Goal: Navigation & Orientation: Understand site structure

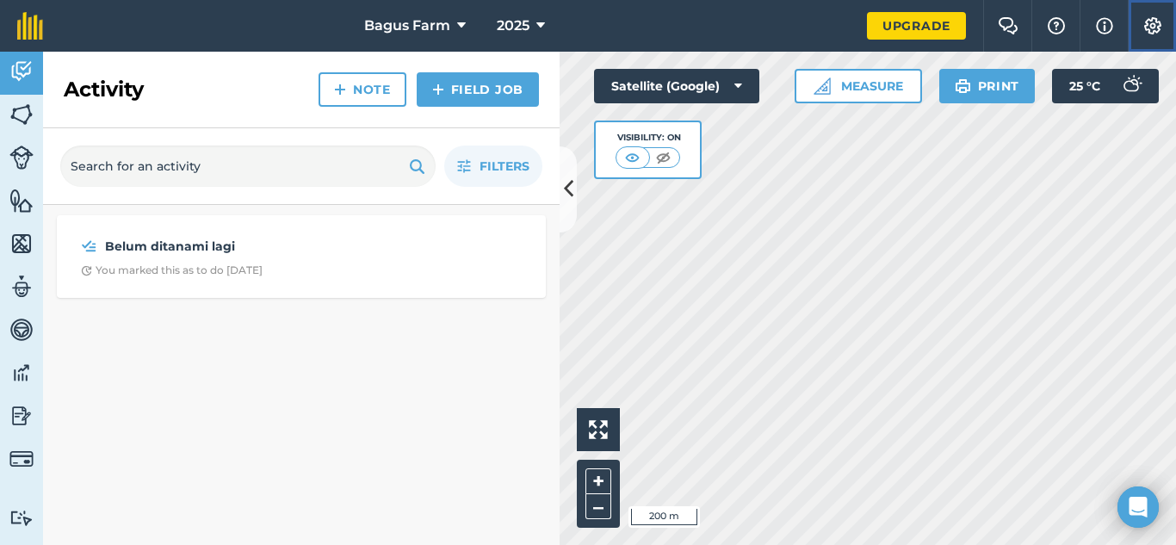
click at [1143, 38] on button "Settings" at bounding box center [1151, 26] width 48 height 52
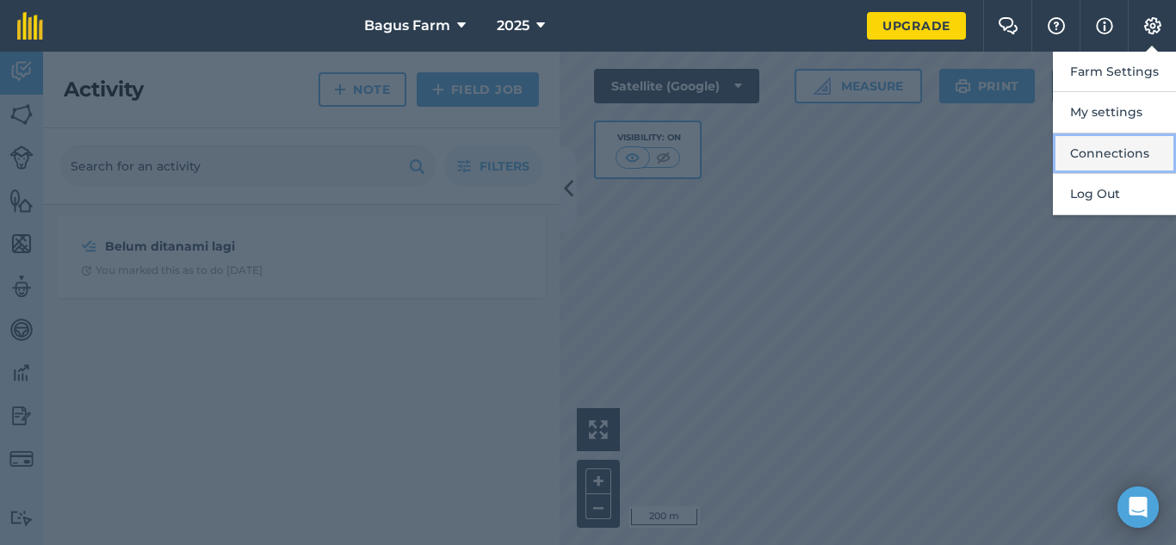
click at [1108, 151] on button "Connections" at bounding box center [1114, 153] width 123 height 40
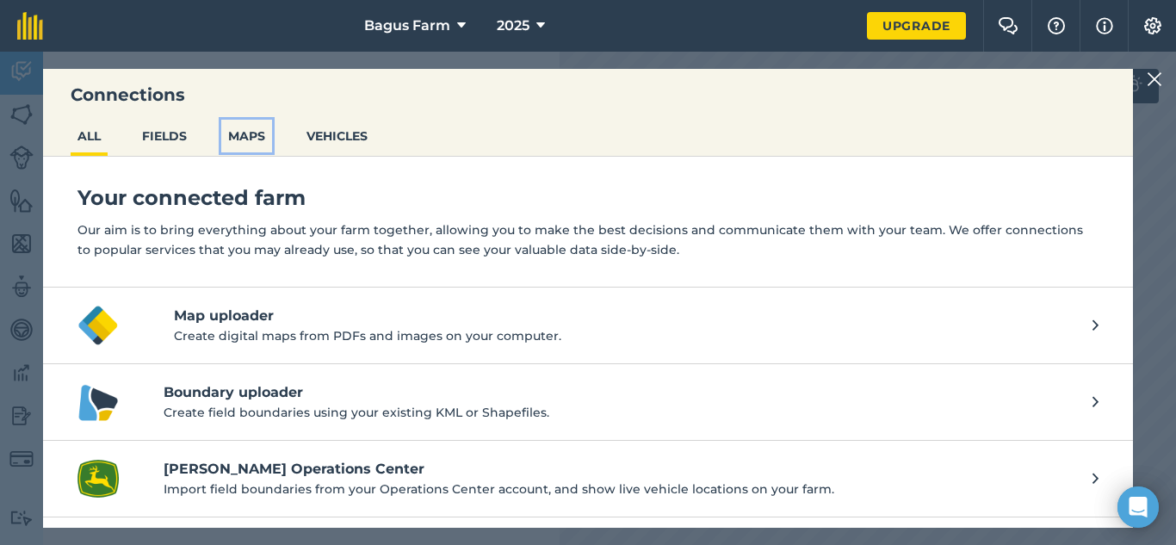
click at [232, 141] on button "MAPS" at bounding box center [246, 136] width 51 height 33
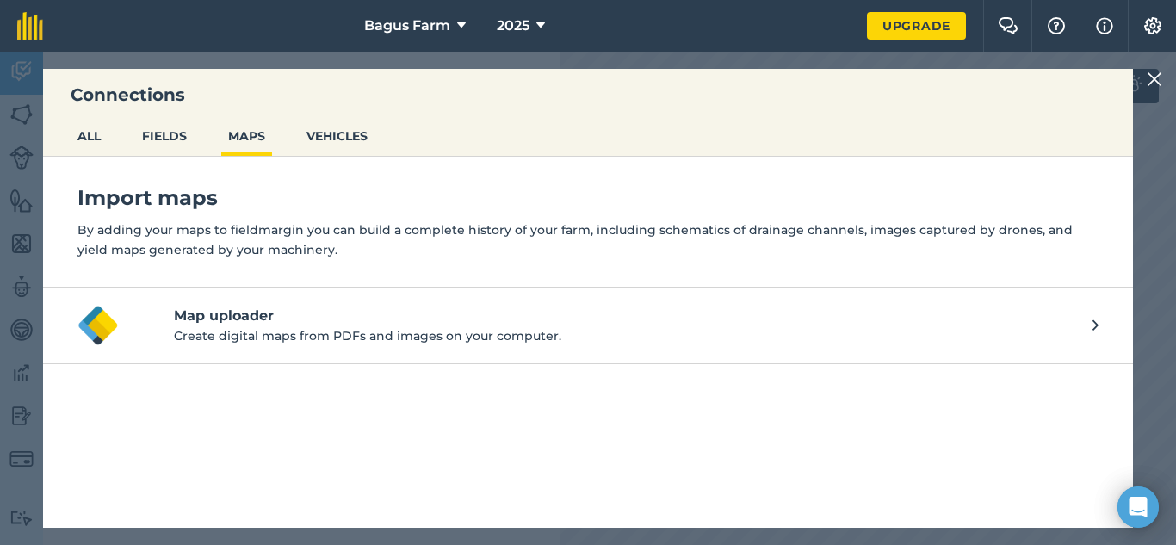
click at [1155, 79] on img at bounding box center [1153, 79] width 15 height 21
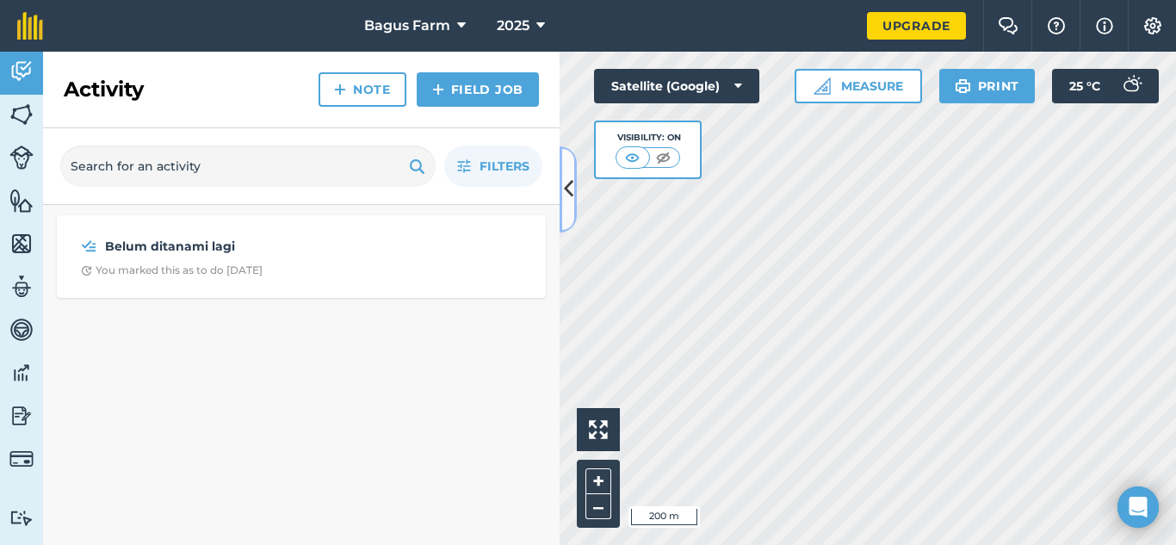
click at [571, 179] on icon at bounding box center [568, 189] width 9 height 30
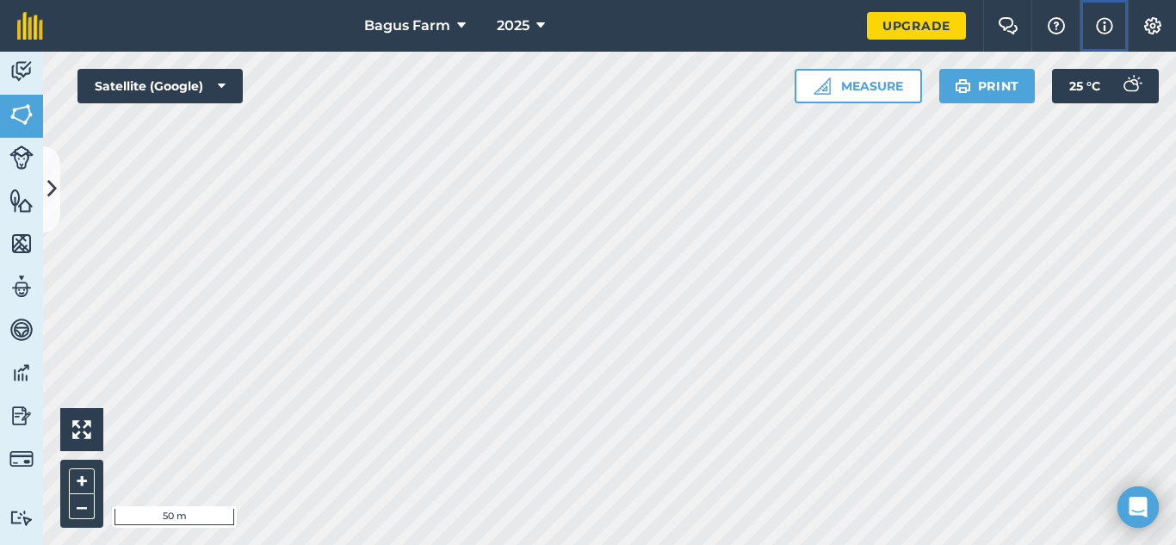
click at [1102, 28] on img at bounding box center [1104, 25] width 17 height 21
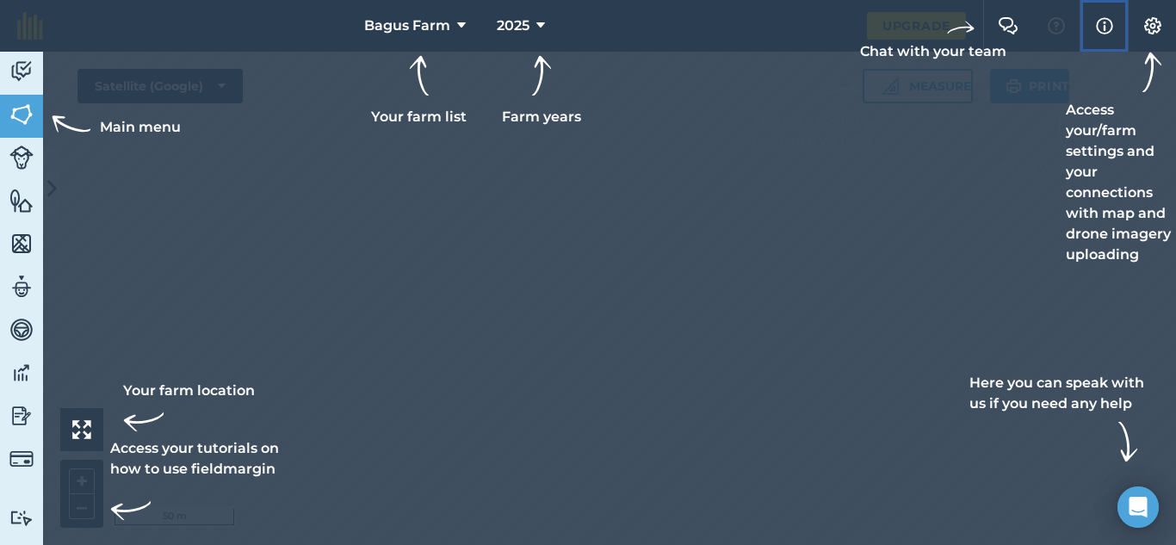
click at [1103, 13] on button "Info" at bounding box center [1103, 26] width 48 height 52
click at [1100, 28] on img at bounding box center [1104, 25] width 17 height 21
click at [1122, 71] on div "Access your/farm settings and your connections with map and drone imagery uploa…" at bounding box center [1120, 158] width 110 height 213
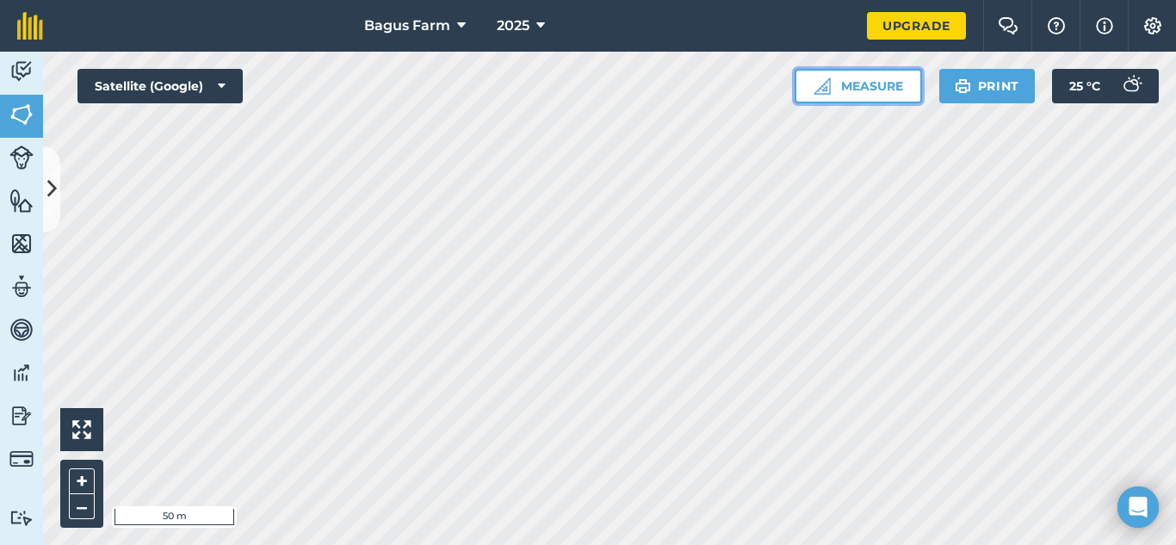
click at [886, 78] on button "Measure" at bounding box center [857, 86] width 127 height 34
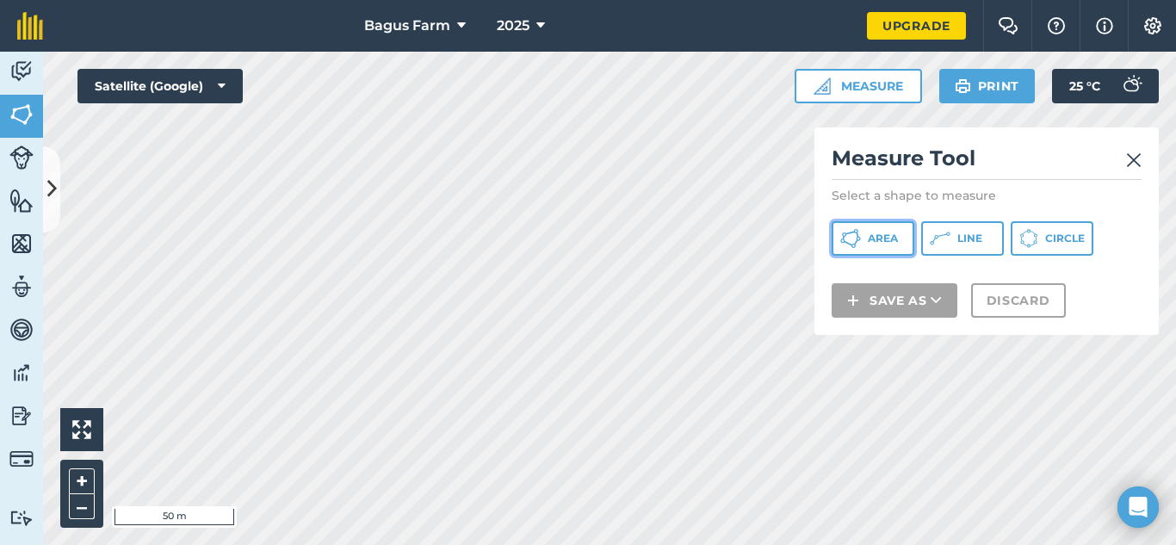
click at [865, 235] on button "Area" at bounding box center [872, 238] width 83 height 34
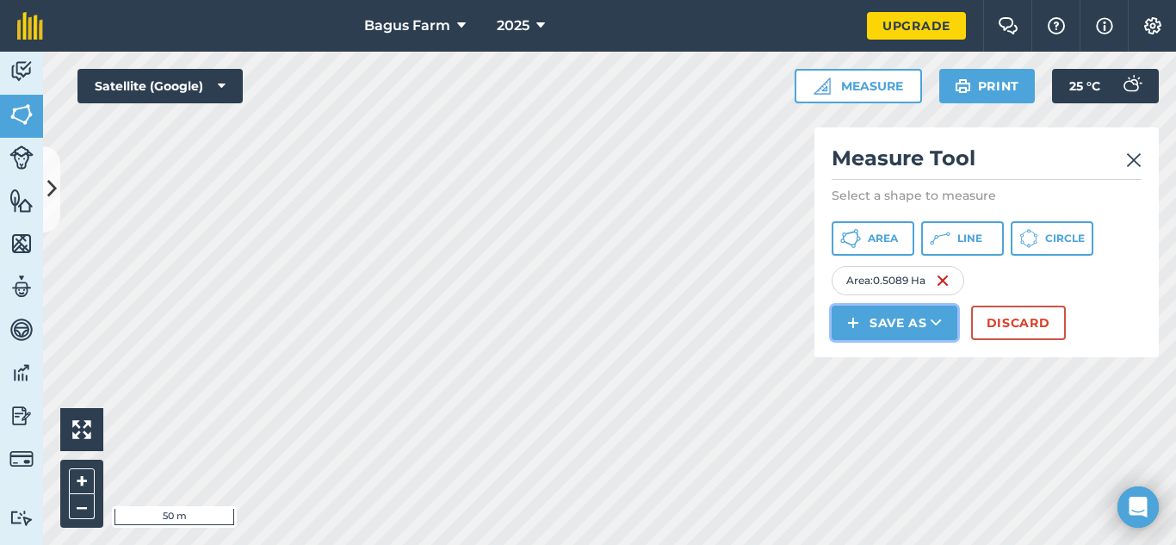
click at [921, 318] on button "Save as" at bounding box center [894, 323] width 126 height 34
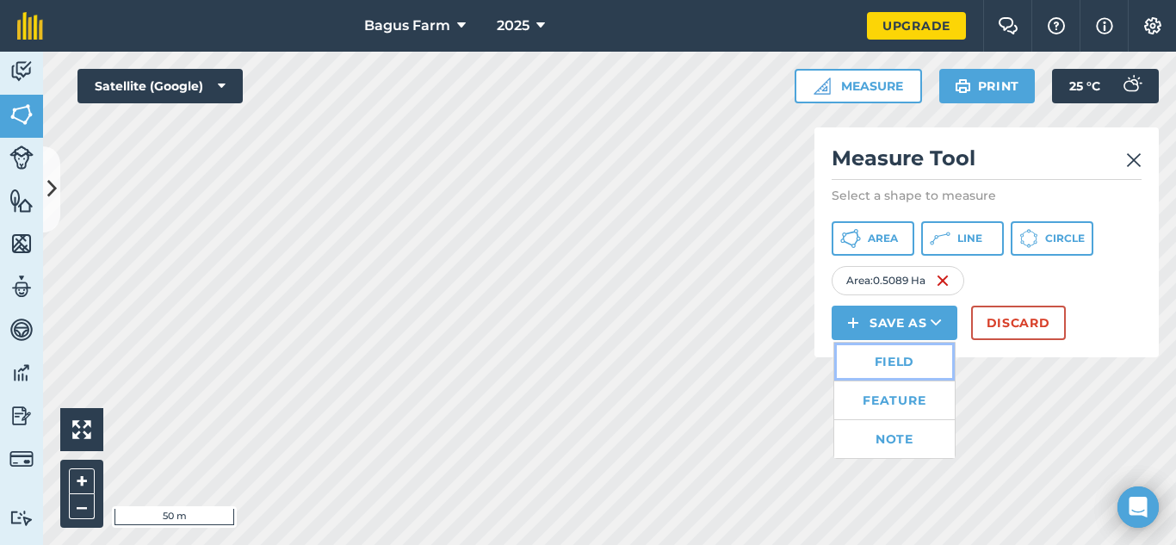
click at [922, 361] on link "Field" at bounding box center [894, 362] width 120 height 38
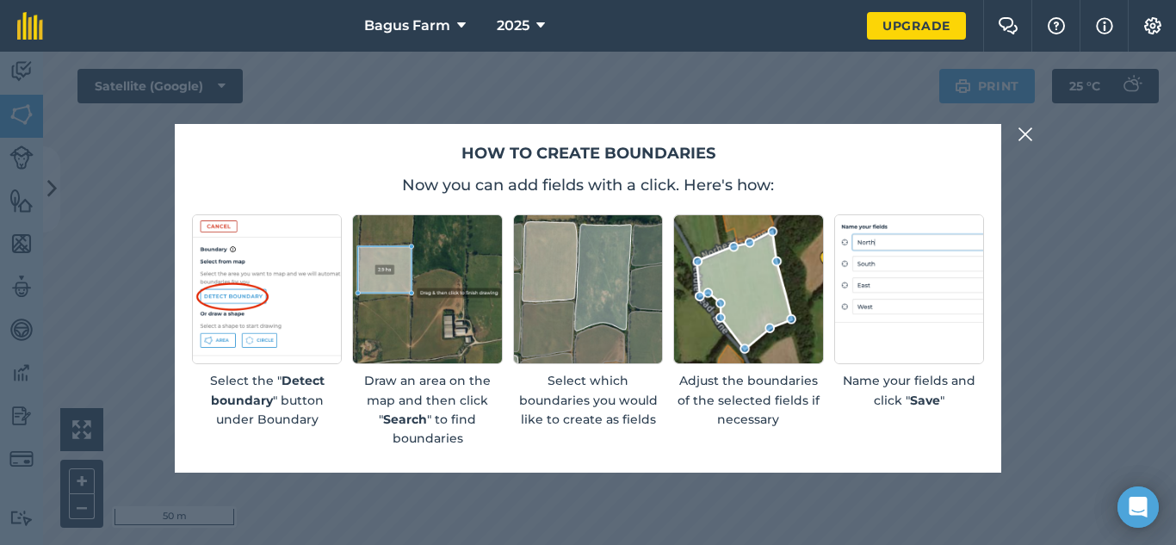
click at [1028, 137] on img at bounding box center [1024, 134] width 15 height 21
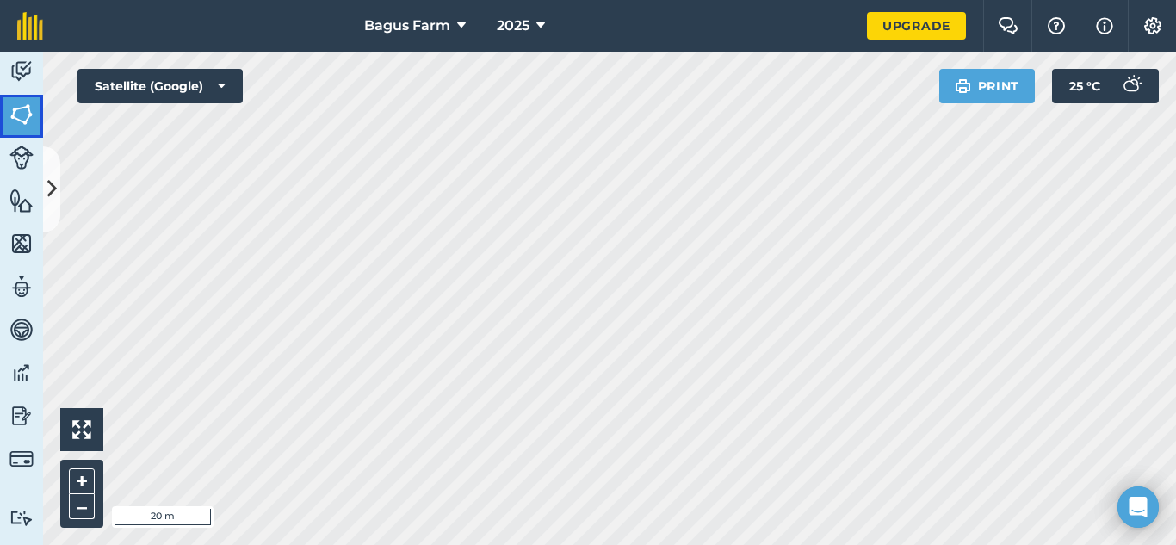
click at [35, 116] on link "Fields" at bounding box center [21, 116] width 43 height 43
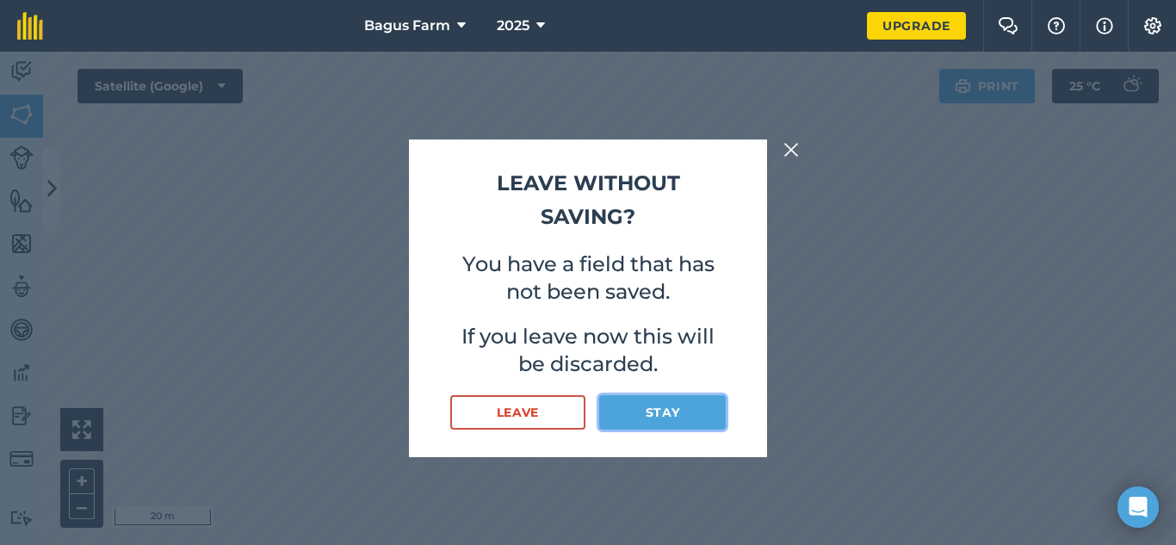
click at [670, 406] on button "Stay" at bounding box center [662, 412] width 127 height 34
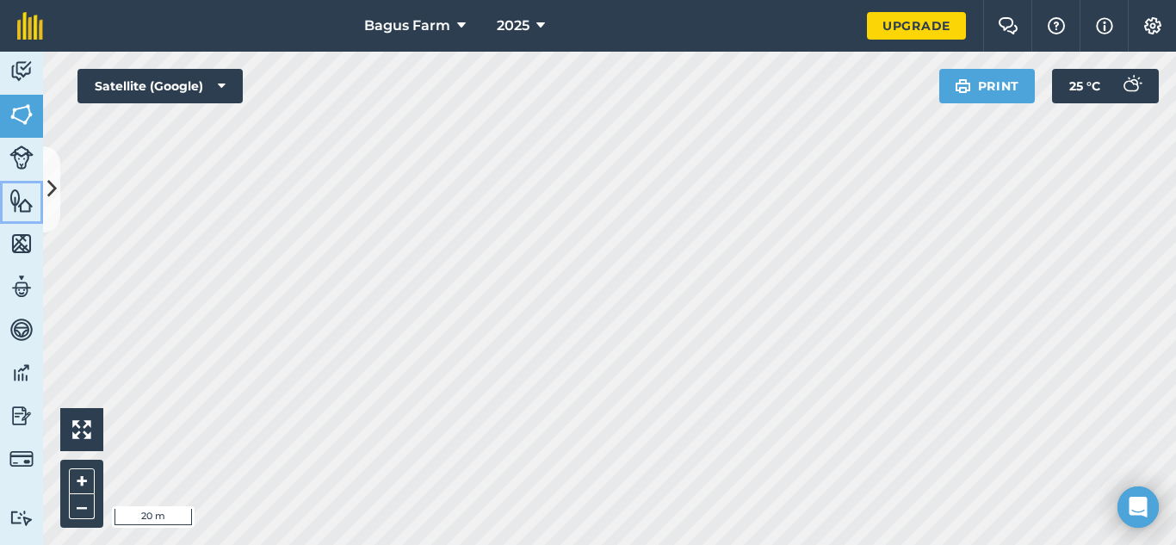
click at [28, 205] on img at bounding box center [21, 201] width 24 height 26
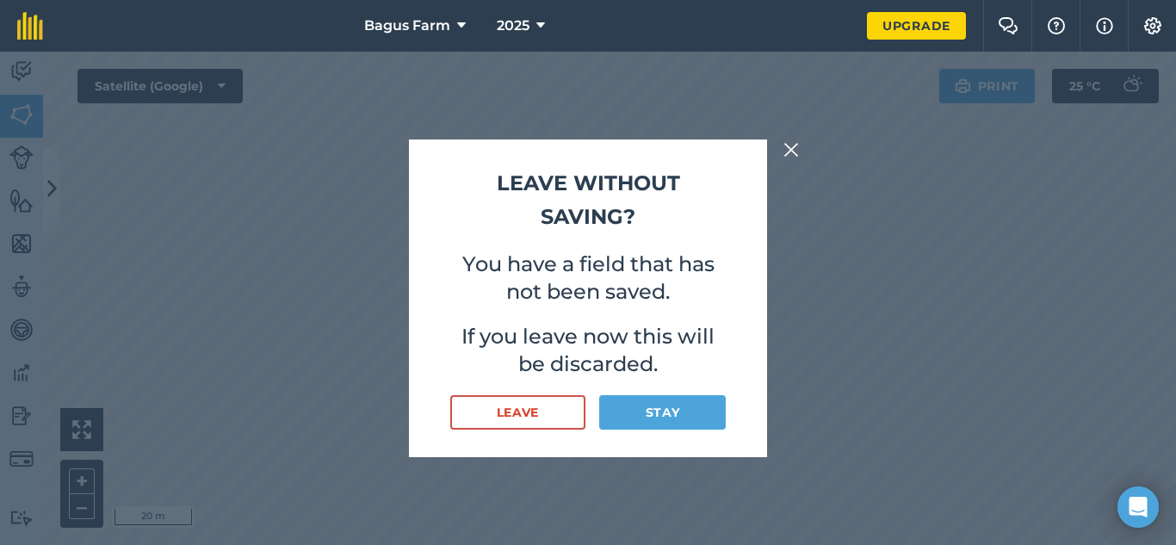
click at [785, 145] on img at bounding box center [790, 149] width 15 height 21
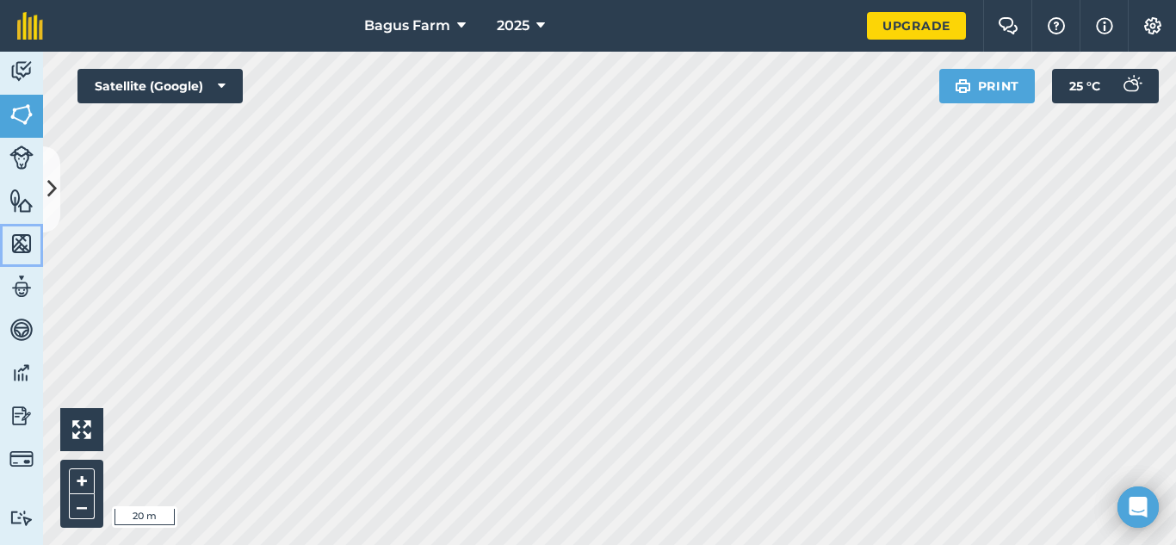
click at [25, 238] on img at bounding box center [21, 244] width 24 height 26
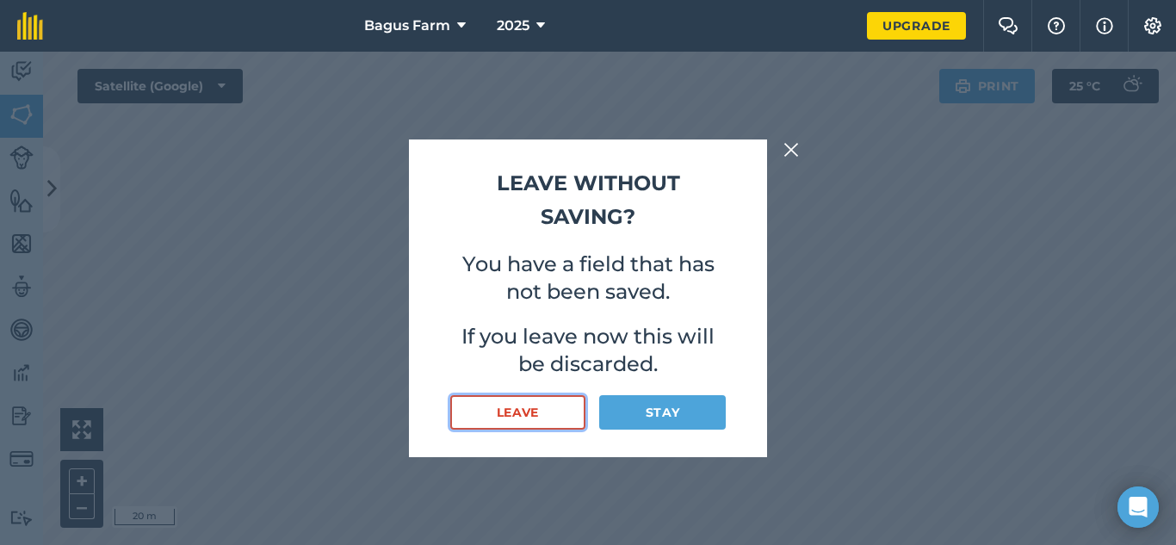
click at [560, 405] on button "Leave" at bounding box center [517, 412] width 135 height 34
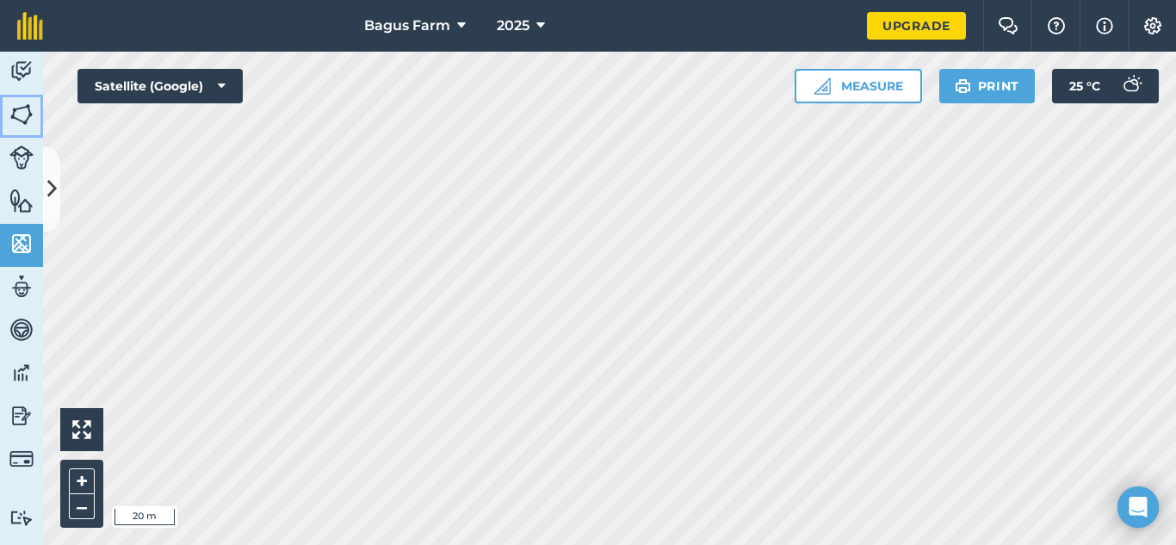
click at [26, 117] on img at bounding box center [21, 115] width 24 height 26
click at [13, 122] on img at bounding box center [21, 115] width 24 height 26
click at [28, 157] on img at bounding box center [21, 157] width 24 height 24
click at [12, 114] on img at bounding box center [21, 115] width 24 height 26
click at [38, 153] on link "Livestock" at bounding box center [21, 159] width 43 height 43
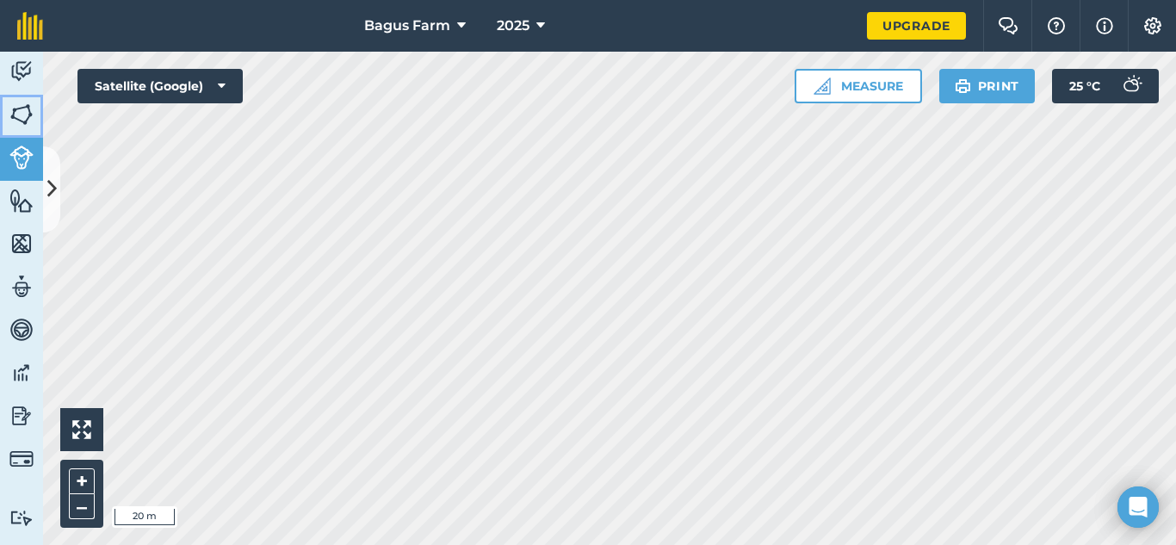
click at [31, 114] on img at bounding box center [21, 115] width 24 height 26
click at [22, 151] on img at bounding box center [21, 157] width 24 height 24
click at [16, 197] on img at bounding box center [21, 201] width 24 height 26
click at [15, 236] on img at bounding box center [21, 244] width 24 height 26
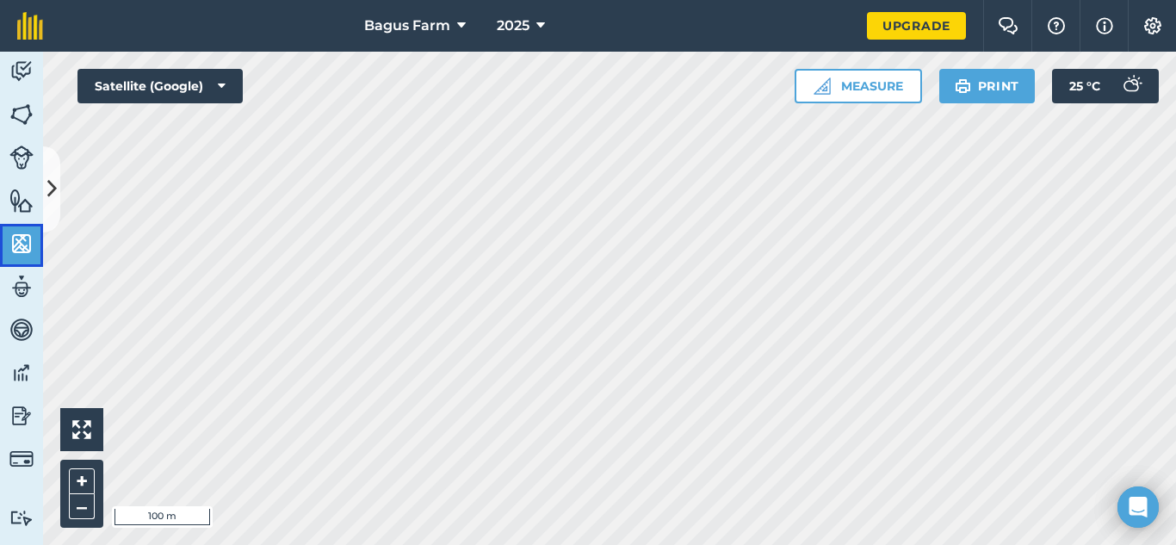
click at [15, 236] on img at bounding box center [21, 244] width 24 height 26
drag, startPoint x: 15, startPoint y: 236, endPoint x: 29, endPoint y: 294, distance: 60.3
click at [29, 294] on div "Activity Fields Livestock Features Maps Team Vehicles Data Reporting Billing Tu…" at bounding box center [21, 298] width 43 height 493
click at [29, 294] on img at bounding box center [21, 287] width 24 height 26
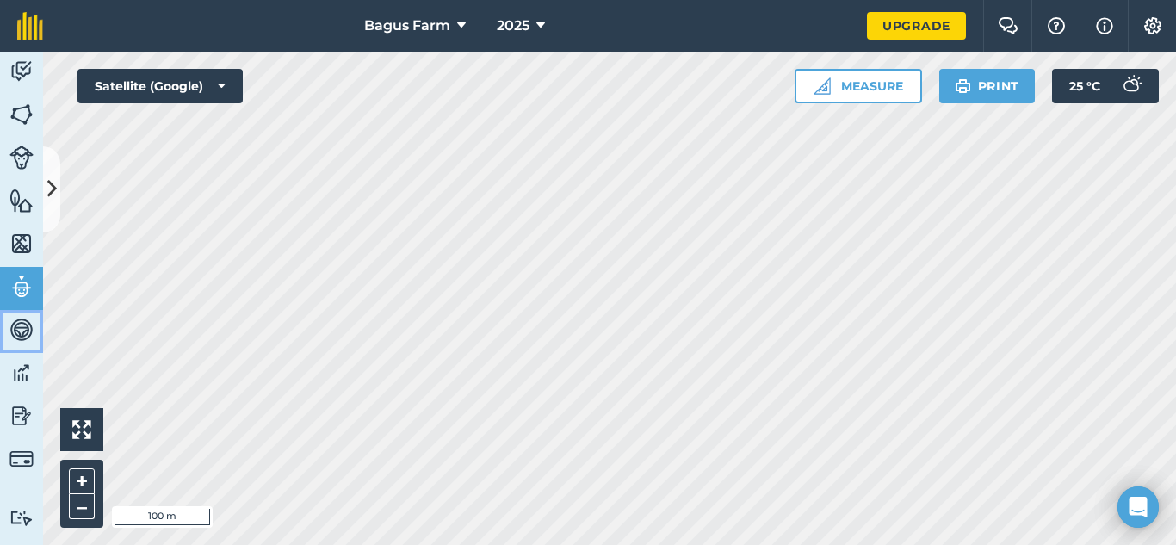
click at [28, 331] on img at bounding box center [21, 330] width 24 height 26
click at [12, 363] on img at bounding box center [21, 373] width 24 height 26
click at [9, 409] on link "Reporting" at bounding box center [21, 417] width 43 height 43
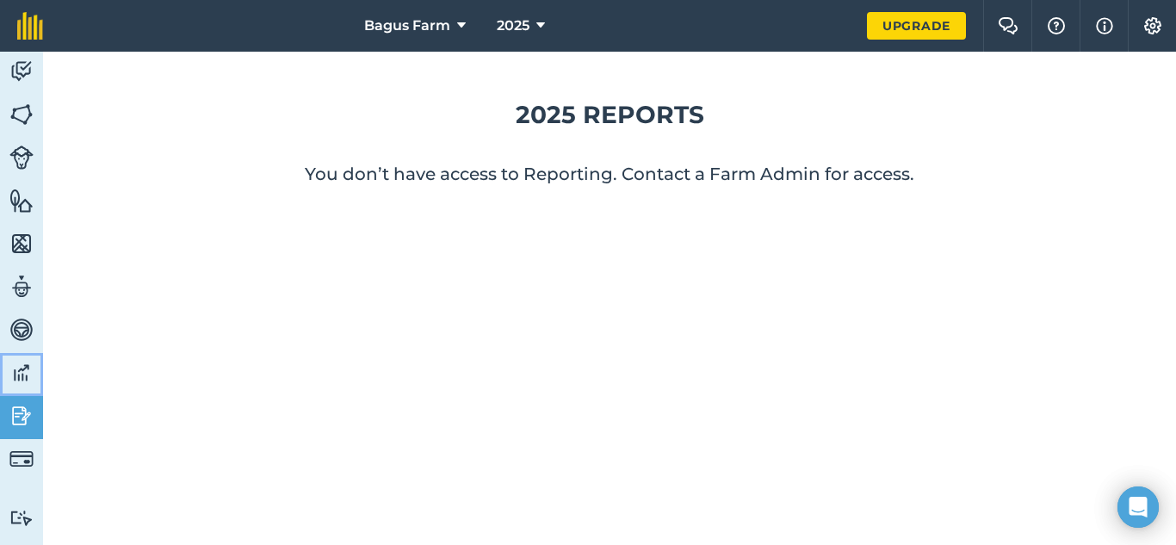
click at [14, 384] on img at bounding box center [21, 373] width 24 height 26
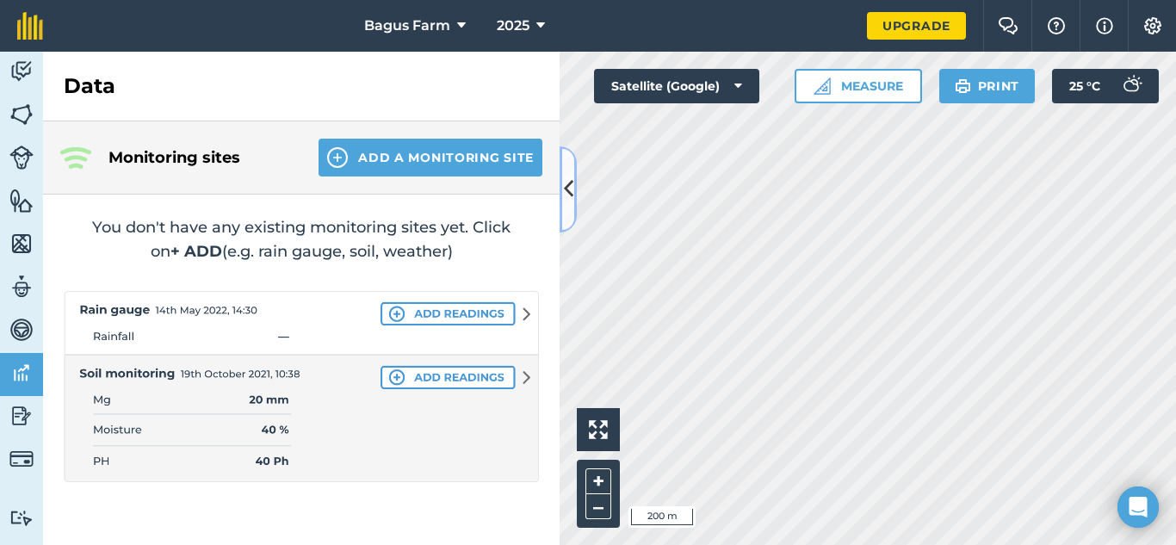
click at [564, 189] on icon at bounding box center [568, 189] width 9 height 30
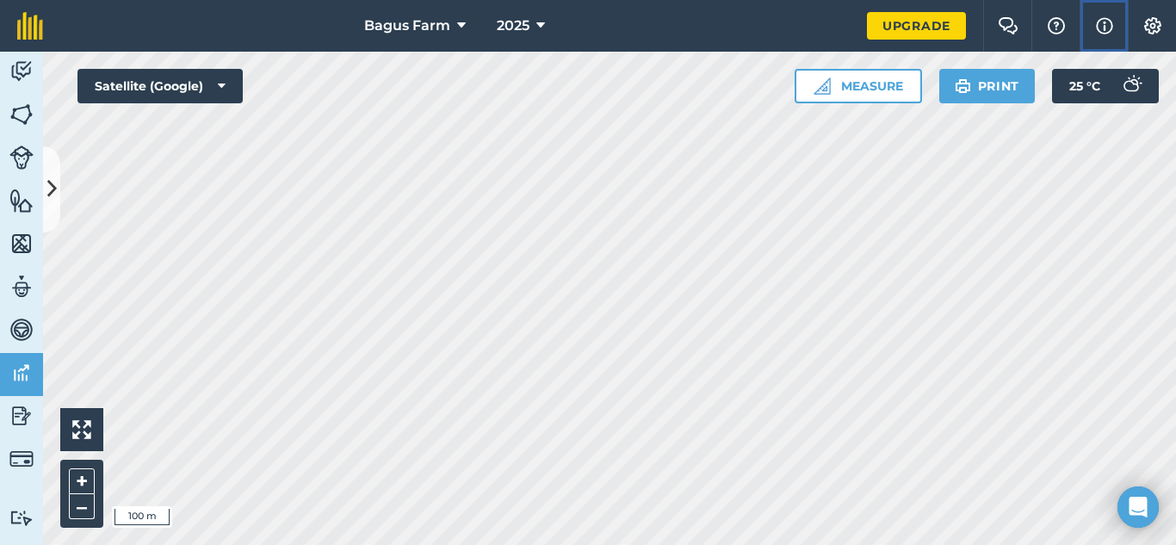
click at [1114, 32] on button "Info" at bounding box center [1103, 26] width 48 height 52
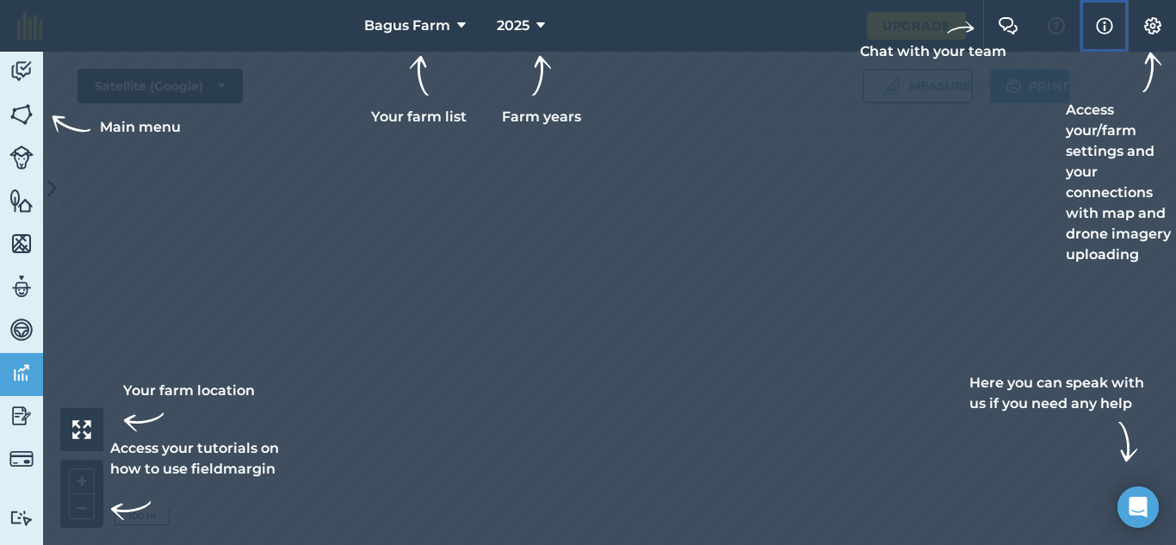
click at [1108, 28] on img at bounding box center [1104, 25] width 17 height 21
click at [880, 266] on div at bounding box center [588, 272] width 1176 height 545
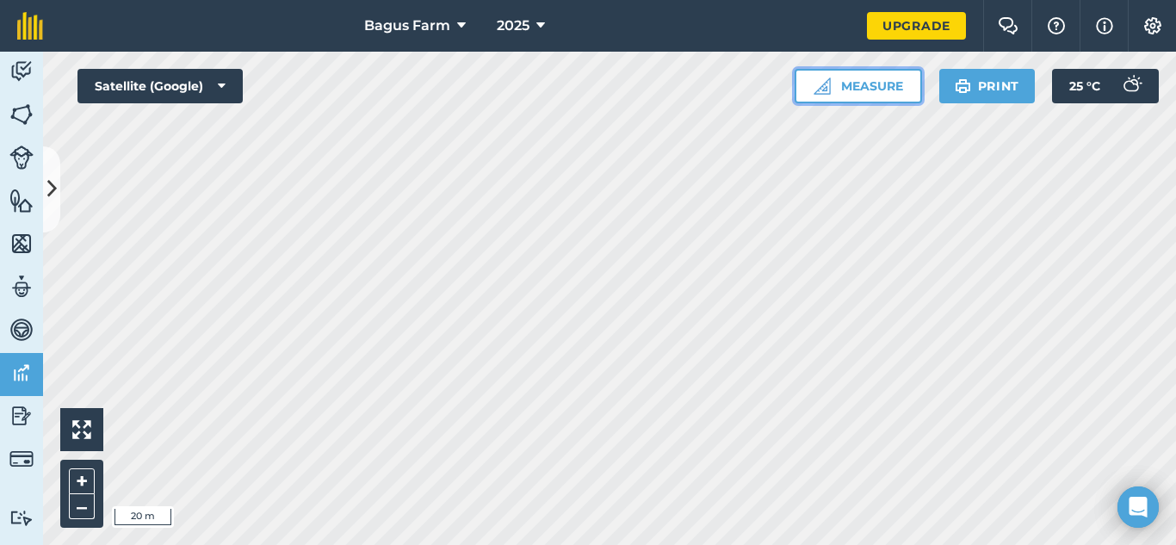
click at [867, 81] on button "Measure" at bounding box center [857, 86] width 127 height 34
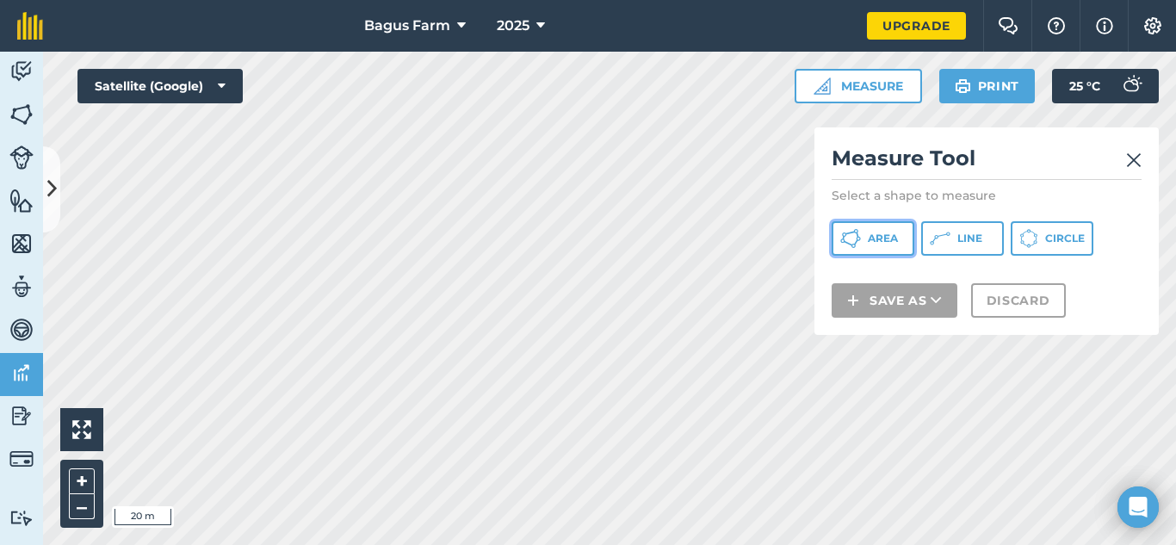
click at [842, 232] on icon at bounding box center [850, 238] width 21 height 21
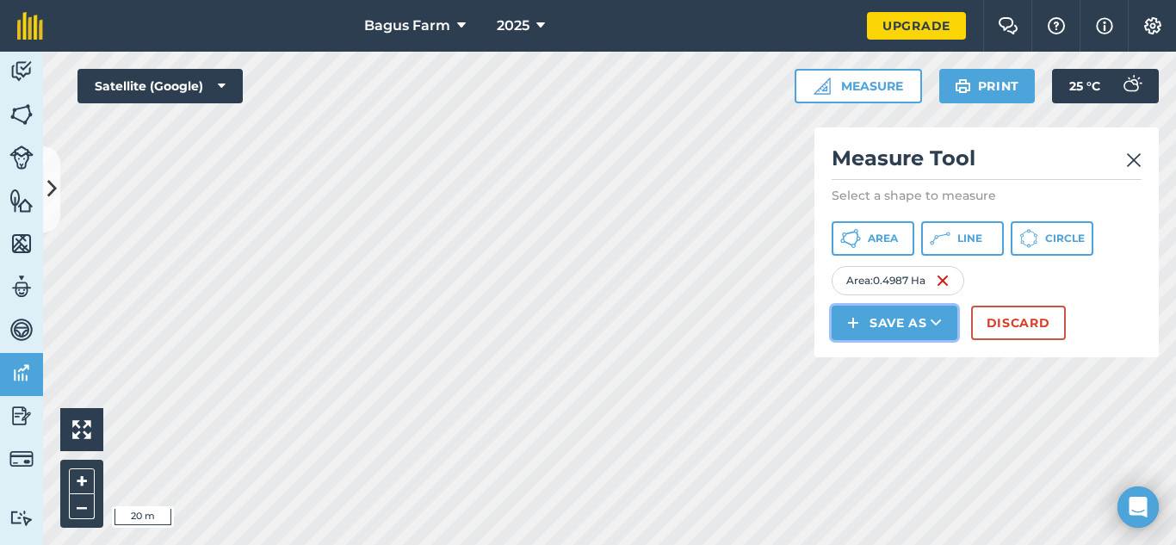
click at [939, 331] on icon at bounding box center [935, 322] width 11 height 17
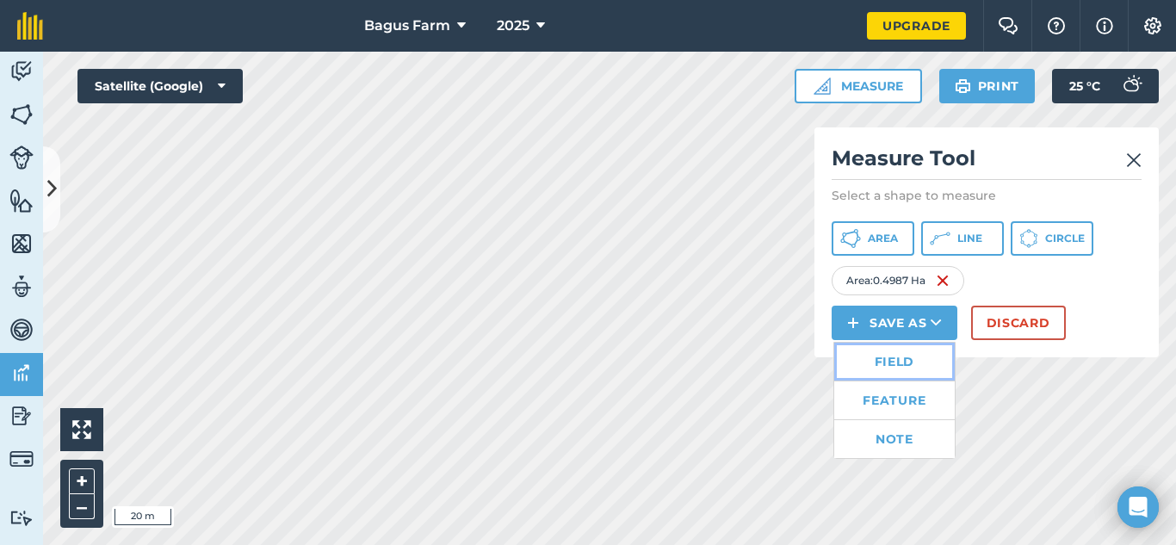
click at [919, 373] on link "Field" at bounding box center [894, 362] width 120 height 38
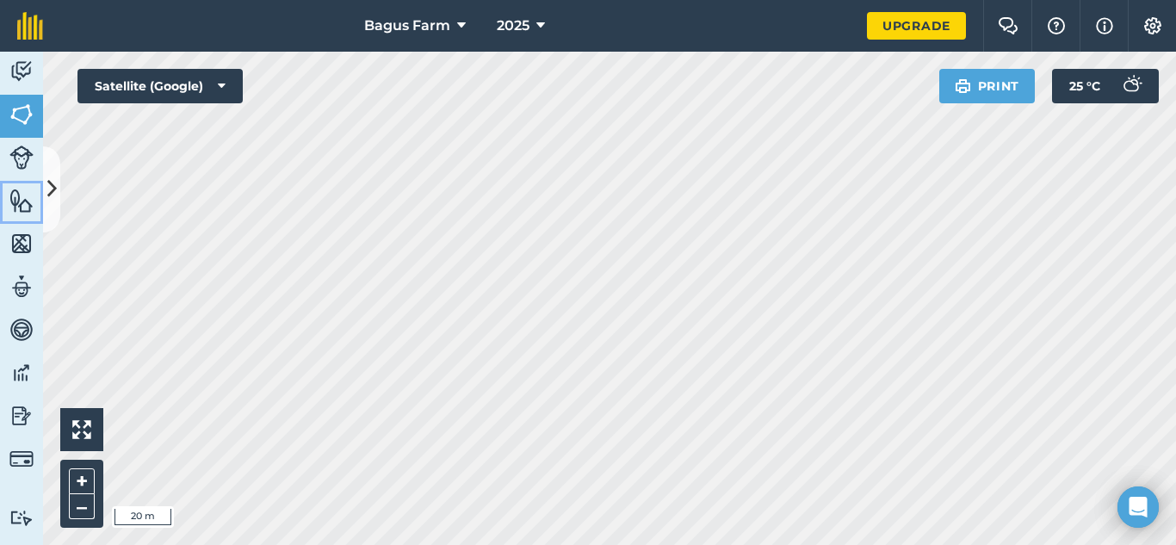
click at [25, 199] on img at bounding box center [21, 201] width 24 height 26
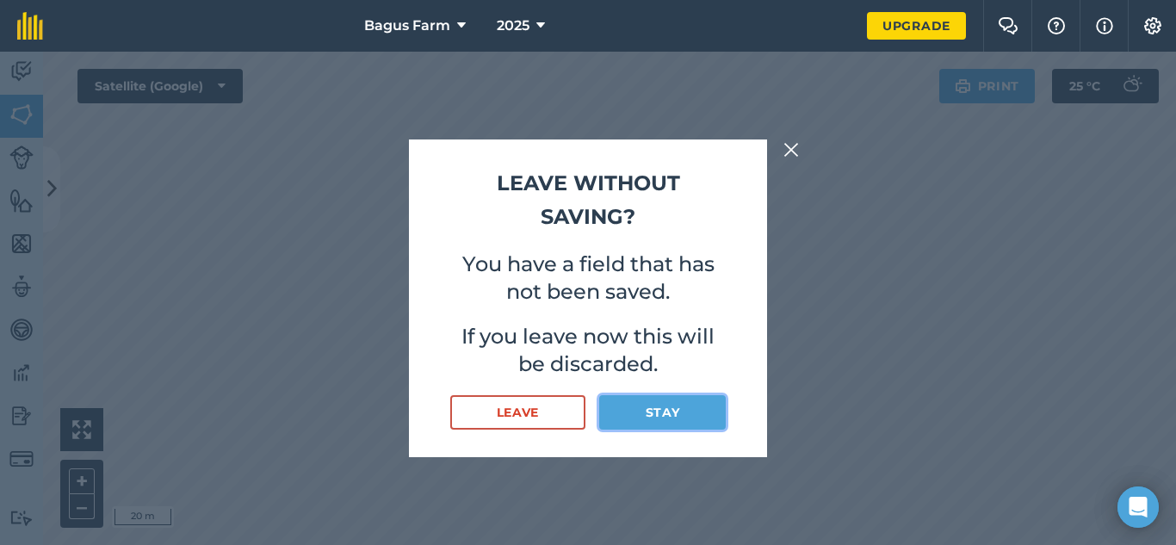
click at [610, 406] on button "Stay" at bounding box center [662, 412] width 127 height 34
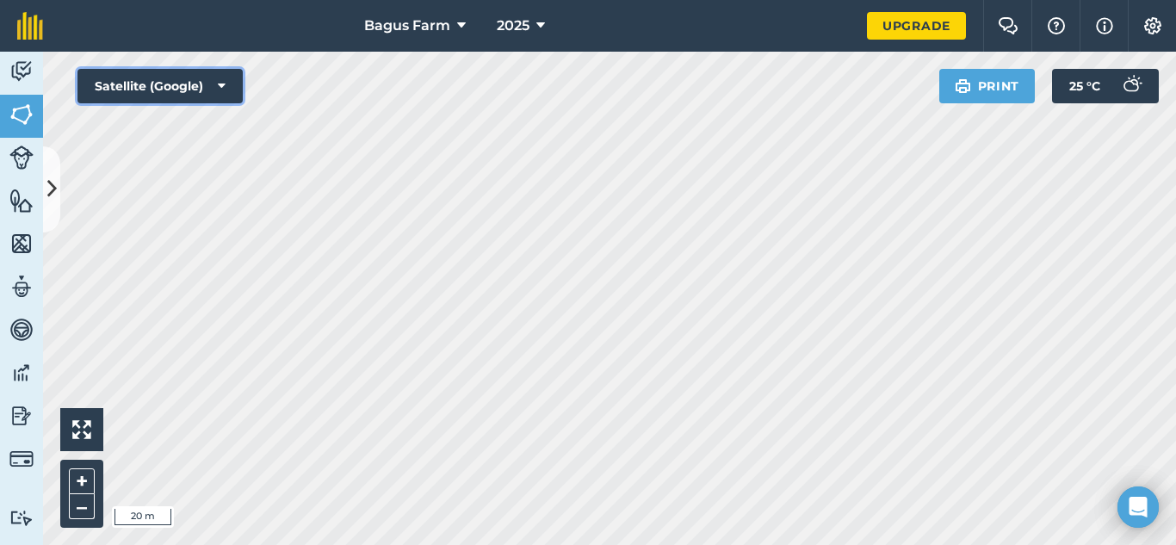
click at [227, 90] on button "Satellite (Google)" at bounding box center [159, 86] width 165 height 34
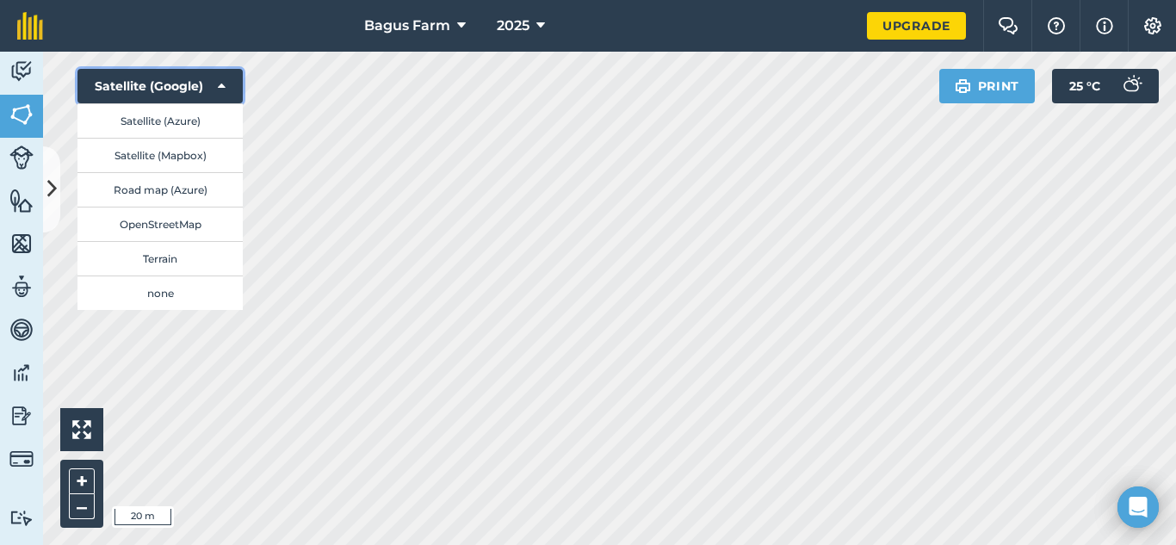
click at [227, 90] on button "Satellite (Google)" at bounding box center [159, 86] width 165 height 34
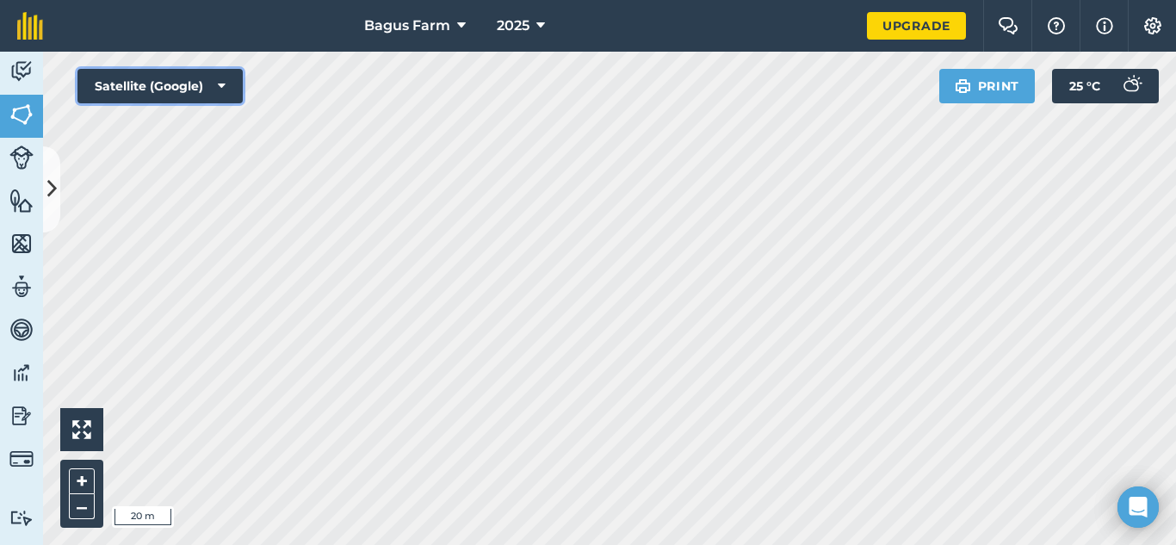
click at [225, 100] on button "Satellite (Google)" at bounding box center [159, 86] width 165 height 34
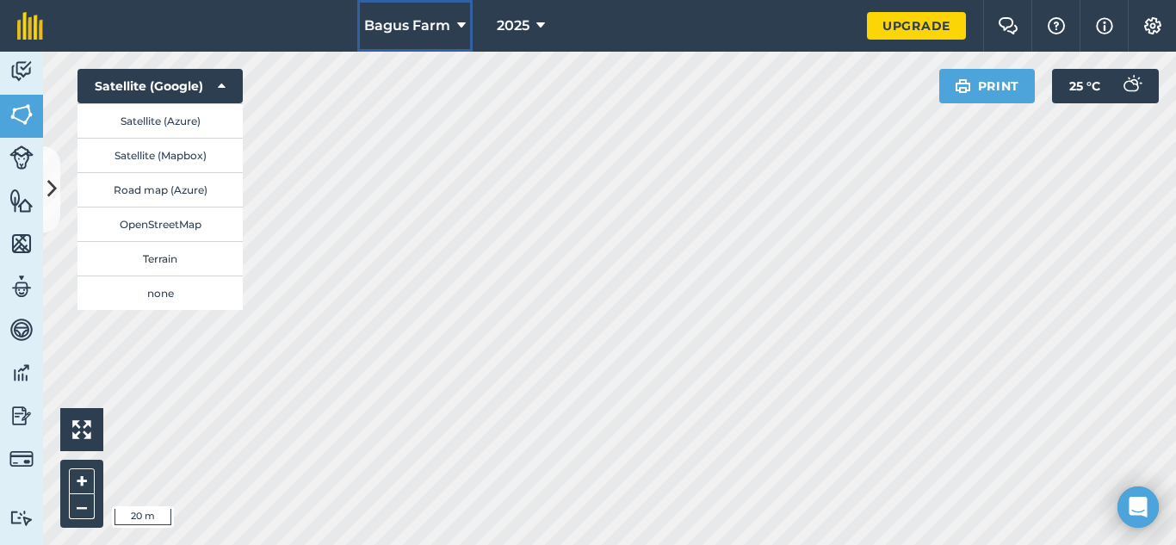
click at [452, 28] on button "Bagus Farm" at bounding box center [414, 26] width 115 height 52
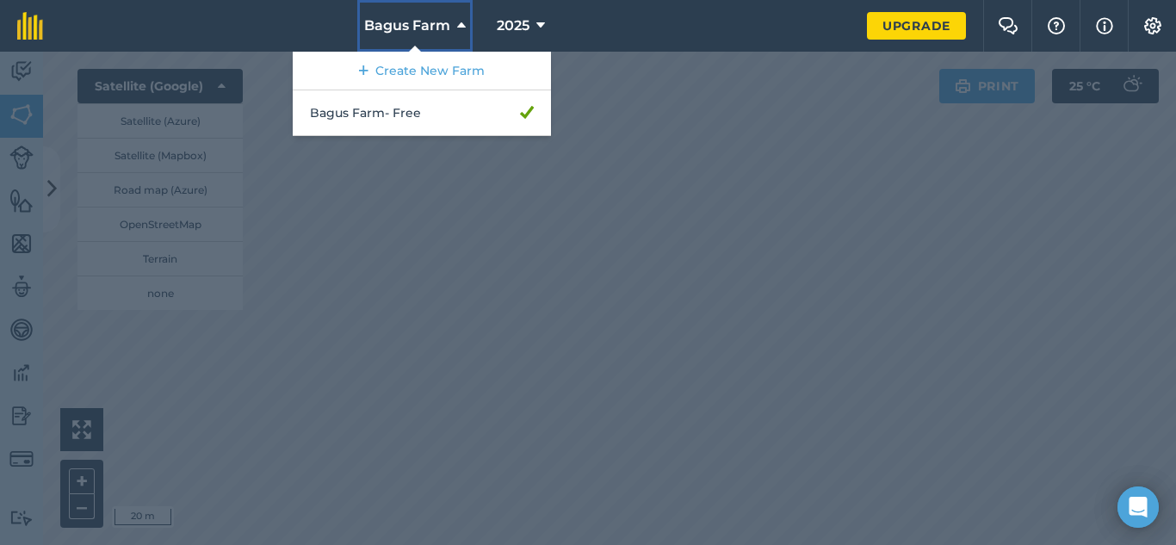
click at [452, 28] on button "Bagus Farm" at bounding box center [414, 26] width 115 height 52
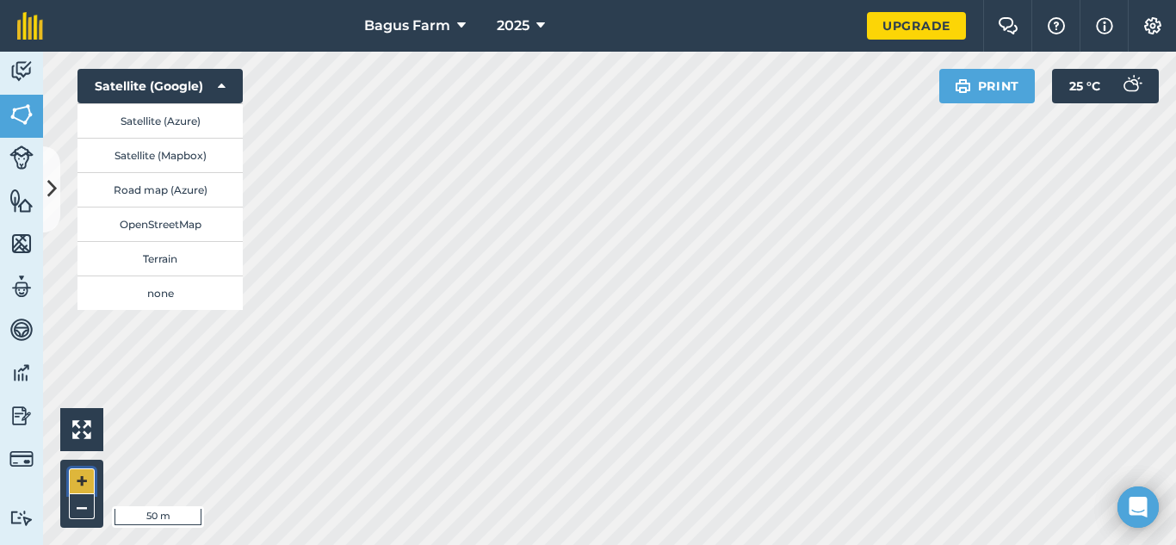
click at [79, 479] on button "+" at bounding box center [82, 481] width 26 height 26
click at [10, 466] on img at bounding box center [21, 459] width 24 height 24
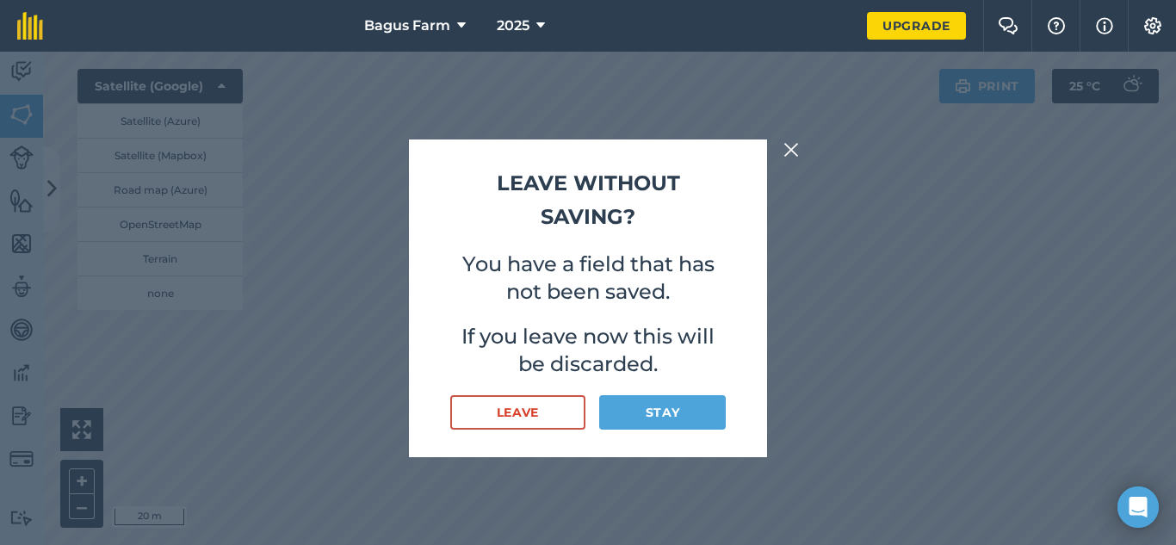
click at [794, 159] on img at bounding box center [790, 149] width 15 height 21
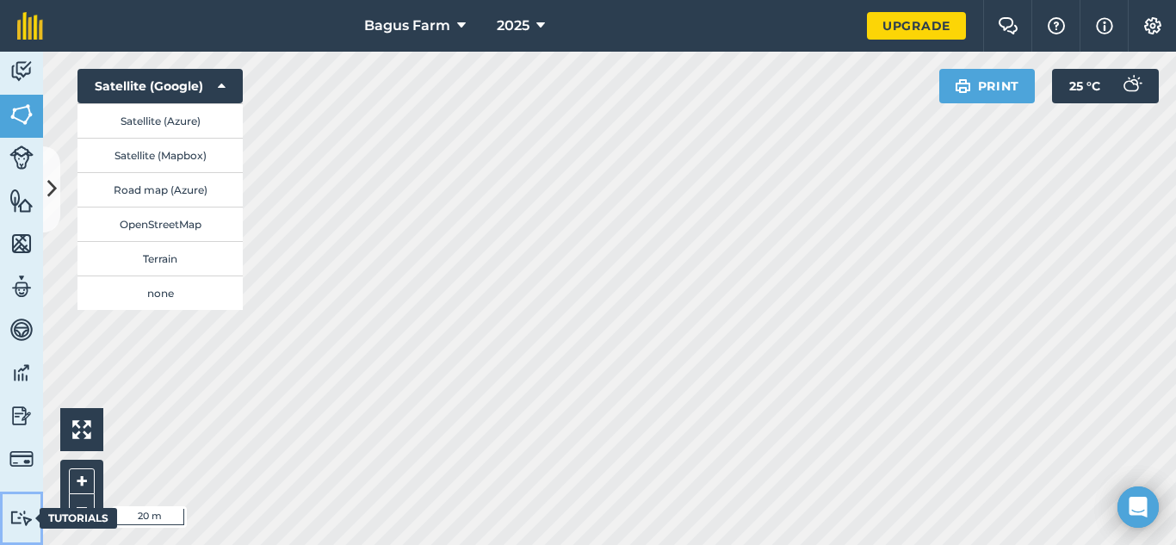
click at [19, 524] on img at bounding box center [21, 517] width 24 height 16
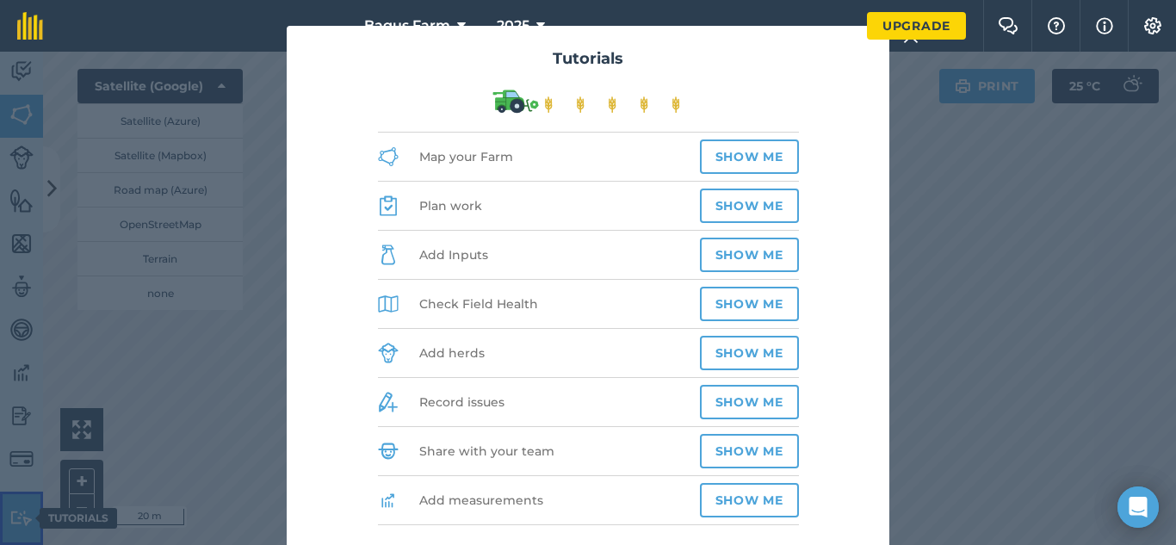
scroll to position [15, 0]
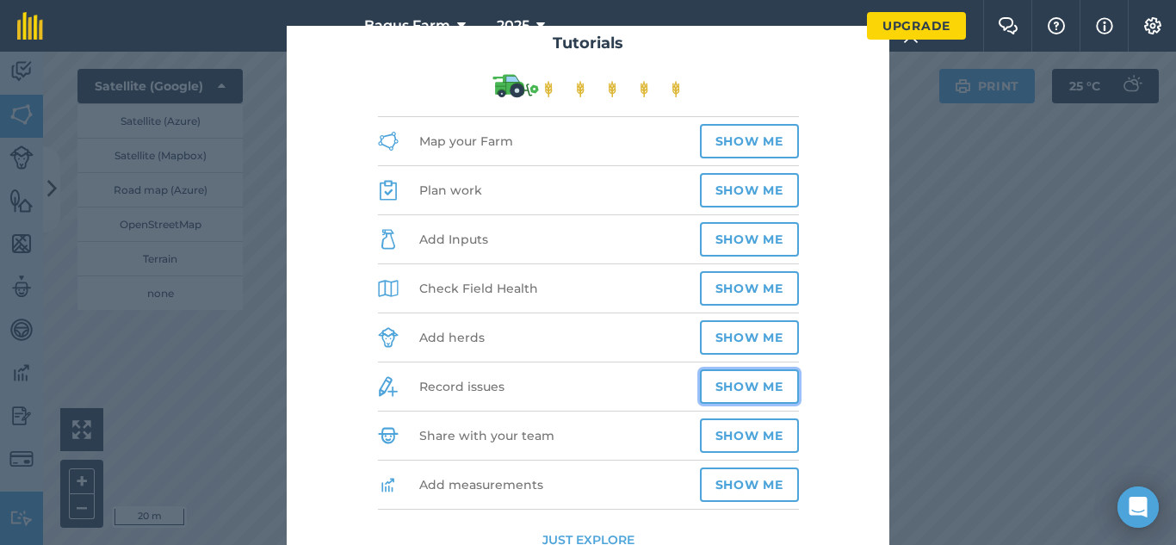
click at [722, 392] on button "Show me" at bounding box center [749, 386] width 99 height 34
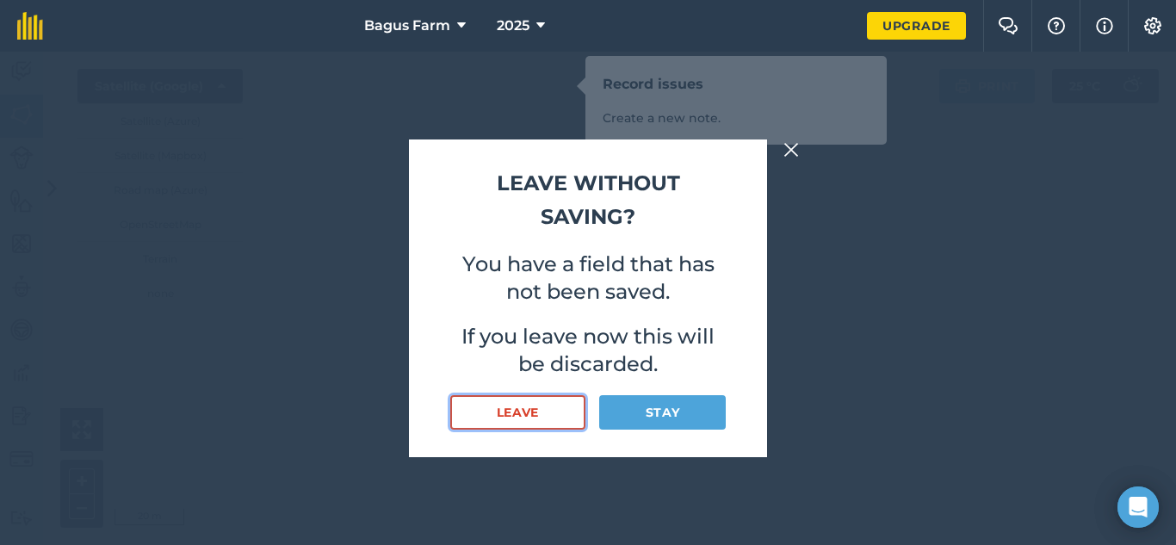
click at [538, 417] on button "Leave" at bounding box center [517, 412] width 135 height 34
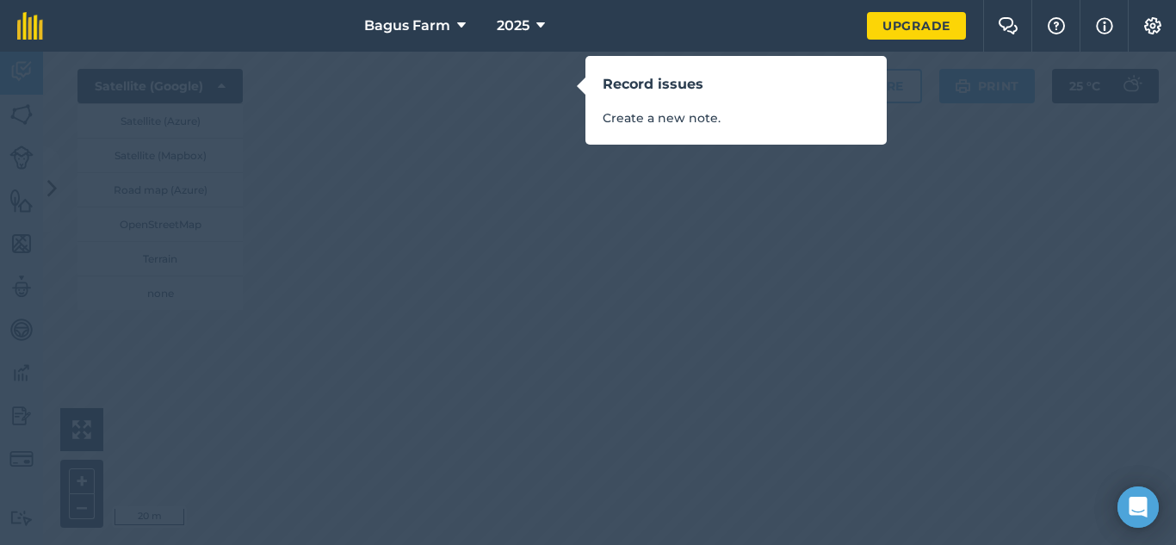
click at [538, 417] on div "Record issues Create a new note." at bounding box center [588, 272] width 1176 height 545
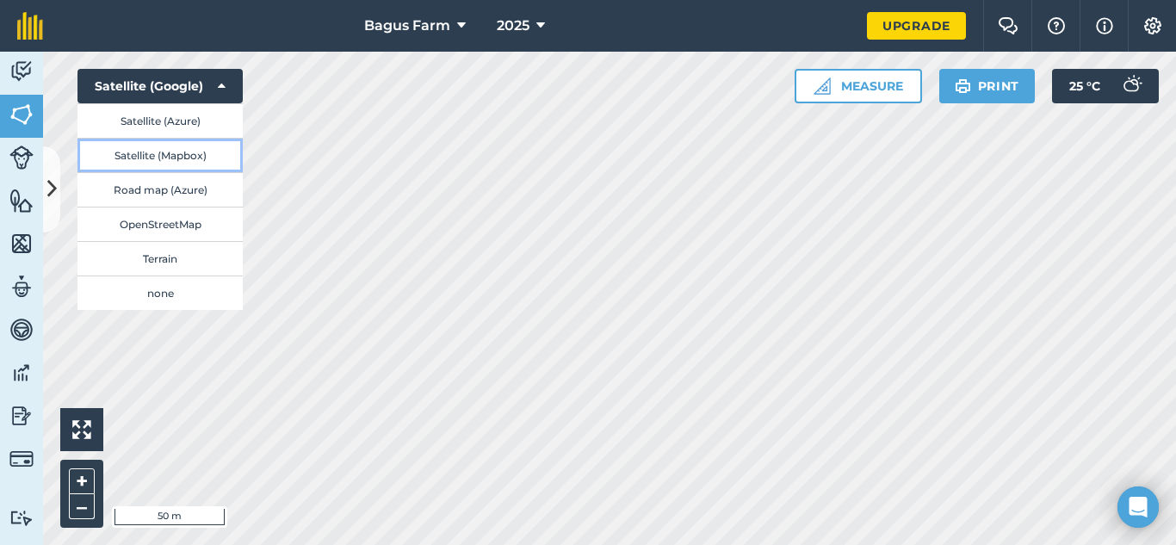
click at [208, 155] on button "Satellite (Mapbox)" at bounding box center [159, 155] width 165 height 34
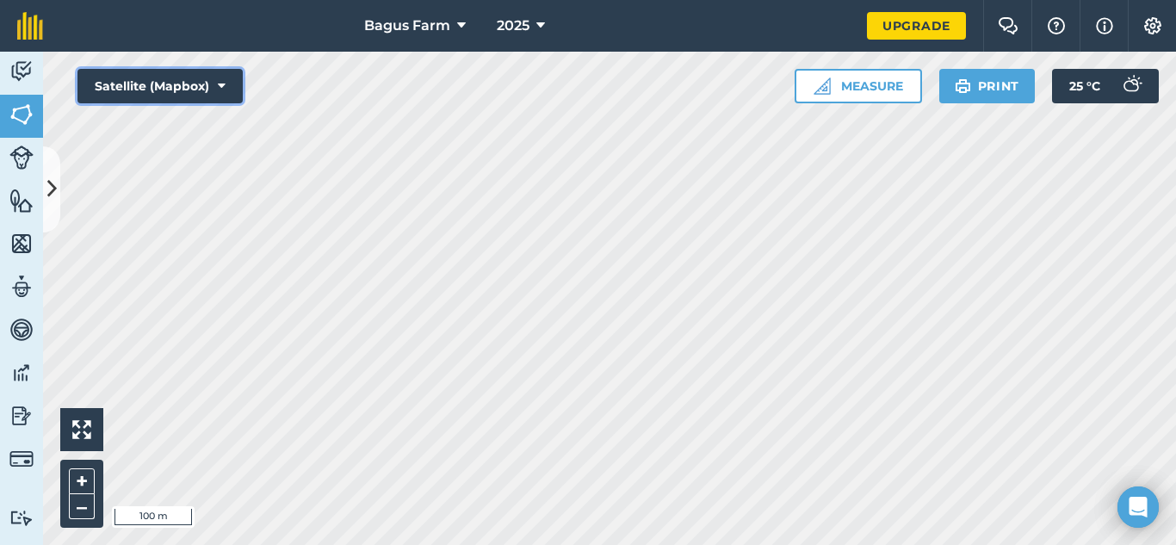
click at [219, 83] on icon at bounding box center [222, 85] width 8 height 17
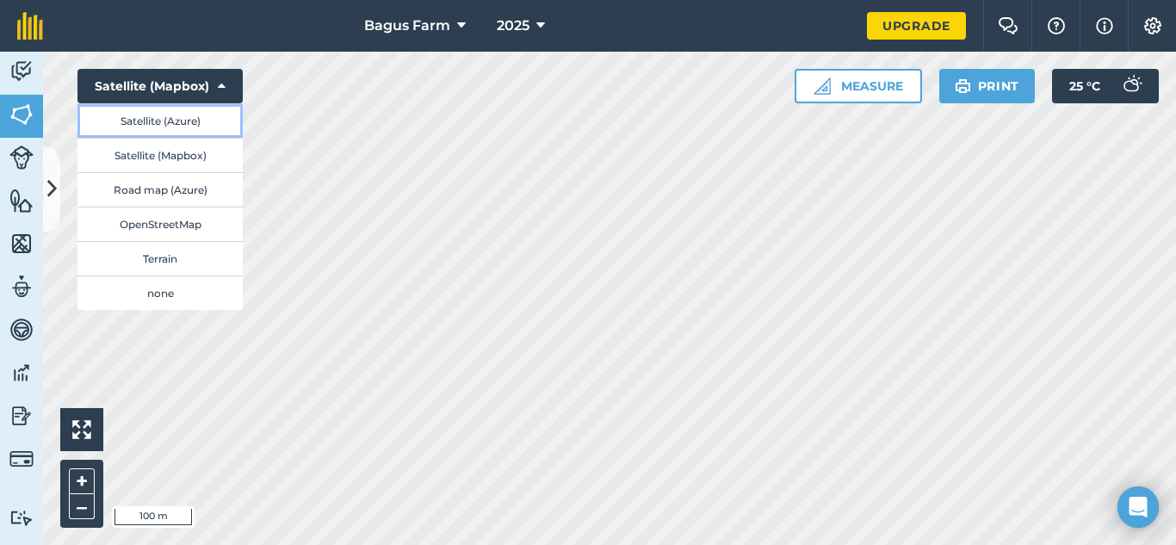
click at [171, 127] on button "Satellite (Azure)" at bounding box center [159, 120] width 165 height 34
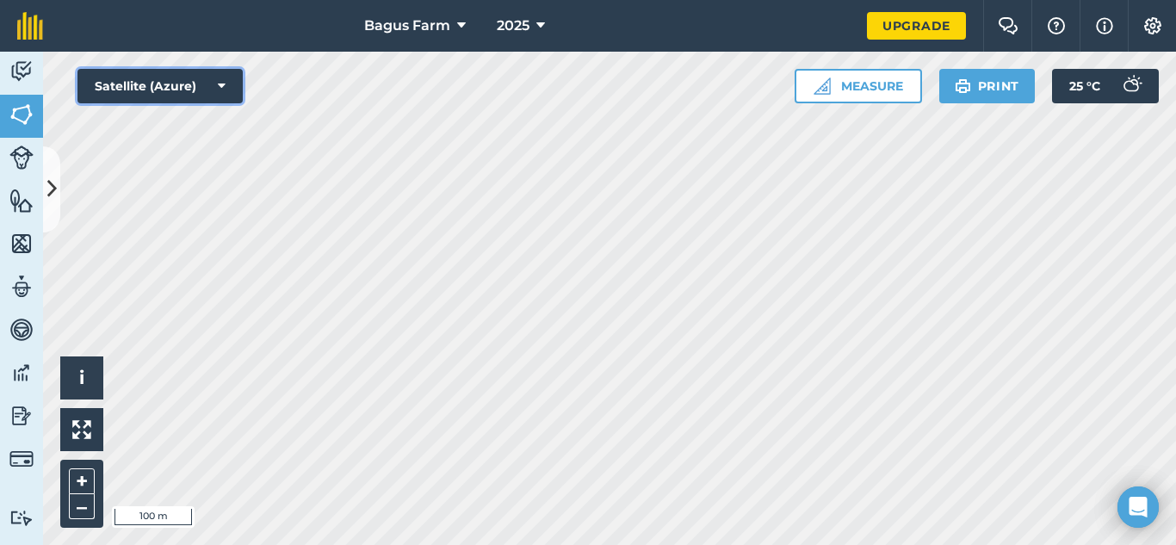
click at [214, 83] on button "Satellite (Azure)" at bounding box center [159, 86] width 165 height 34
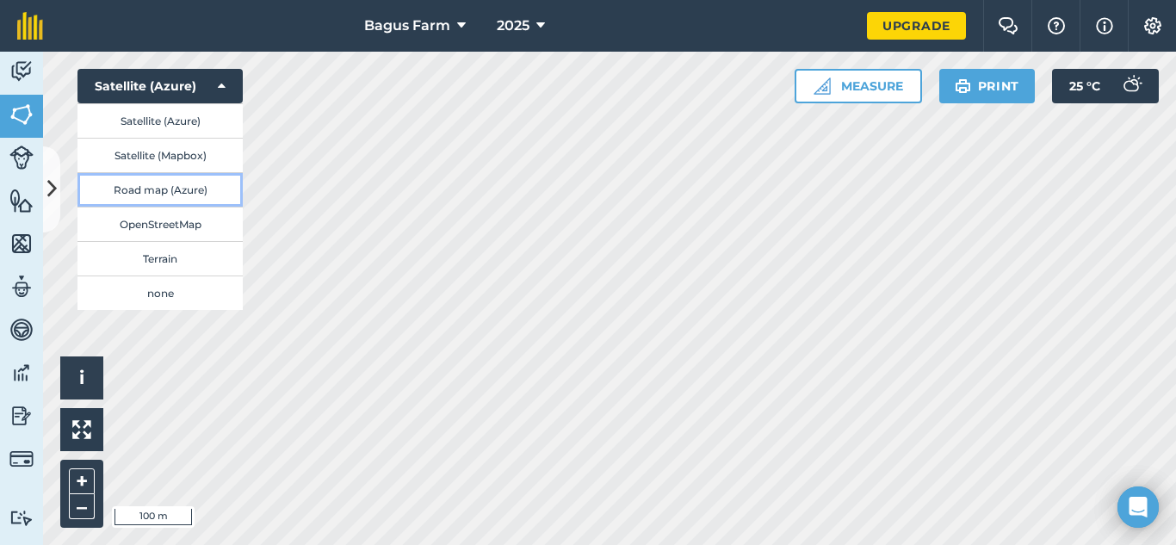
click at [190, 188] on button "Road map (Azure)" at bounding box center [159, 189] width 165 height 34
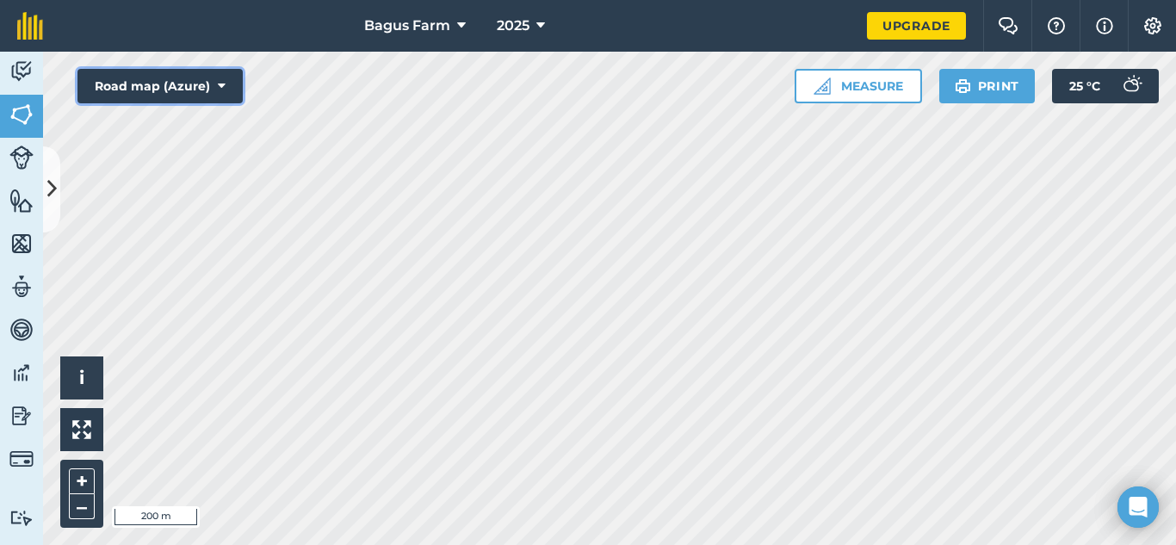
click at [232, 94] on button "Road map (Azure)" at bounding box center [159, 86] width 165 height 34
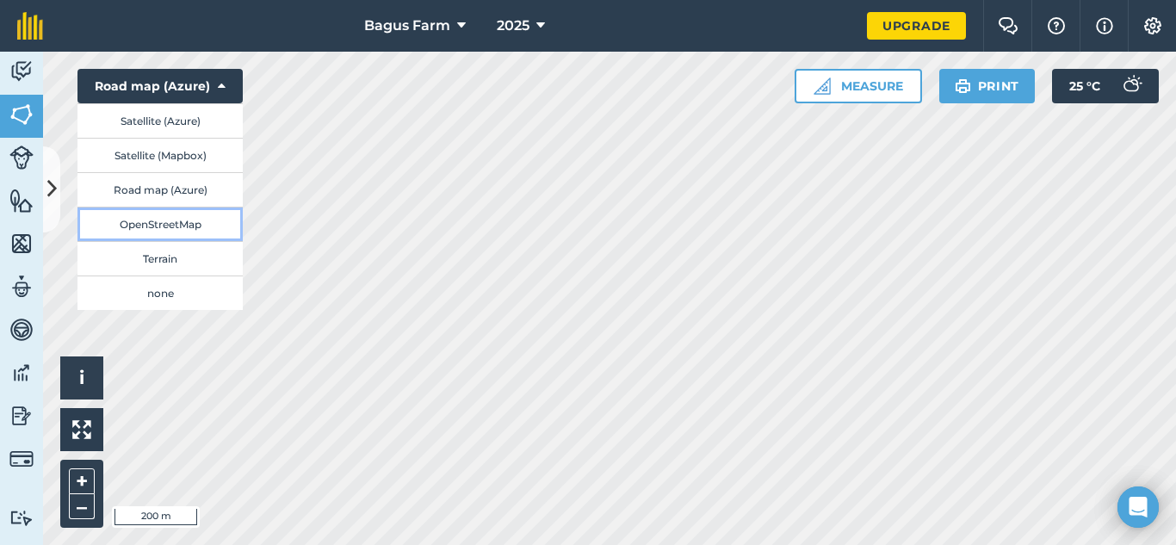
click at [170, 226] on button "OpenStreetMap" at bounding box center [159, 224] width 165 height 34
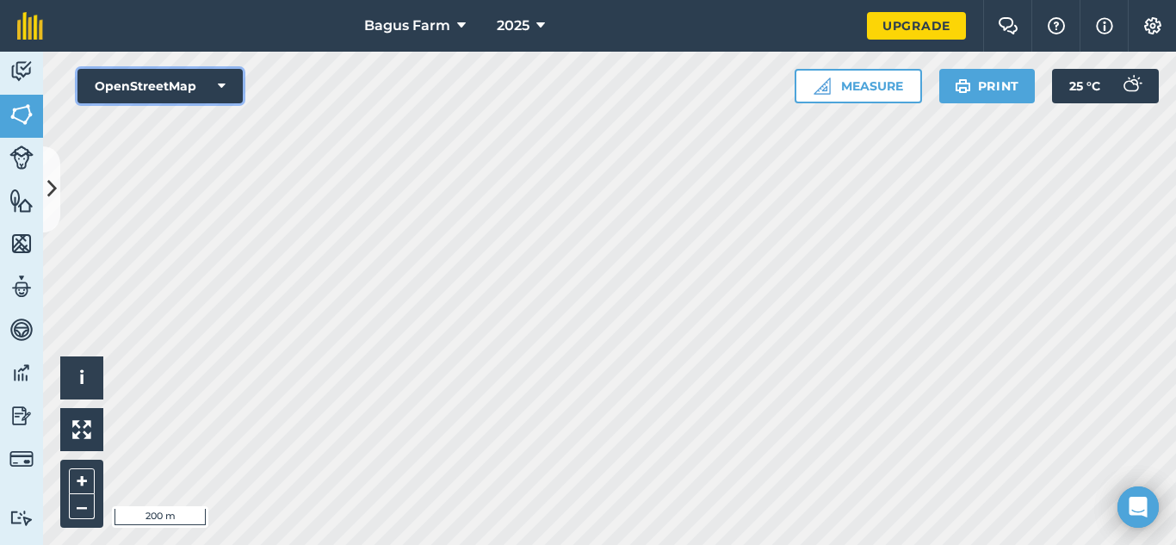
click at [217, 89] on button "OpenStreetMap" at bounding box center [159, 86] width 165 height 34
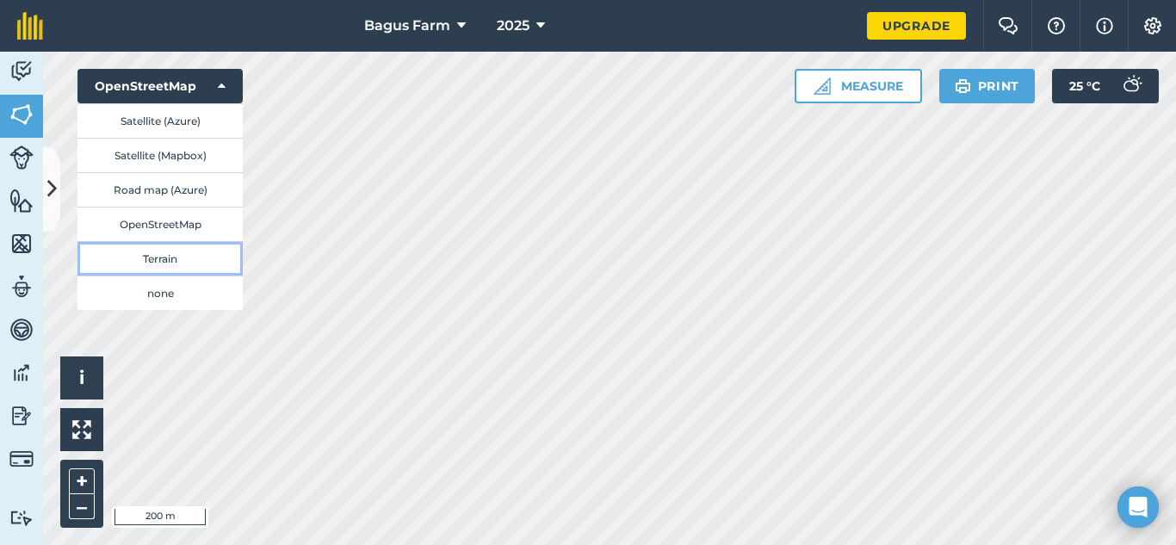
click at [176, 257] on button "Terrain" at bounding box center [159, 258] width 165 height 34
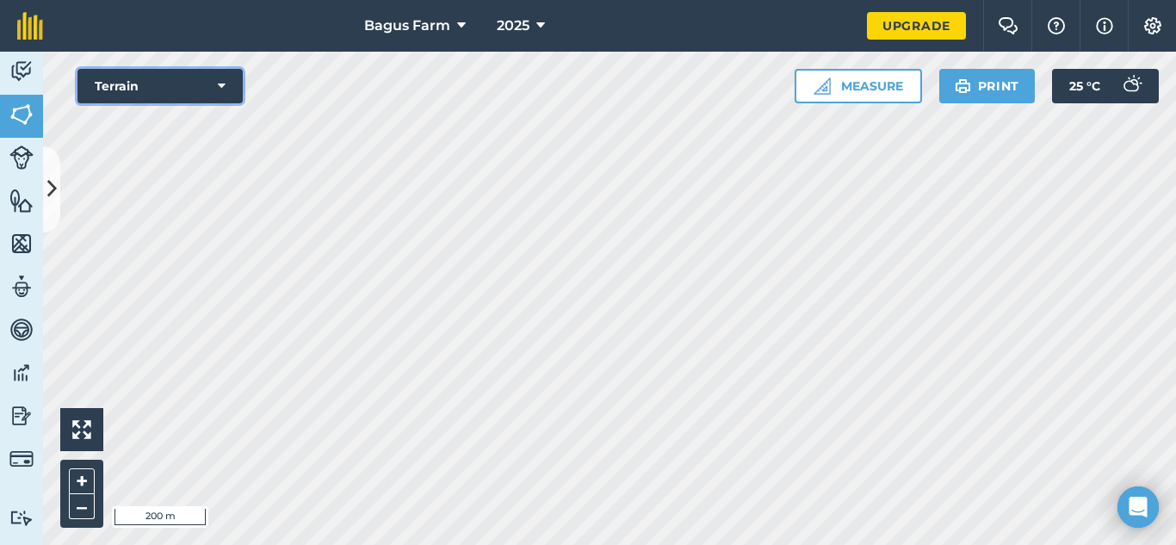
click at [228, 81] on button "Terrain" at bounding box center [159, 86] width 165 height 34
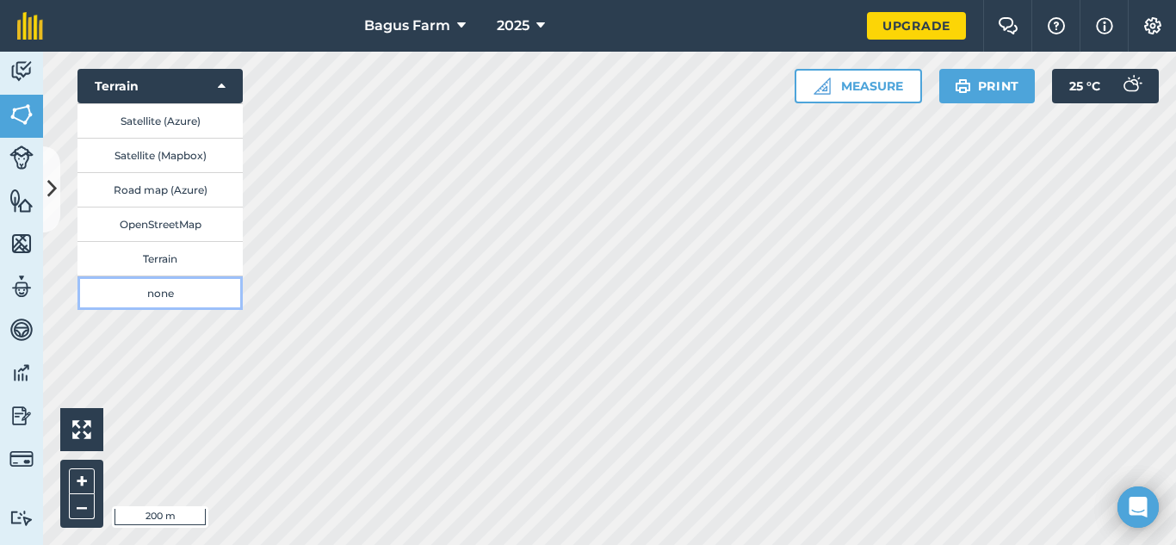
click at [158, 296] on button "none" at bounding box center [159, 292] width 165 height 34
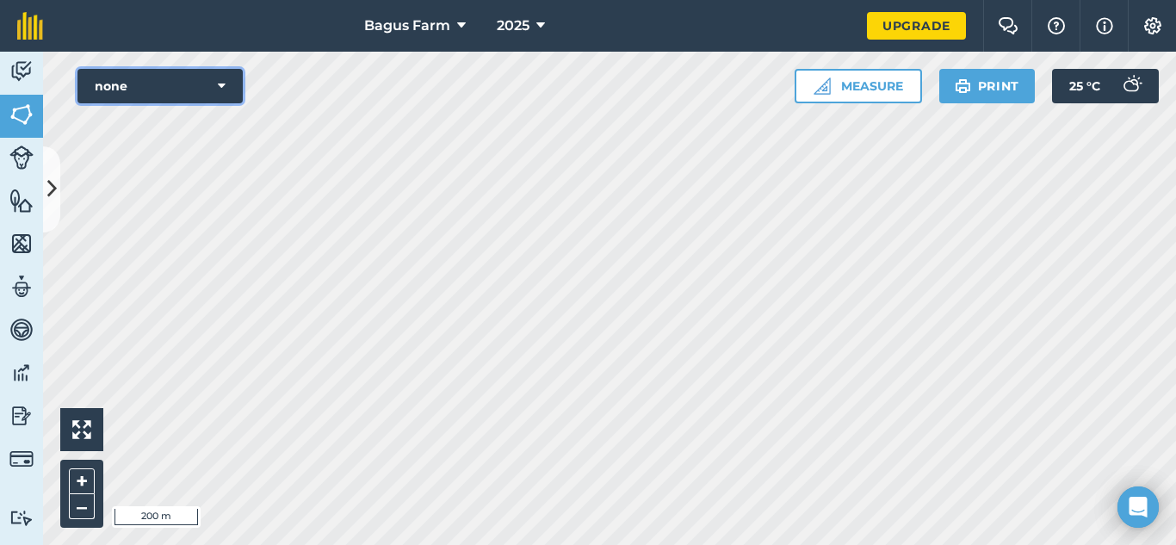
click at [224, 90] on icon at bounding box center [222, 85] width 8 height 17
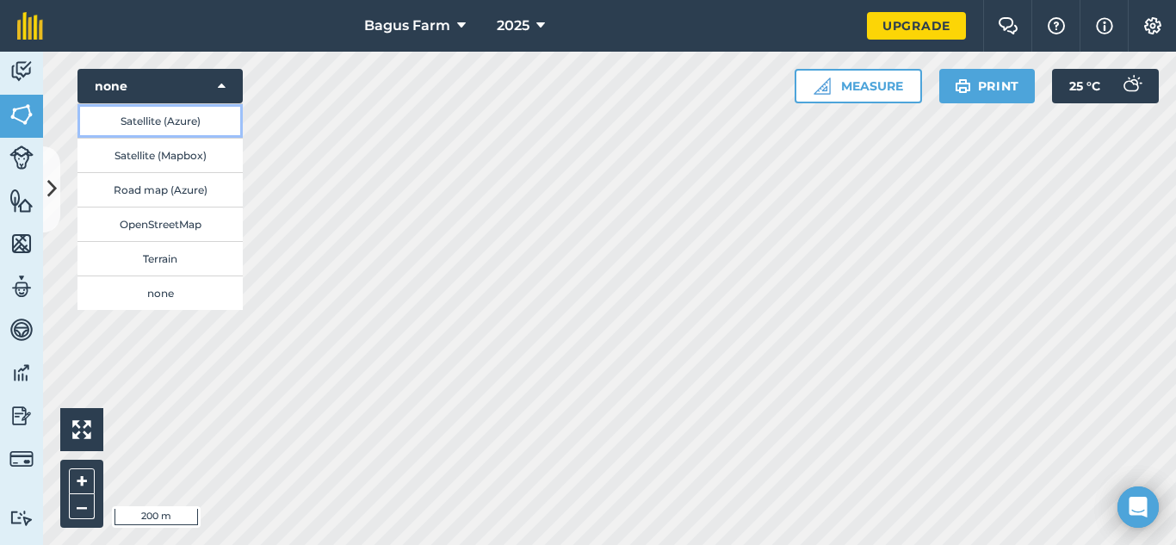
click at [201, 133] on button "Satellite (Azure)" at bounding box center [159, 120] width 165 height 34
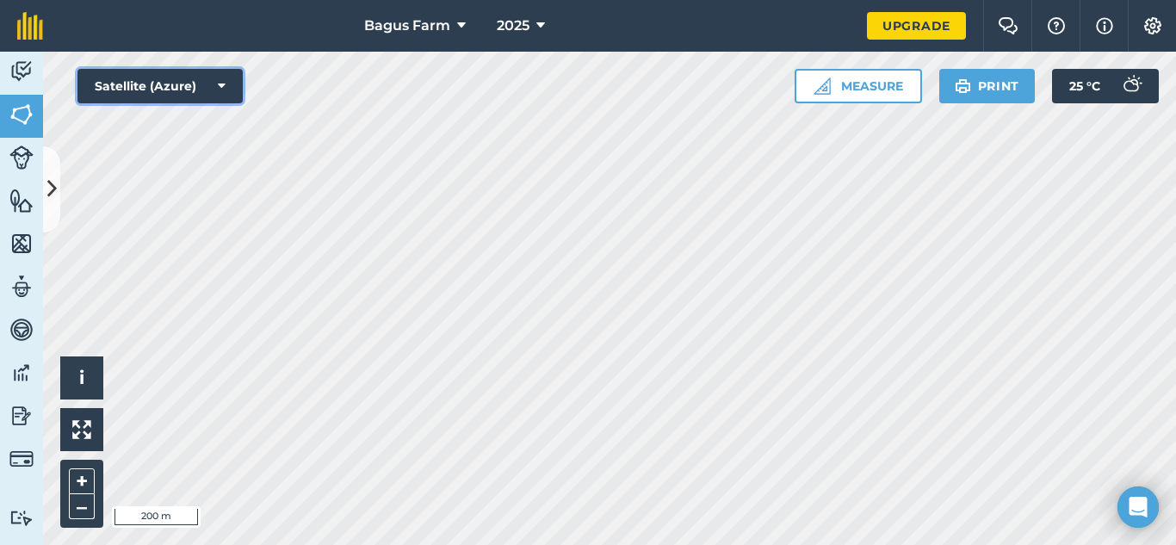
click at [225, 71] on button "Satellite (Azure)" at bounding box center [159, 86] width 165 height 34
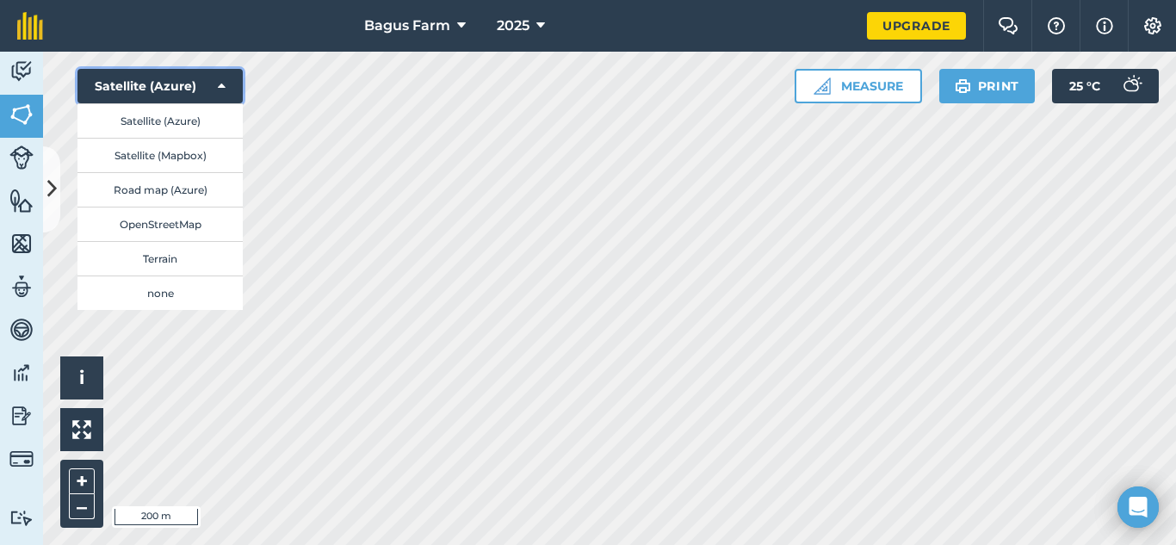
click at [170, 81] on button "Satellite (Azure)" at bounding box center [159, 86] width 165 height 34
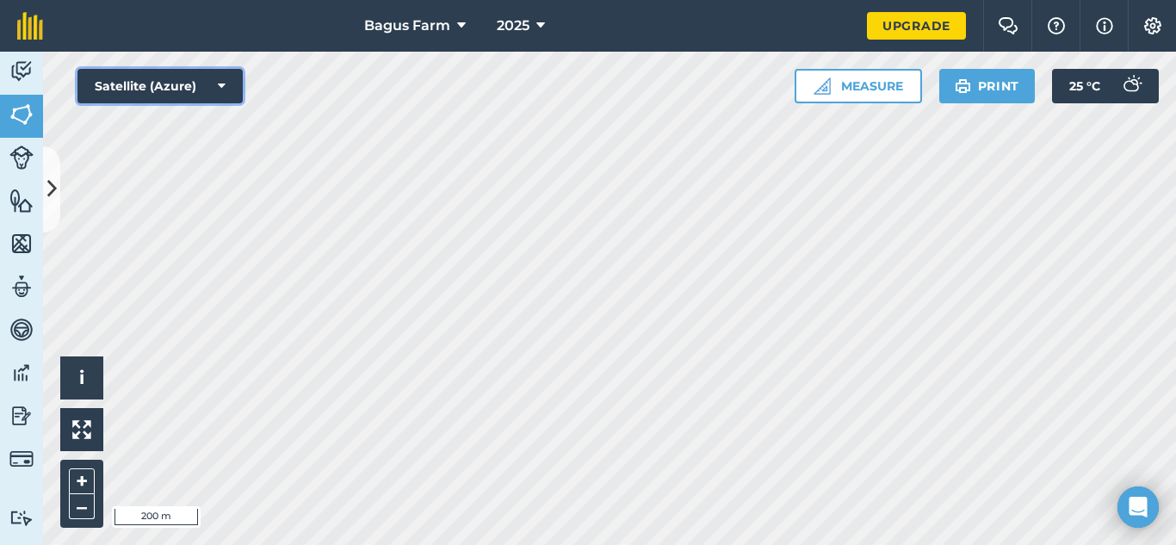
click at [170, 81] on button "Satellite (Azure)" at bounding box center [159, 86] width 165 height 34
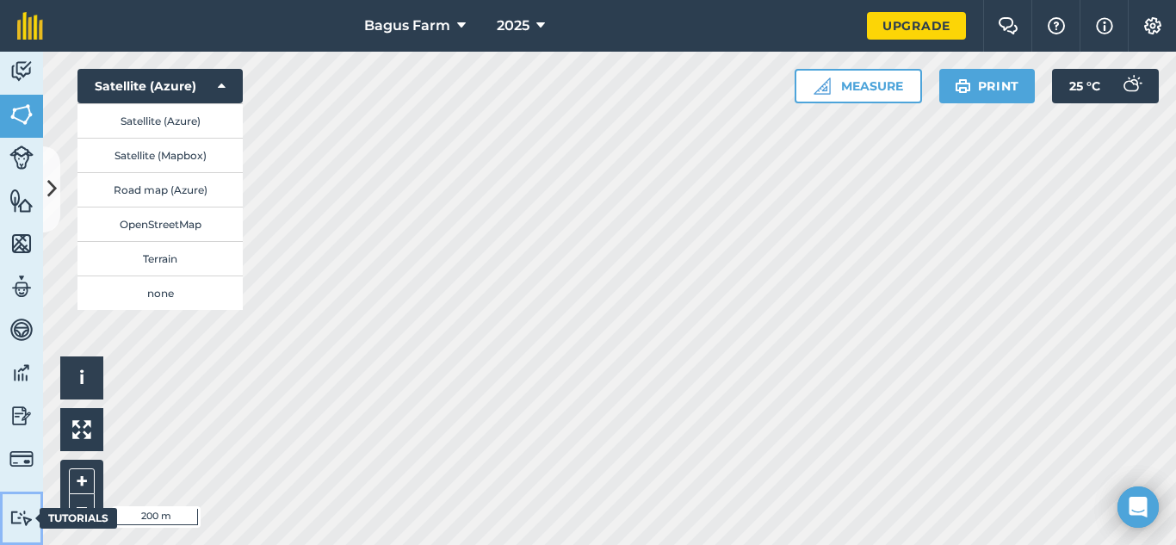
click at [15, 526] on img at bounding box center [21, 517] width 24 height 16
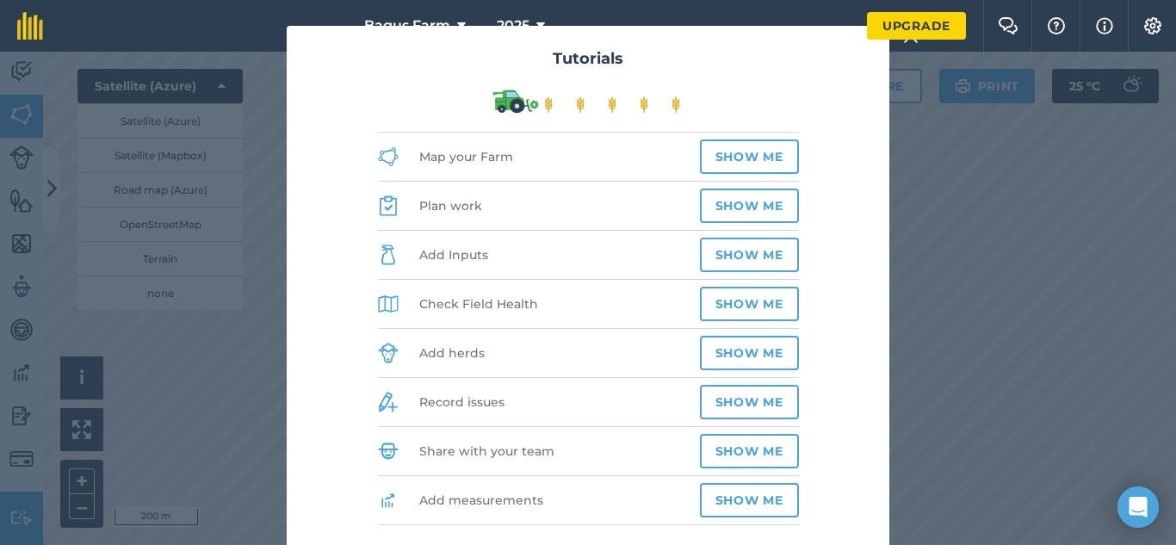
click at [933, 146] on div "Tutorials Map your Farm Show me Plan work Show me Add Inputs Show me Check Fiel…" at bounding box center [588, 298] width 1176 height 493
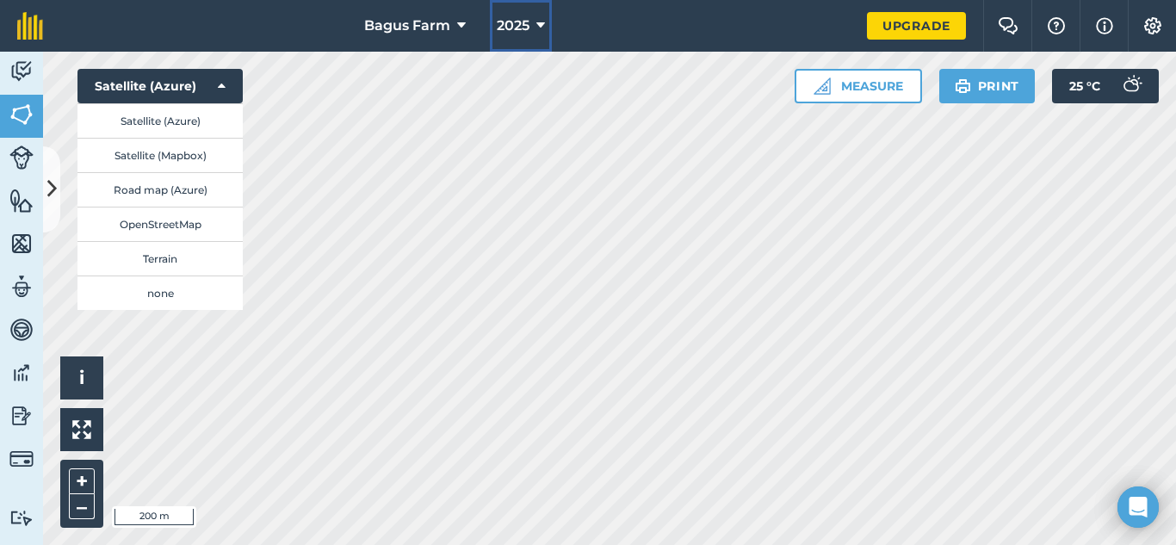
click at [544, 27] on icon at bounding box center [540, 25] width 9 height 21
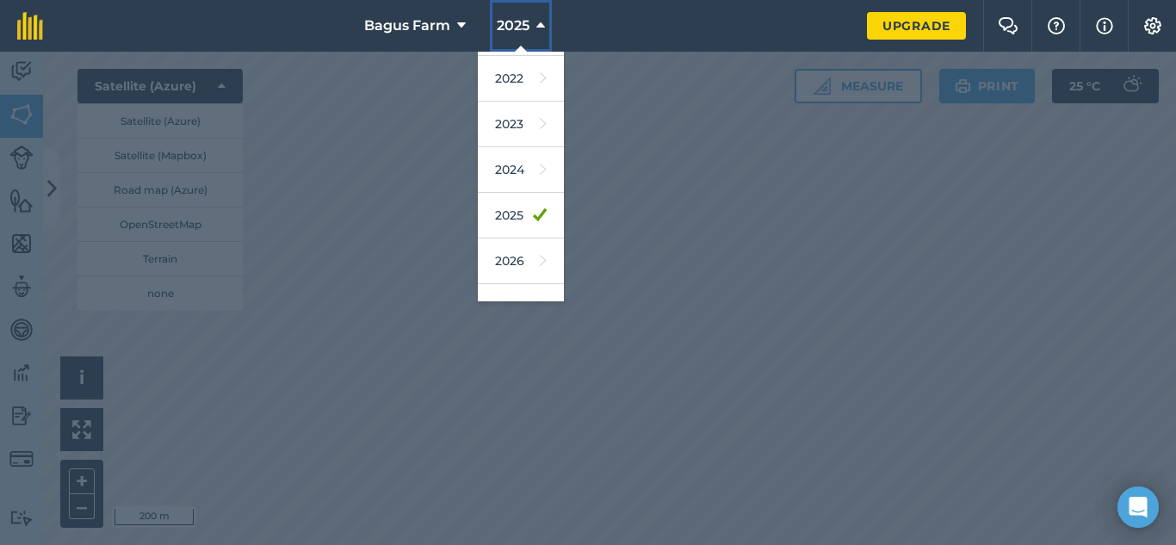
scroll to position [207, 0]
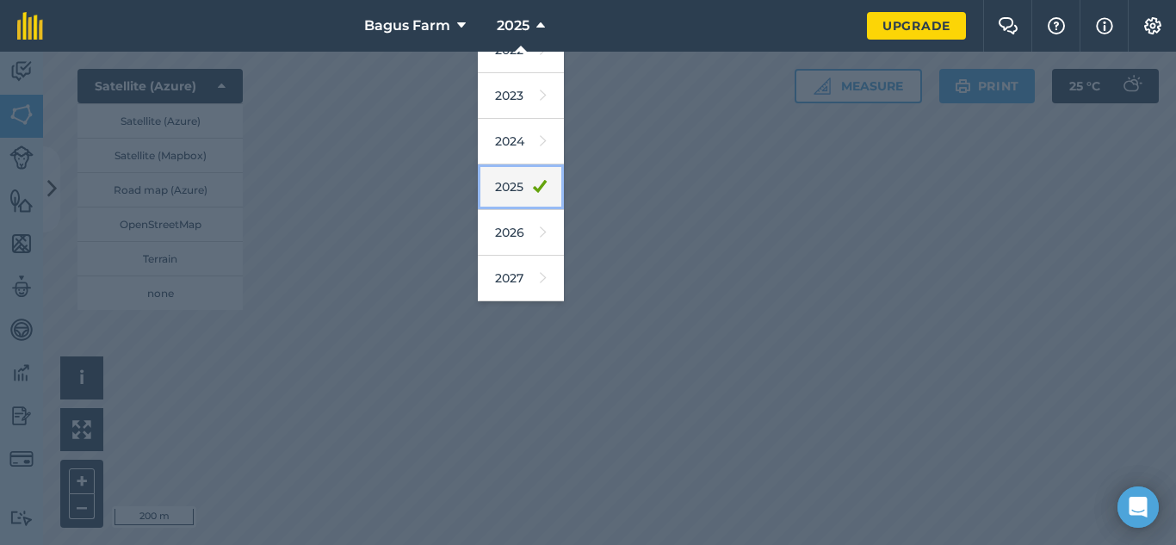
click at [533, 177] on icon at bounding box center [540, 187] width 14 height 24
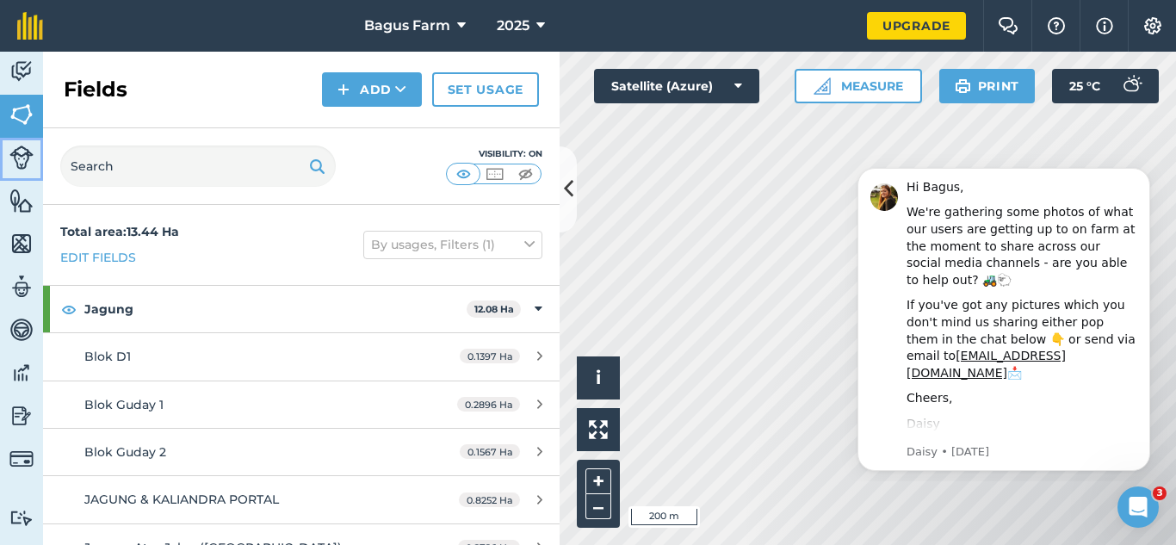
click at [24, 152] on img at bounding box center [21, 157] width 24 height 24
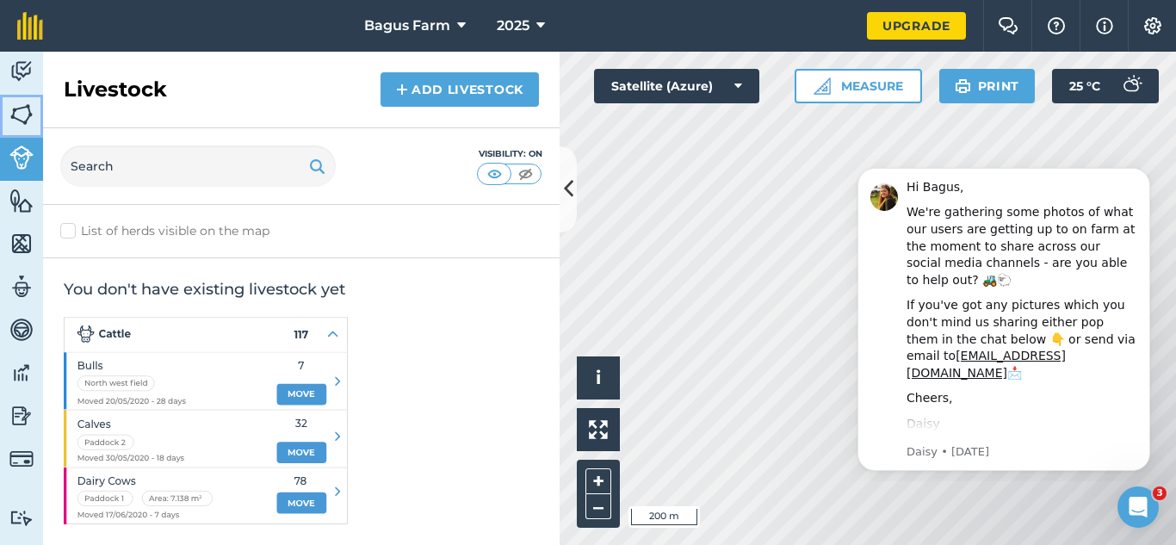
click at [28, 123] on img at bounding box center [21, 115] width 24 height 26
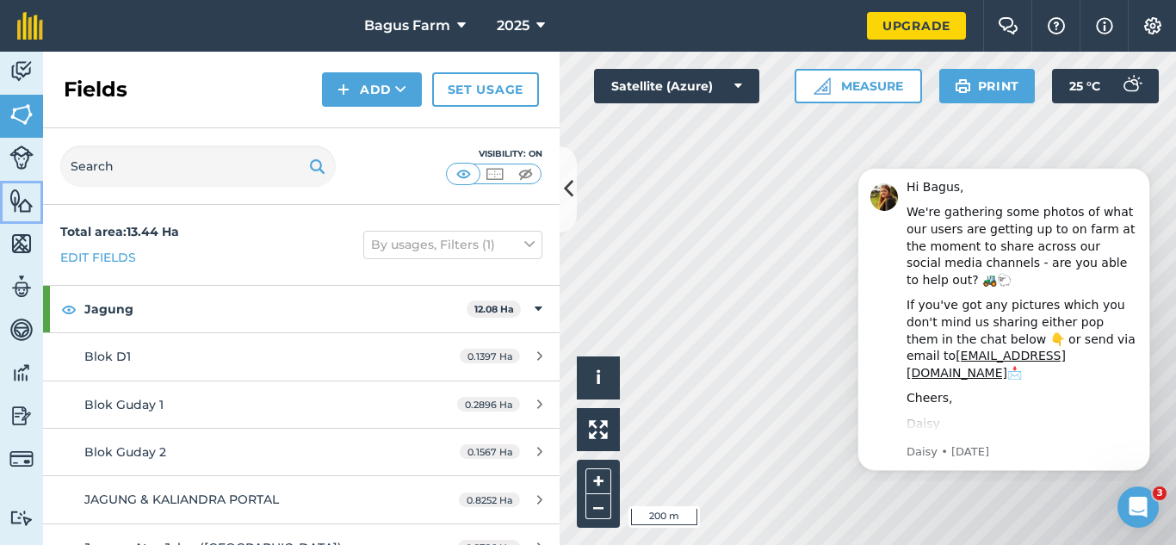
click at [13, 202] on img at bounding box center [21, 201] width 24 height 26
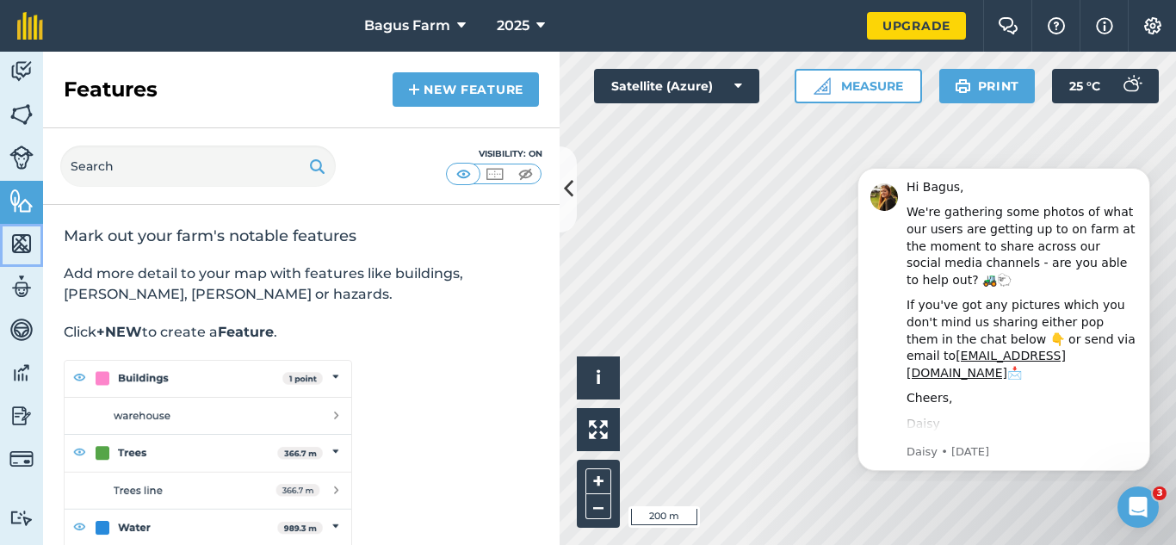
click at [13, 237] on img at bounding box center [21, 244] width 24 height 26
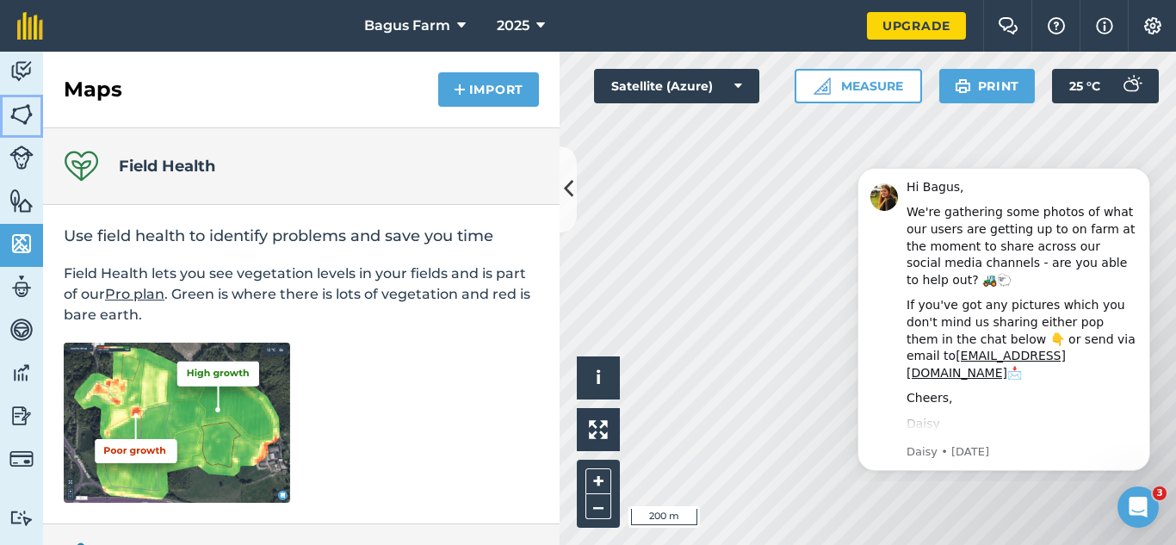
click at [28, 97] on link "Fields" at bounding box center [21, 116] width 43 height 43
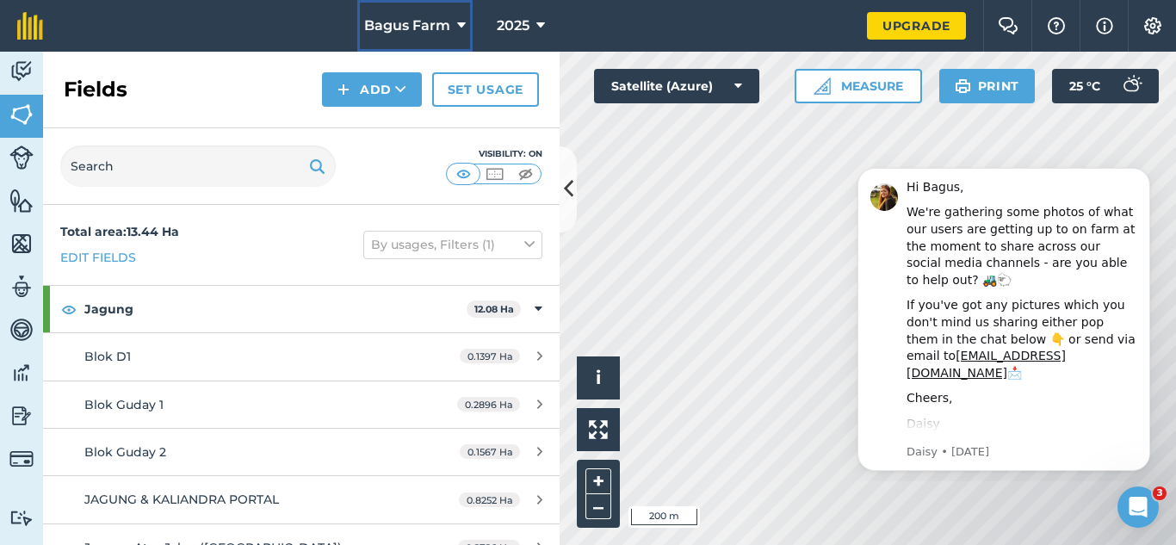
click at [466, 32] on button "Bagus Farm" at bounding box center [414, 26] width 115 height 52
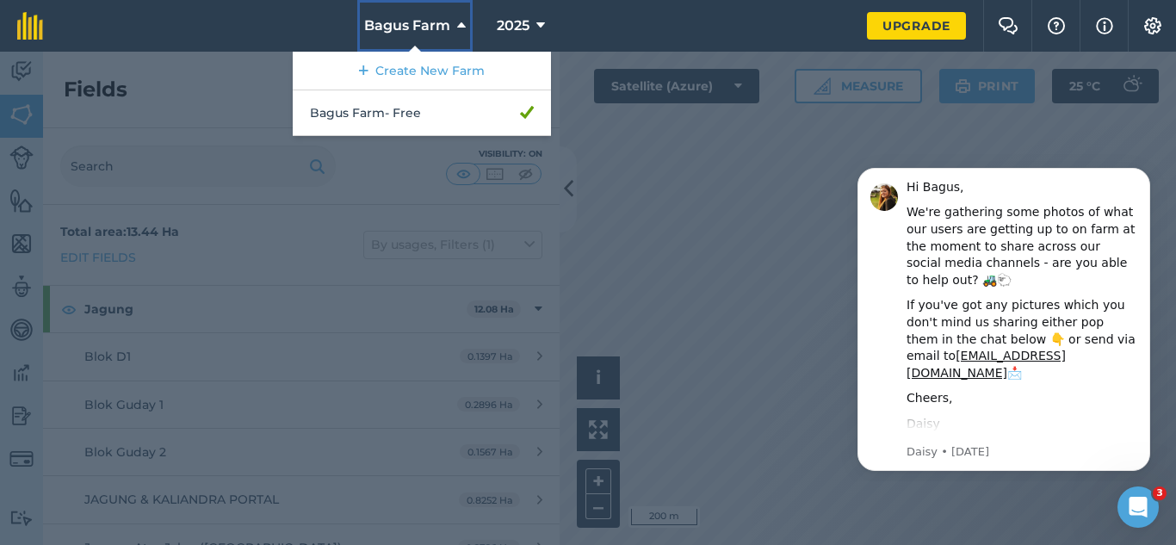
click at [466, 32] on button "Bagus Farm" at bounding box center [414, 26] width 115 height 52
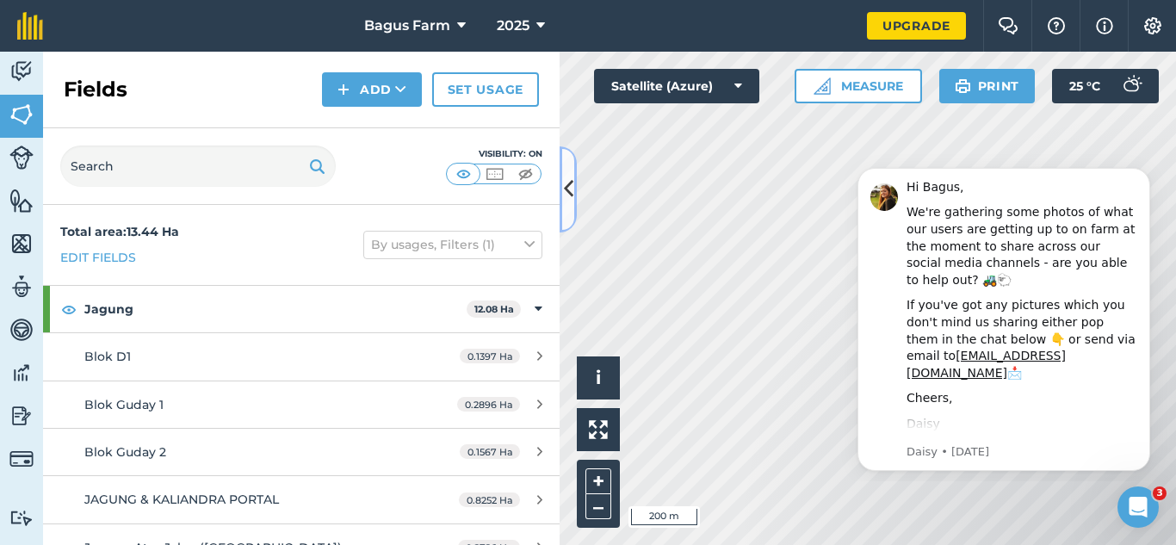
click at [571, 194] on icon at bounding box center [568, 189] width 9 height 30
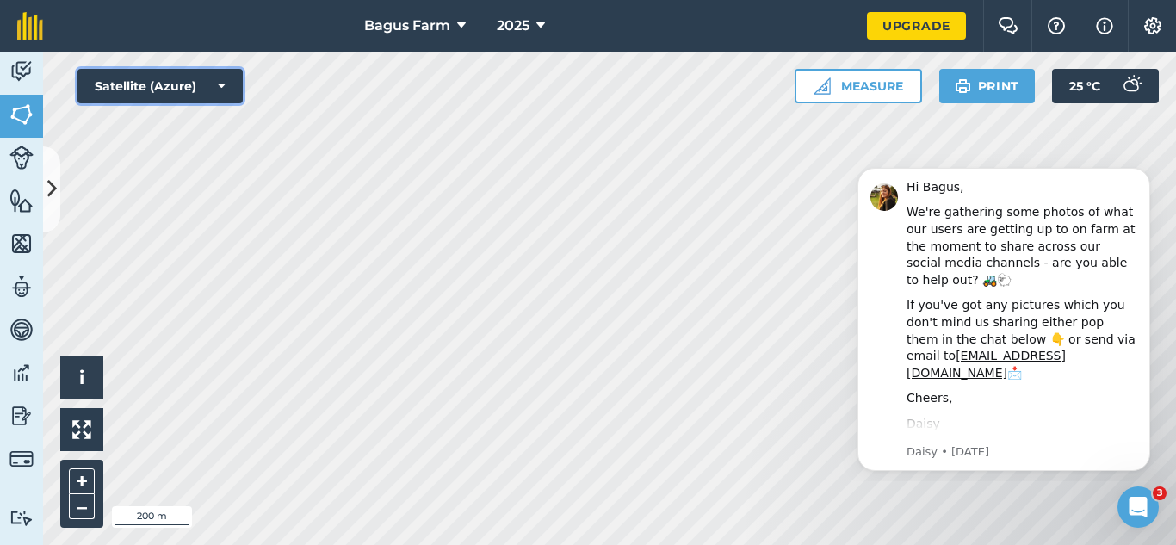
click at [207, 89] on button "Satellite (Azure)" at bounding box center [159, 86] width 165 height 34
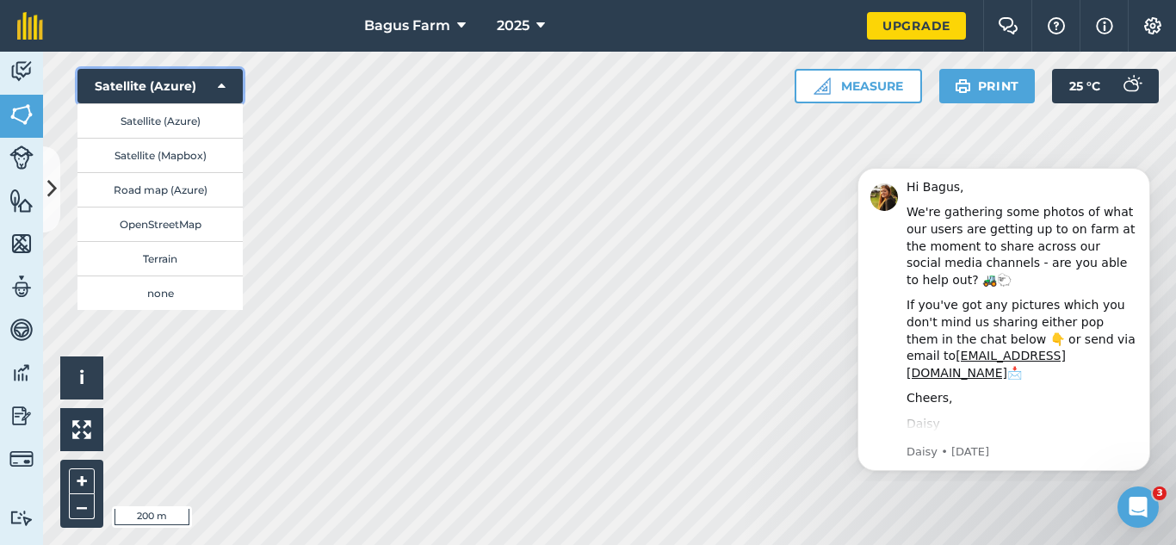
drag, startPoint x: 192, startPoint y: 167, endPoint x: 228, endPoint y: 84, distance: 90.2
click at [228, 84] on button "Satellite (Azure)" at bounding box center [159, 86] width 165 height 34
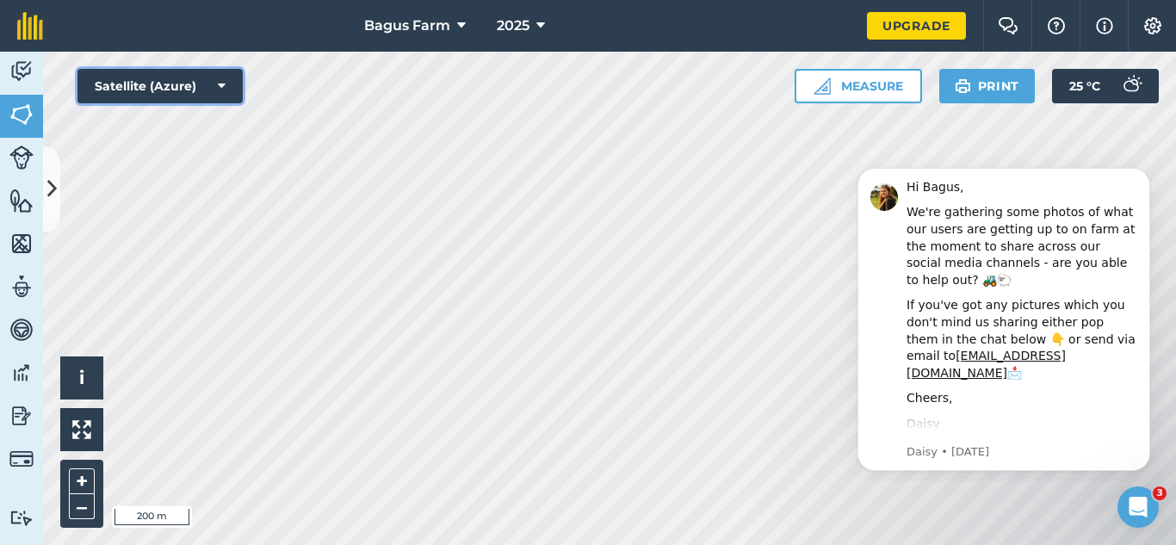
click at [228, 84] on button "Satellite (Azure)" at bounding box center [159, 86] width 165 height 34
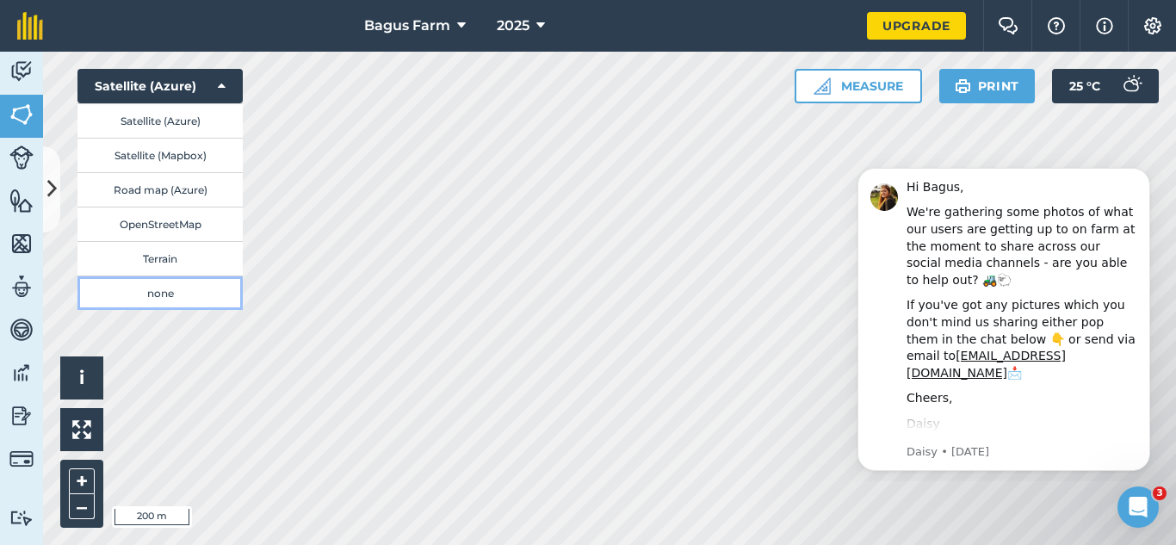
click at [159, 292] on button "none" at bounding box center [159, 292] width 165 height 34
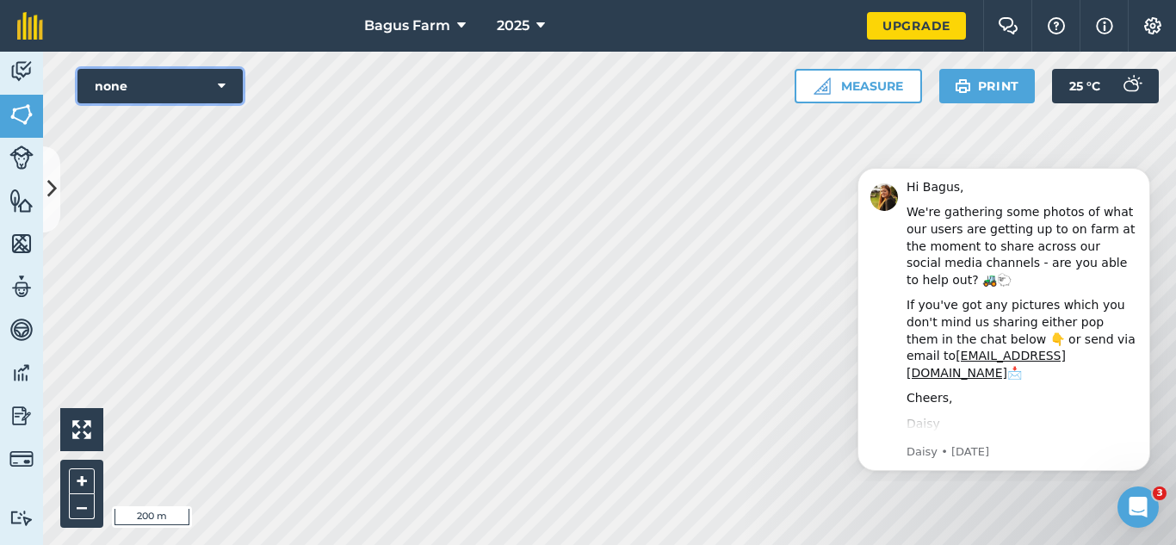
click at [223, 90] on icon at bounding box center [222, 85] width 8 height 17
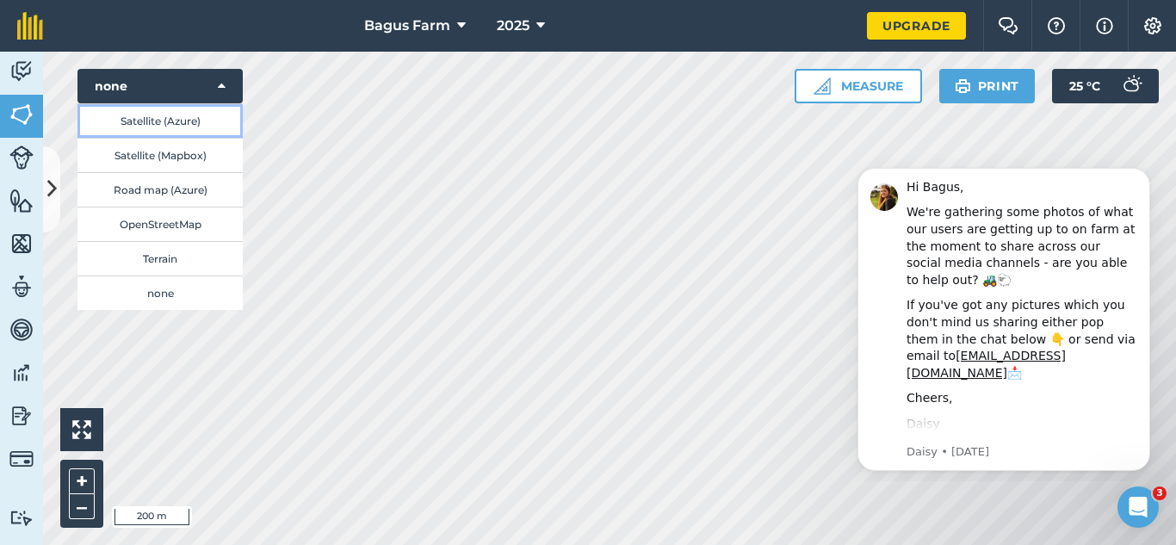
click at [187, 127] on button "Satellite (Azure)" at bounding box center [159, 120] width 165 height 34
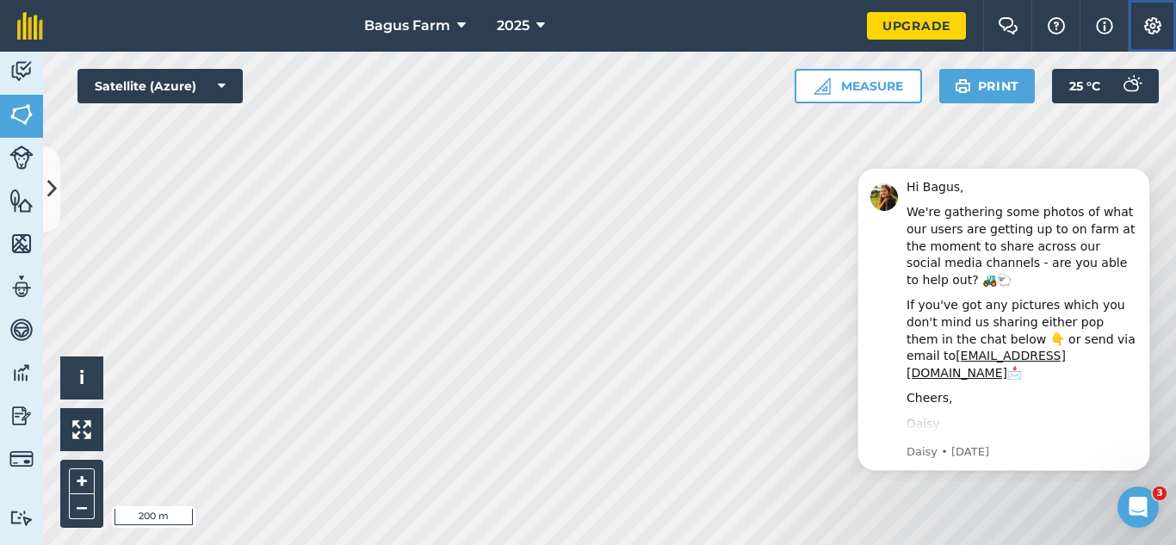
click at [1154, 27] on img at bounding box center [1152, 25] width 21 height 17
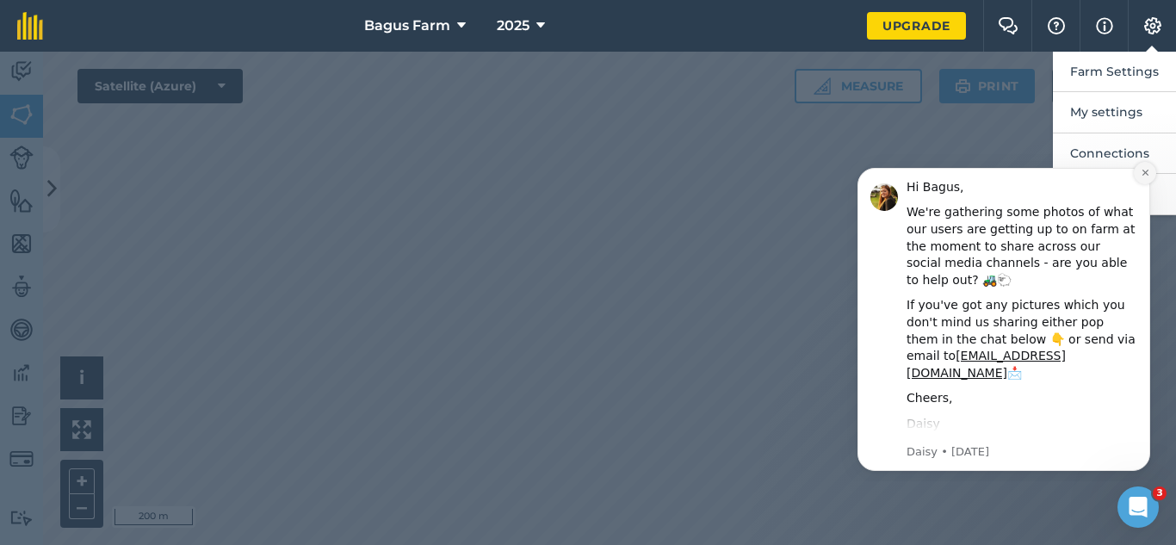
click at [1145, 176] on icon "Dismiss notification" at bounding box center [1144, 172] width 9 height 9
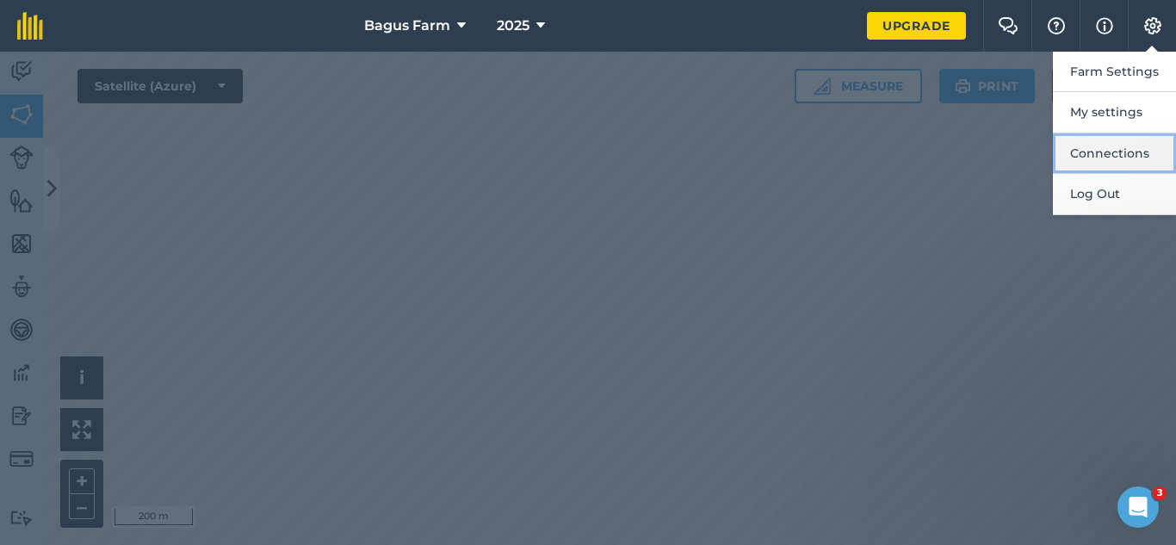
click at [1148, 141] on button "Connections" at bounding box center [1114, 153] width 123 height 40
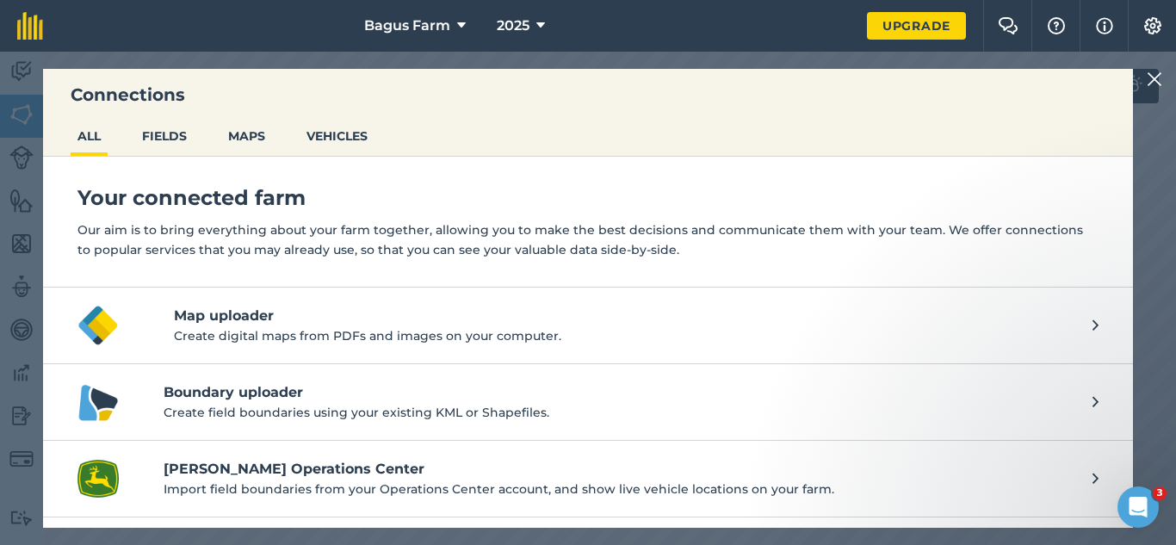
click at [1150, 82] on img at bounding box center [1153, 79] width 15 height 21
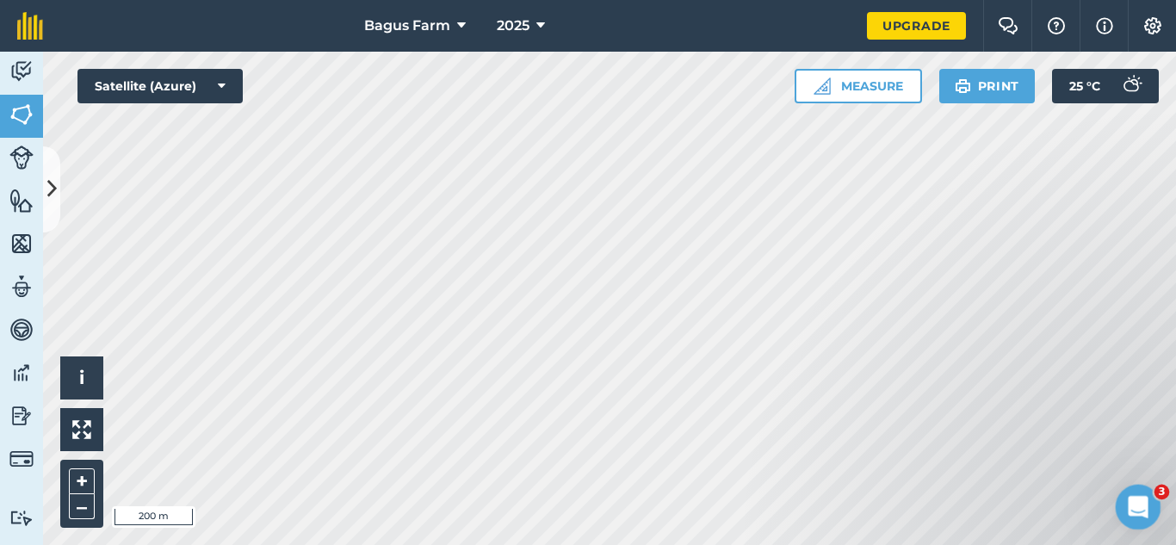
click at [1151, 490] on div "Open Intercom Messenger" at bounding box center [1135, 504] width 57 height 57
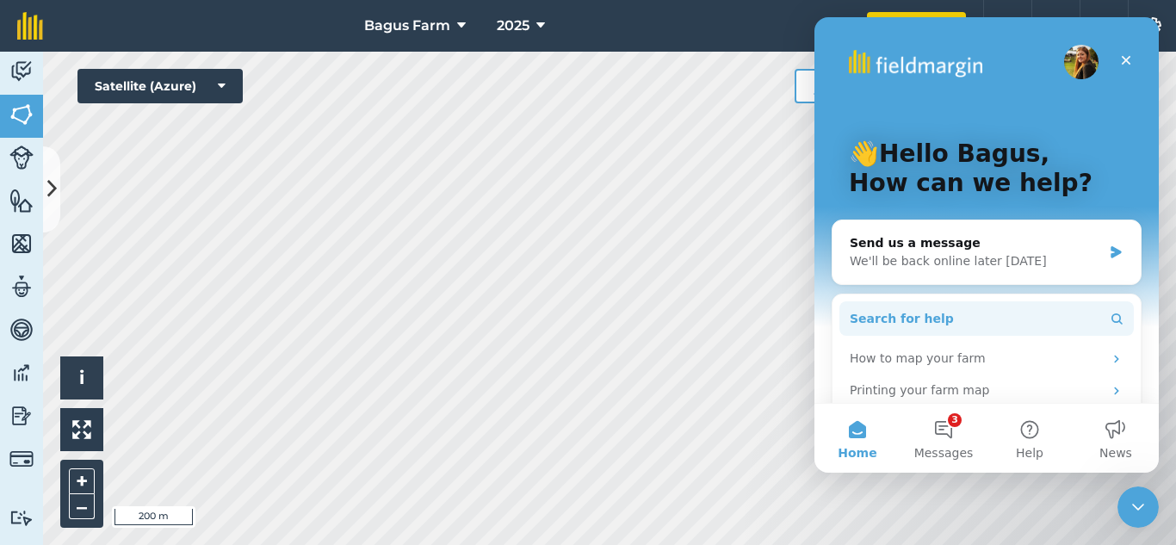
click at [1096, 318] on button "Search for help" at bounding box center [986, 318] width 294 height 34
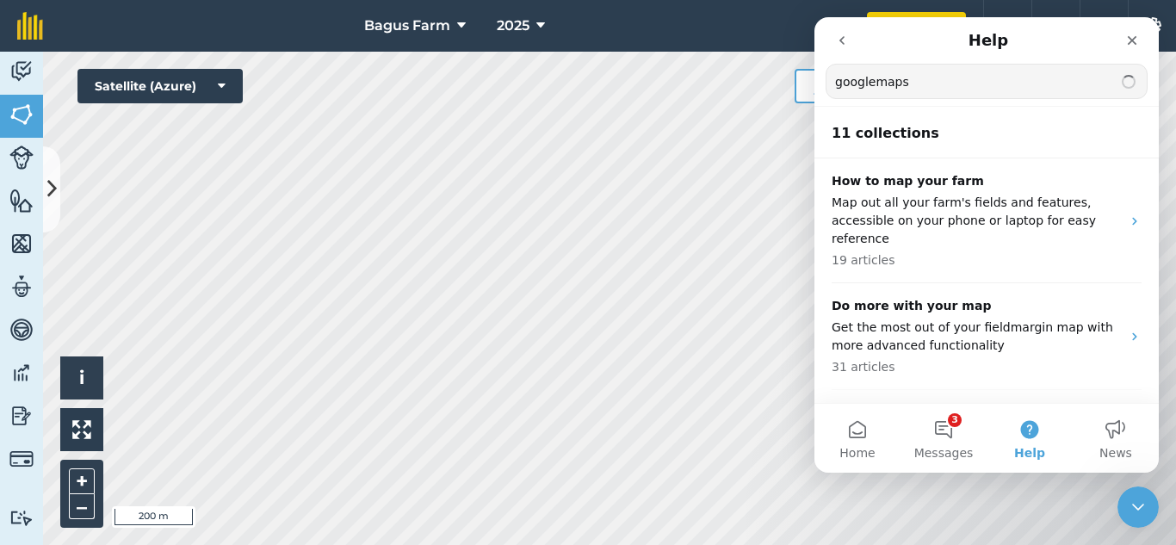
type input "googlemaps"
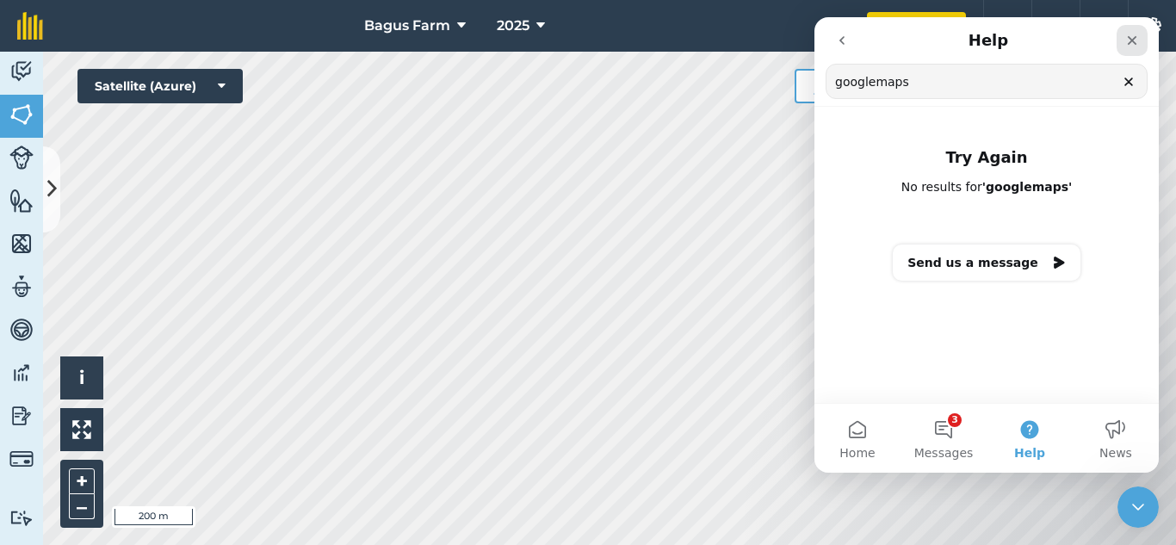
click at [1141, 46] on div "Close" at bounding box center [1131, 40] width 31 height 31
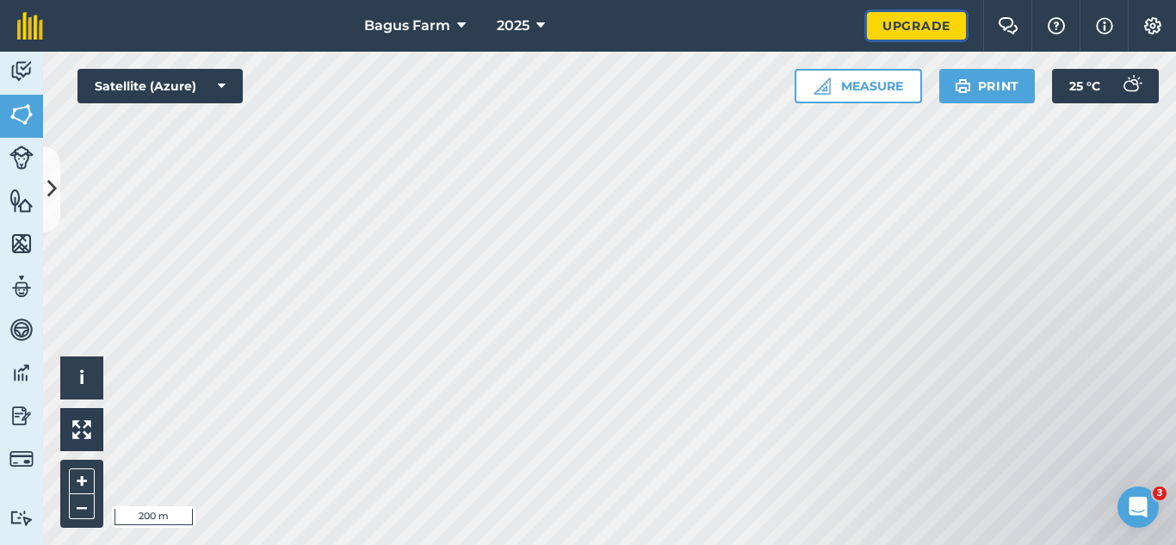
click at [935, 28] on link "Upgrade" at bounding box center [916, 26] width 99 height 28
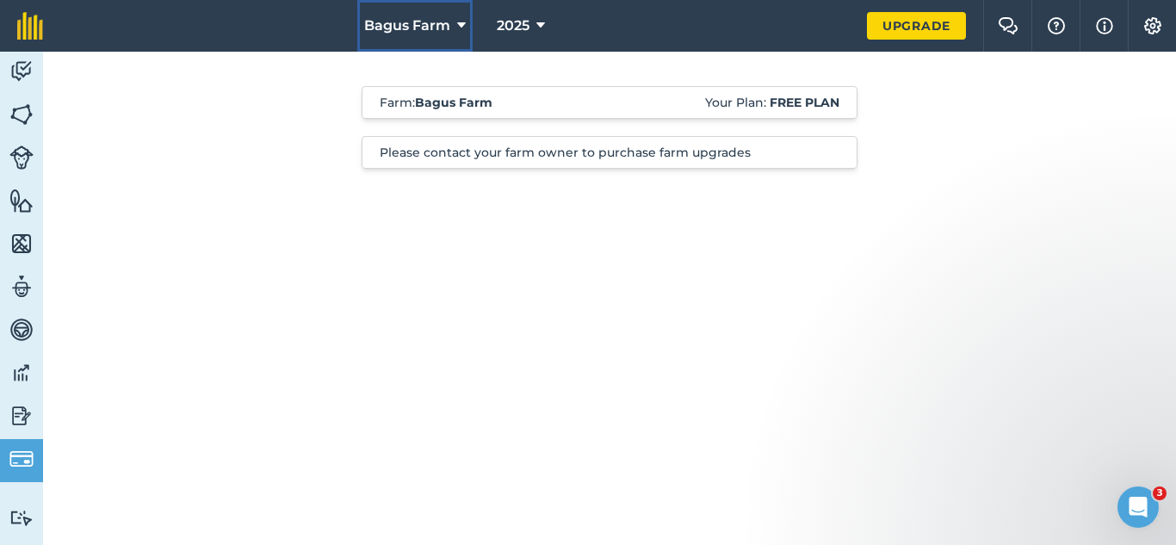
click at [396, 23] on span "Bagus Farm" at bounding box center [407, 25] width 86 height 21
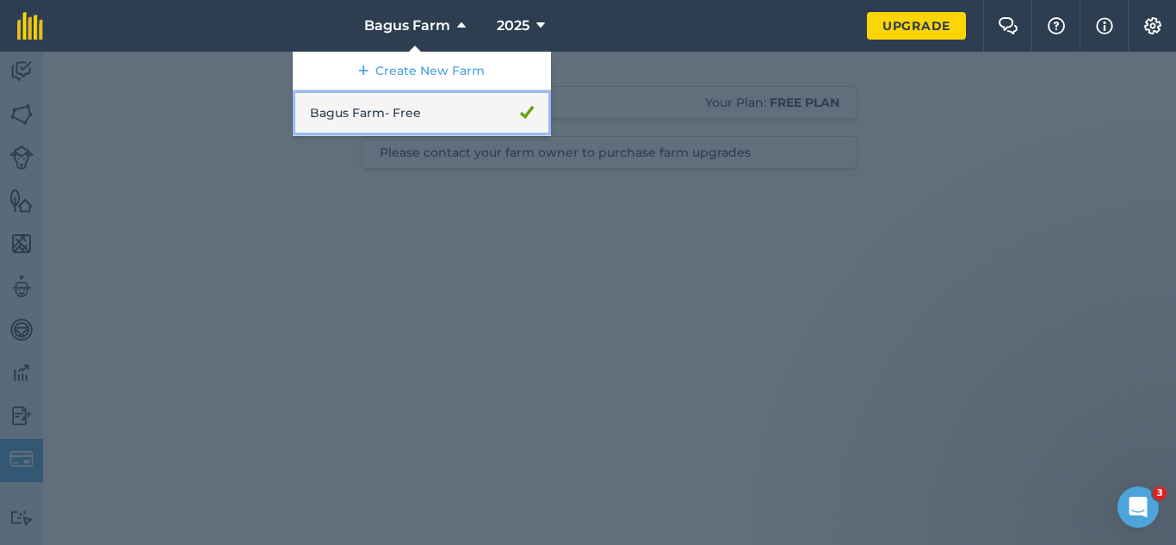
click at [368, 105] on link "Bagus Farm - Free" at bounding box center [422, 113] width 258 height 46
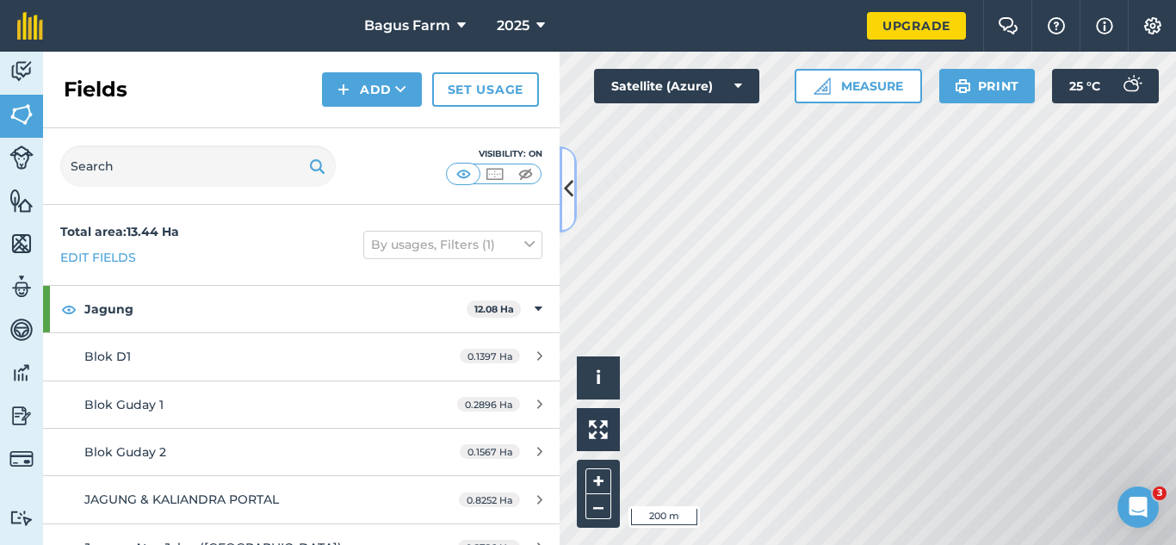
click at [565, 176] on icon at bounding box center [568, 189] width 9 height 30
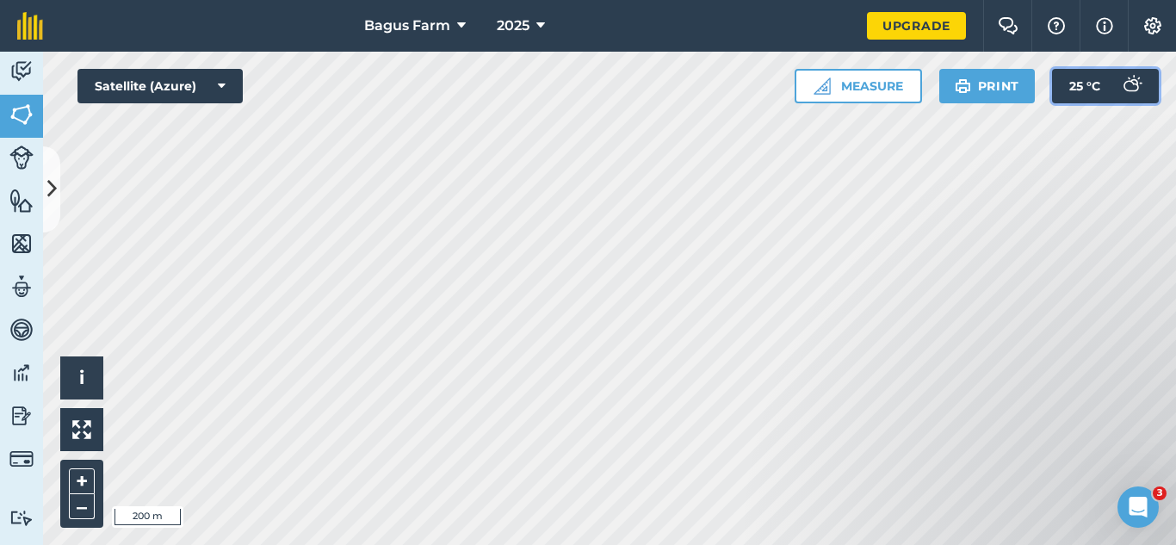
click at [1143, 86] on img at bounding box center [1131, 86] width 34 height 34
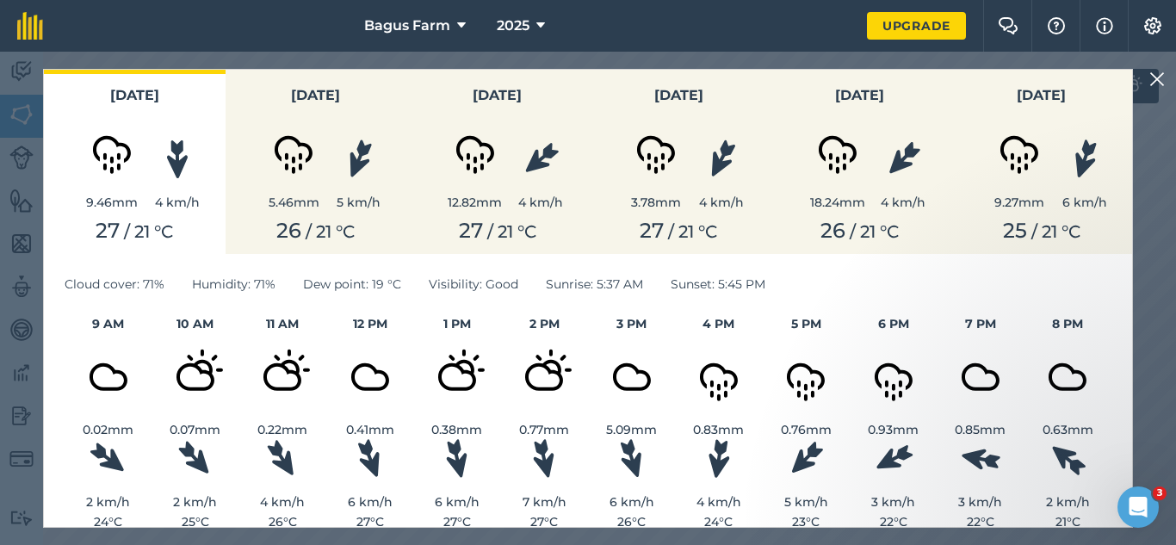
click at [1164, 158] on div "Today 9.46 mm 4 km/h 27 / 21 ° C Saturday 5.46 mm 5 km/h 26 / 21 ° C Sunday 12.…" at bounding box center [588, 298] width 1176 height 493
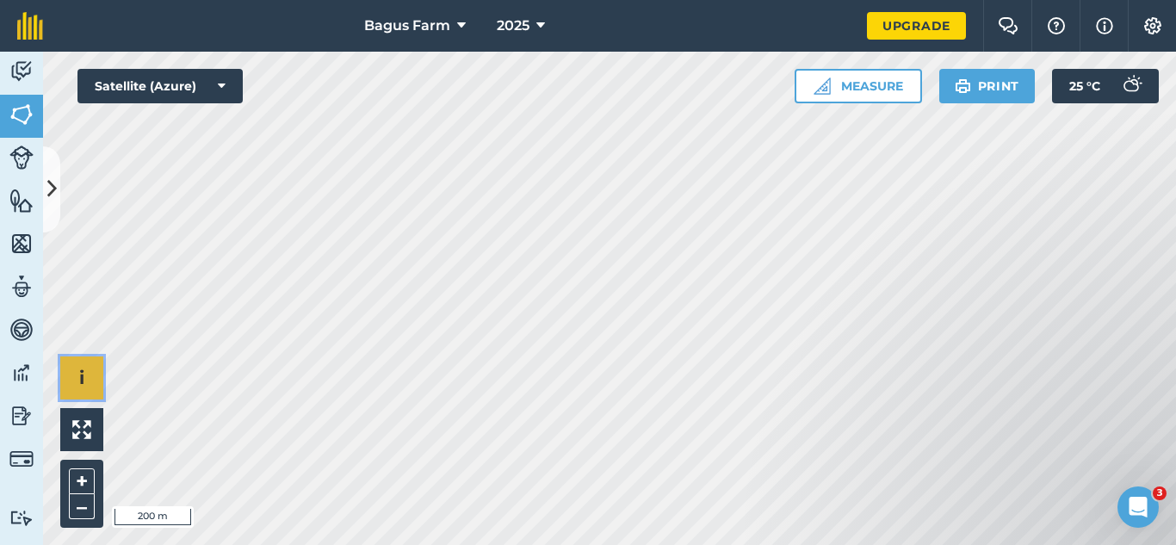
click at [94, 382] on button "i" at bounding box center [81, 377] width 43 height 43
click at [103, 366] on li "© 2025 TomTom, Microsoft" at bounding box center [169, 377] width 133 height 43
click at [97, 374] on button "›" at bounding box center [81, 377] width 43 height 43
click at [97, 374] on button "i" at bounding box center [81, 377] width 43 height 43
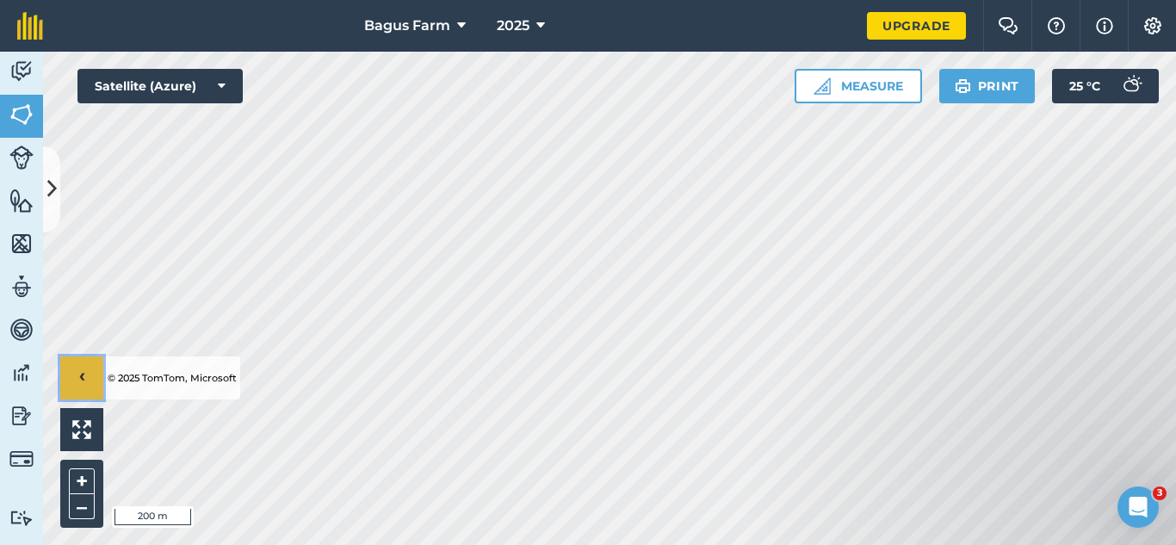
click at [97, 374] on button "›" at bounding box center [81, 377] width 43 height 43
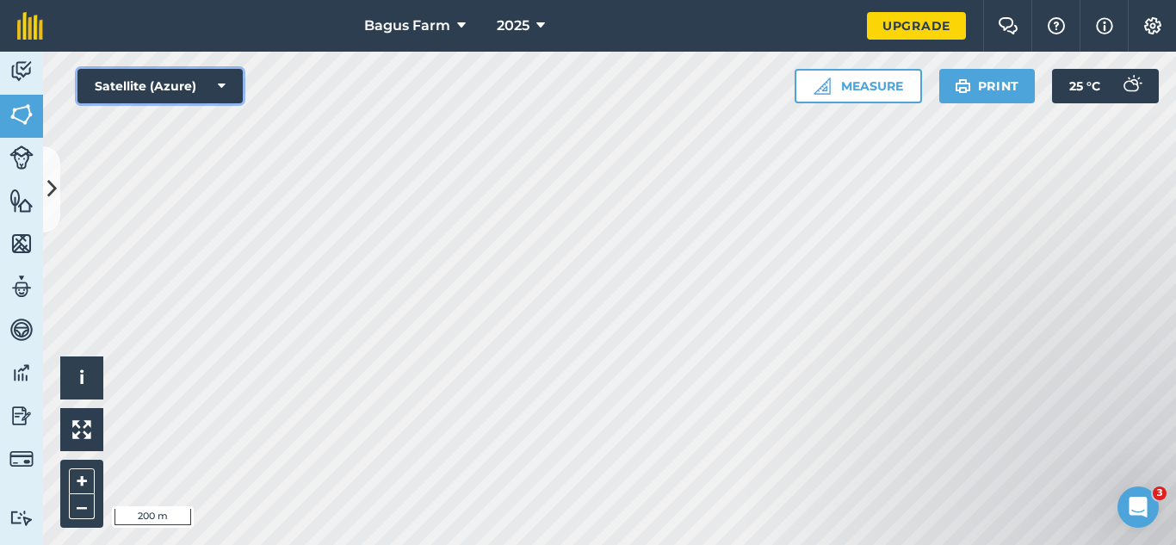
click at [221, 95] on button "Satellite (Azure)" at bounding box center [159, 86] width 165 height 34
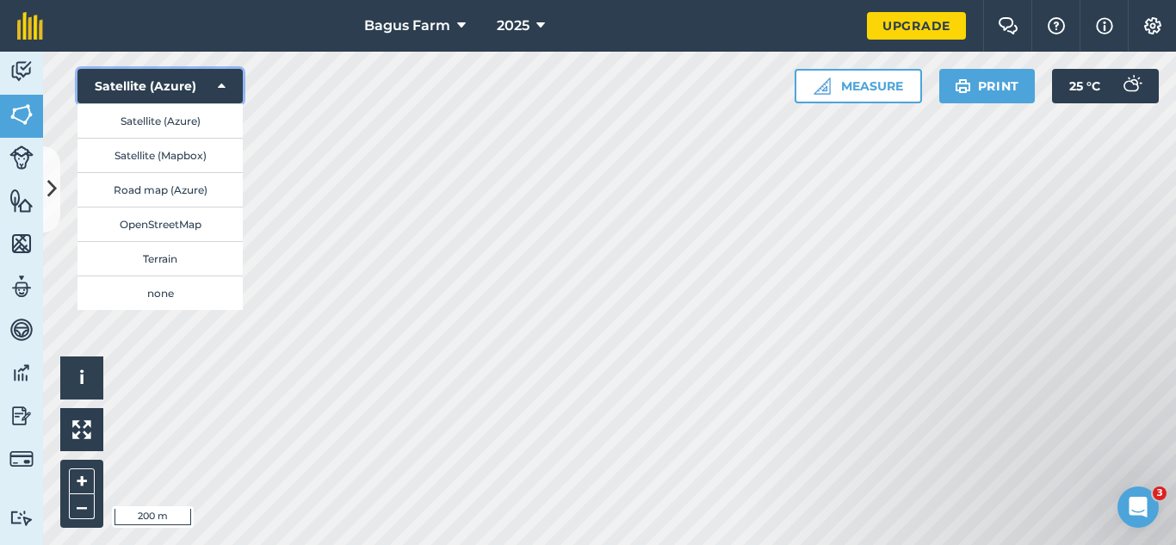
click at [221, 95] on button "Satellite (Azure)" at bounding box center [159, 86] width 165 height 34
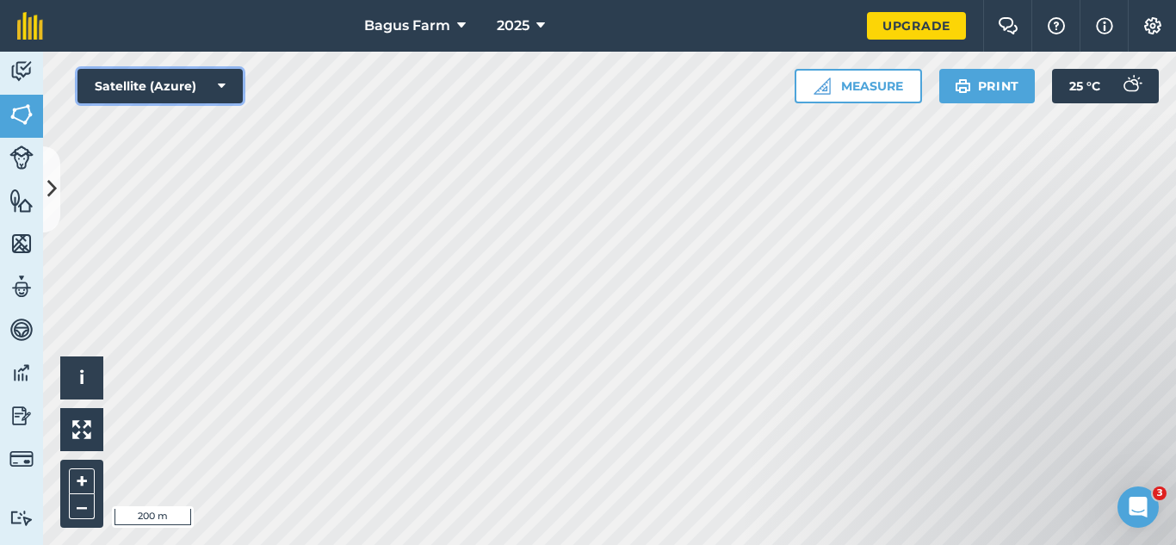
click at [221, 95] on button "Satellite (Azure)" at bounding box center [159, 86] width 165 height 34
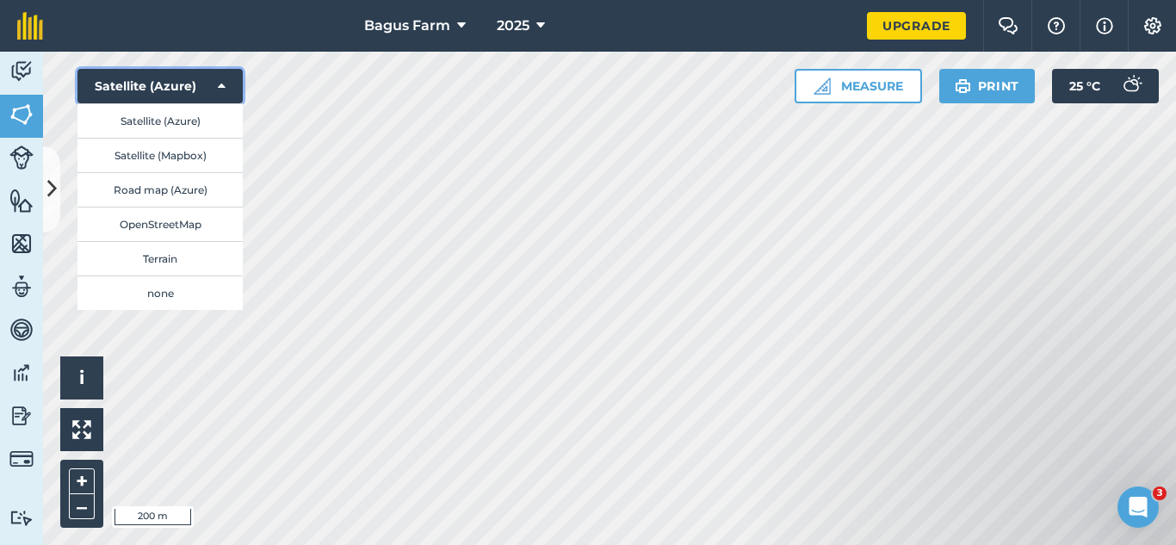
click at [221, 95] on button "Satellite (Azure)" at bounding box center [159, 86] width 165 height 34
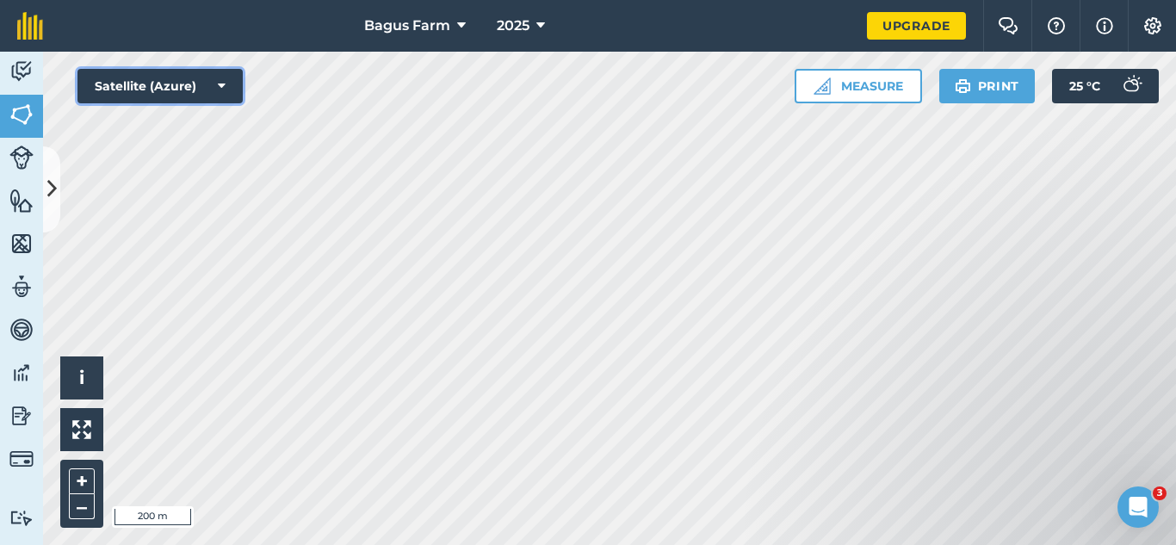
click at [221, 95] on button "Satellite (Azure)" at bounding box center [159, 86] width 165 height 34
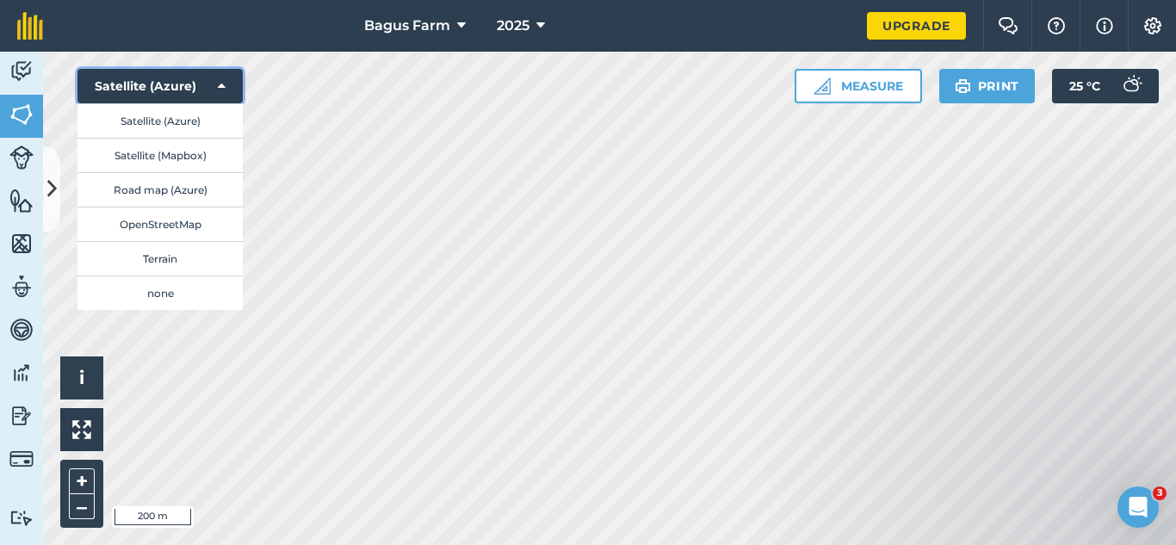
click at [182, 88] on button "Satellite (Azure)" at bounding box center [159, 86] width 165 height 34
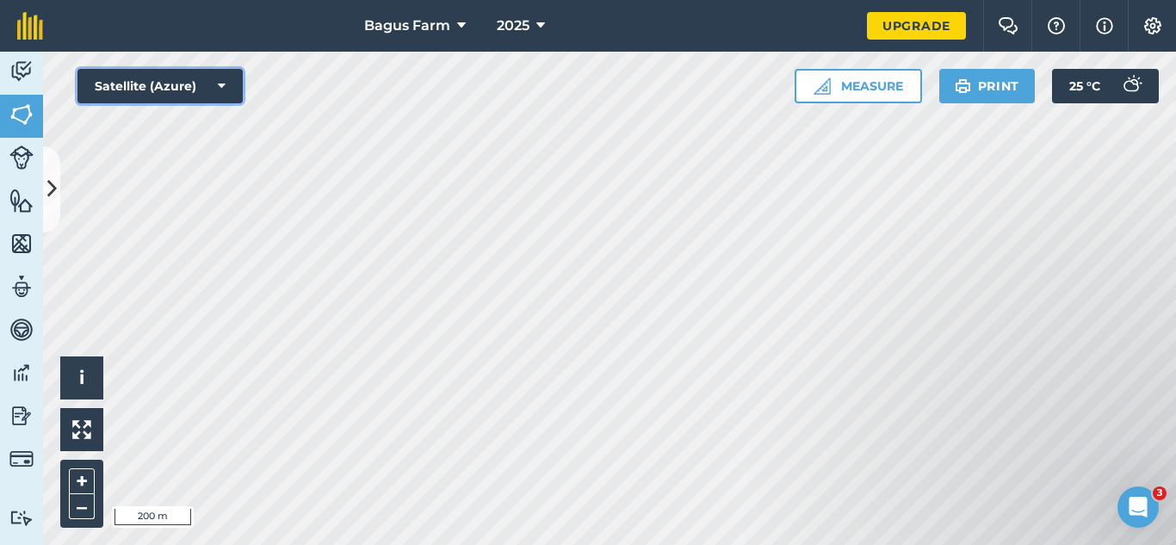
click at [182, 88] on button "Satellite (Azure)" at bounding box center [159, 86] width 165 height 34
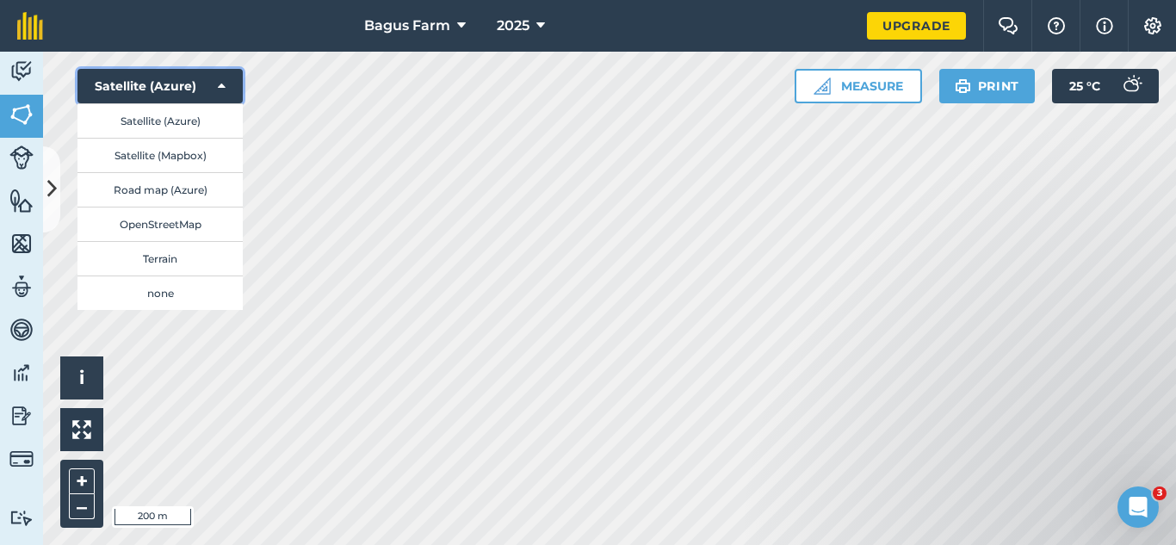
drag, startPoint x: 182, startPoint y: 88, endPoint x: 161, endPoint y: 139, distance: 55.6
click at [161, 103] on div "Satellite (Azure) Satellite (Azure) Satellite (Mapbox) Road map (Azure) OpenStr…" at bounding box center [159, 86] width 165 height 34
click at [161, 139] on button "Satellite (Mapbox)" at bounding box center [159, 155] width 165 height 34
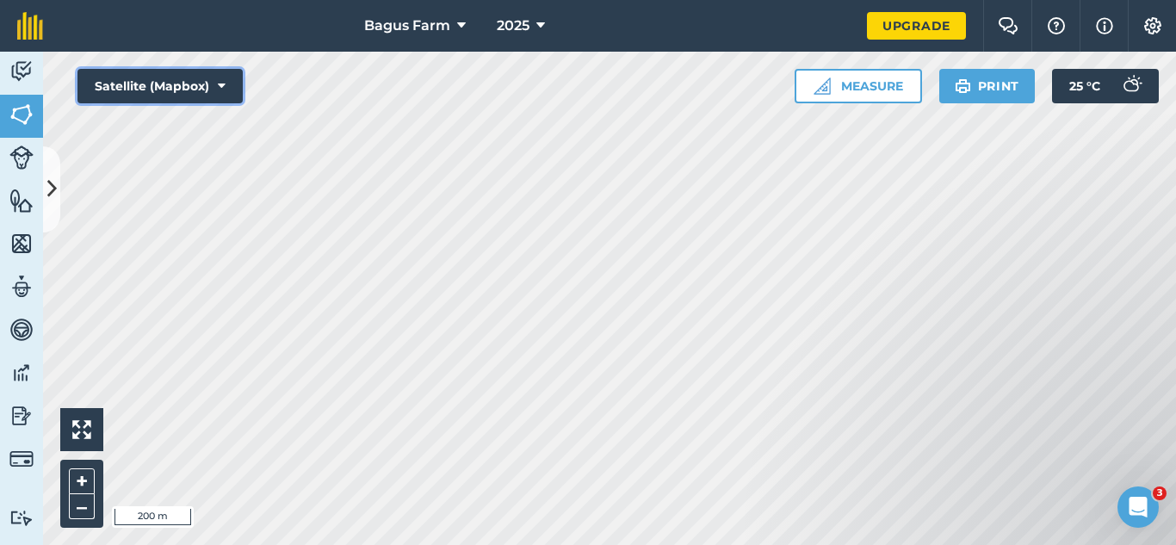
click at [213, 87] on button "Satellite (Mapbox)" at bounding box center [159, 86] width 165 height 34
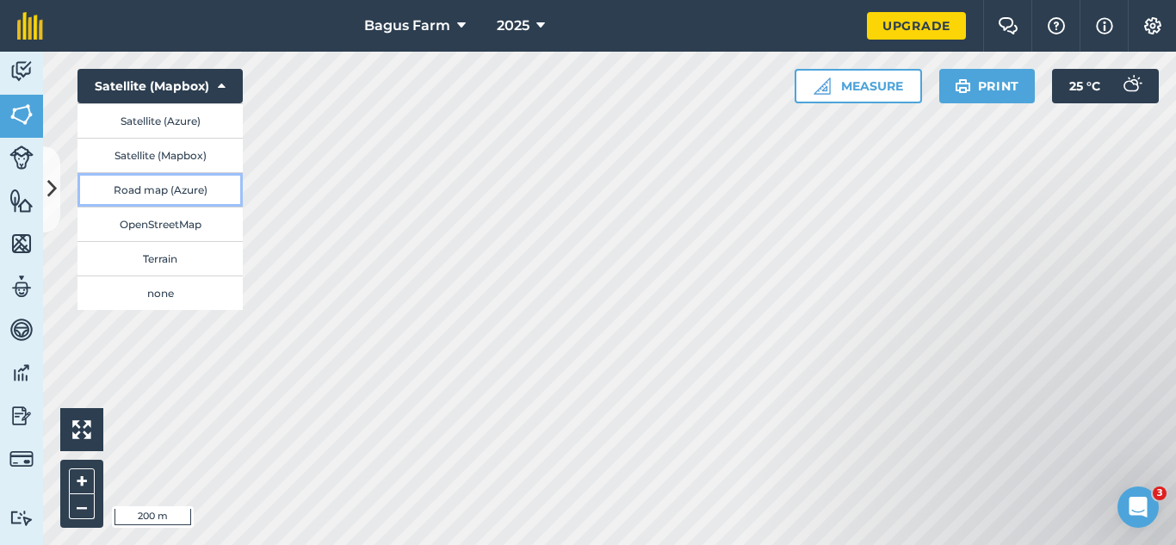
click at [194, 187] on button "Road map (Azure)" at bounding box center [159, 189] width 165 height 34
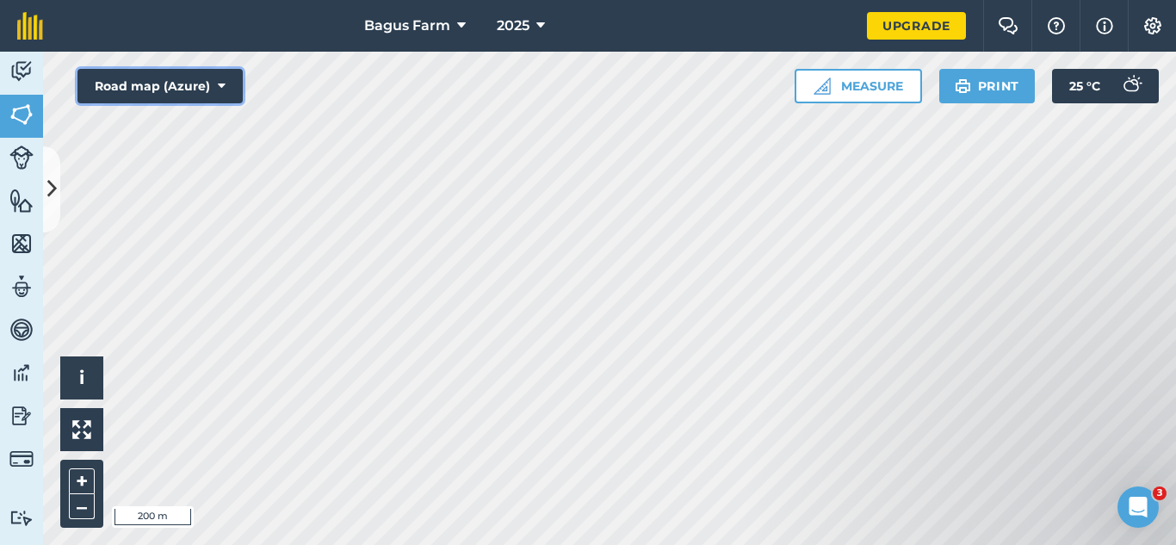
click at [221, 90] on icon at bounding box center [222, 85] width 8 height 17
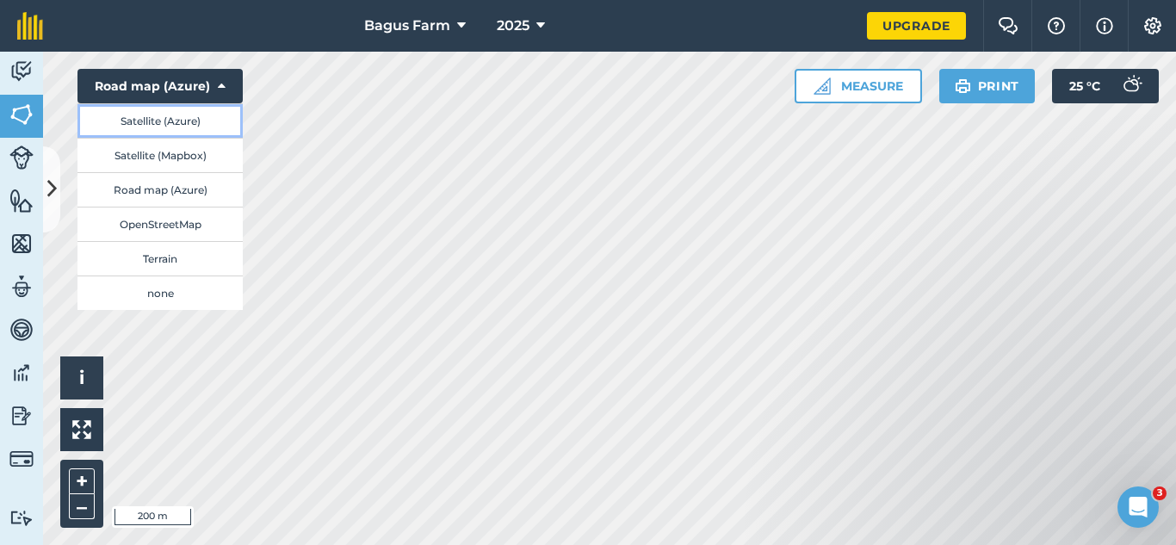
click at [199, 125] on button "Satellite (Azure)" at bounding box center [159, 120] width 165 height 34
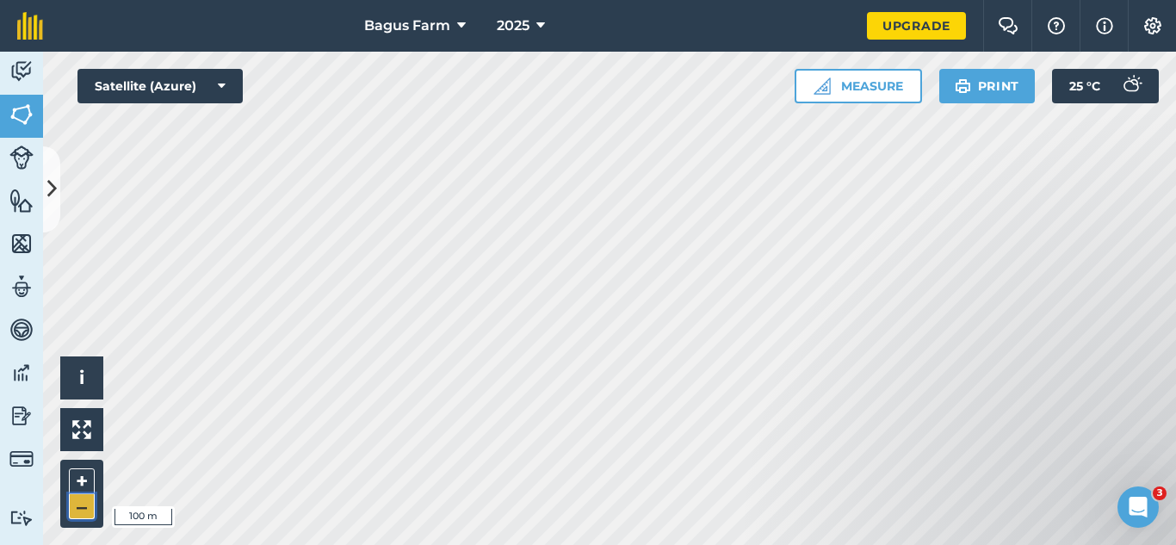
click at [87, 505] on button "–" at bounding box center [82, 506] width 26 height 25
click at [83, 429] on img at bounding box center [81, 429] width 19 height 19
click at [93, 428] on button at bounding box center [81, 429] width 43 height 43
click at [88, 479] on button "+" at bounding box center [82, 481] width 26 height 26
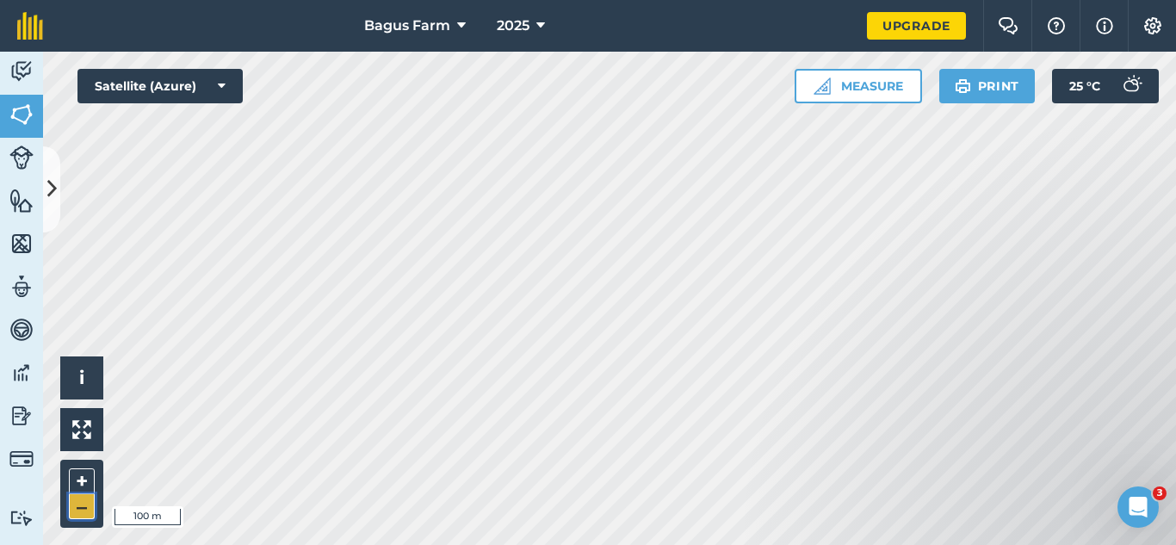
click at [93, 508] on button "–" at bounding box center [82, 506] width 26 height 25
click at [81, 479] on button "+" at bounding box center [82, 481] width 26 height 26
click at [219, 92] on icon at bounding box center [222, 85] width 8 height 17
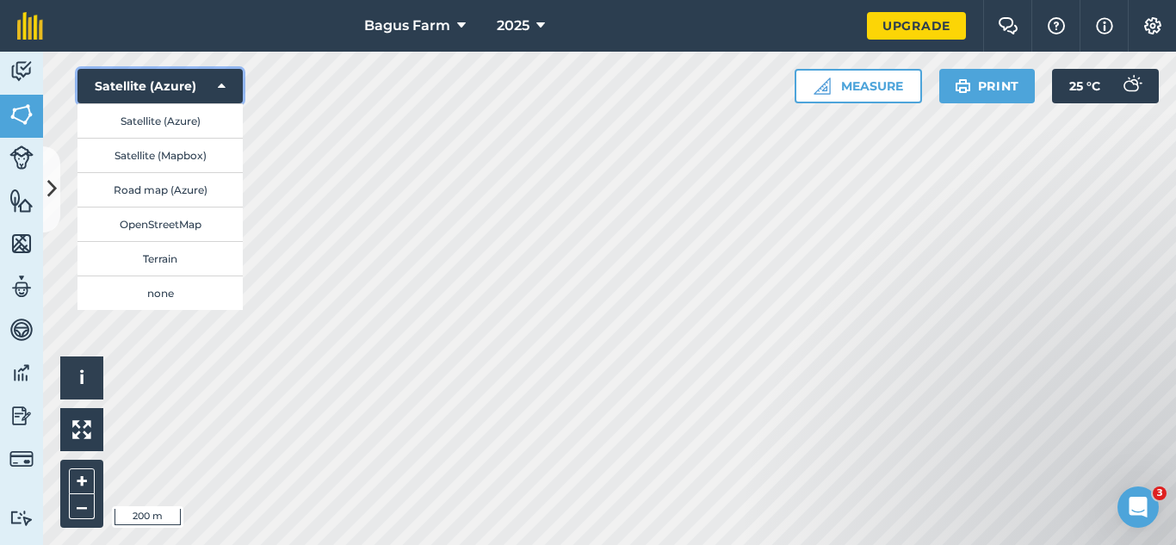
click at [219, 92] on icon at bounding box center [222, 85] width 8 height 17
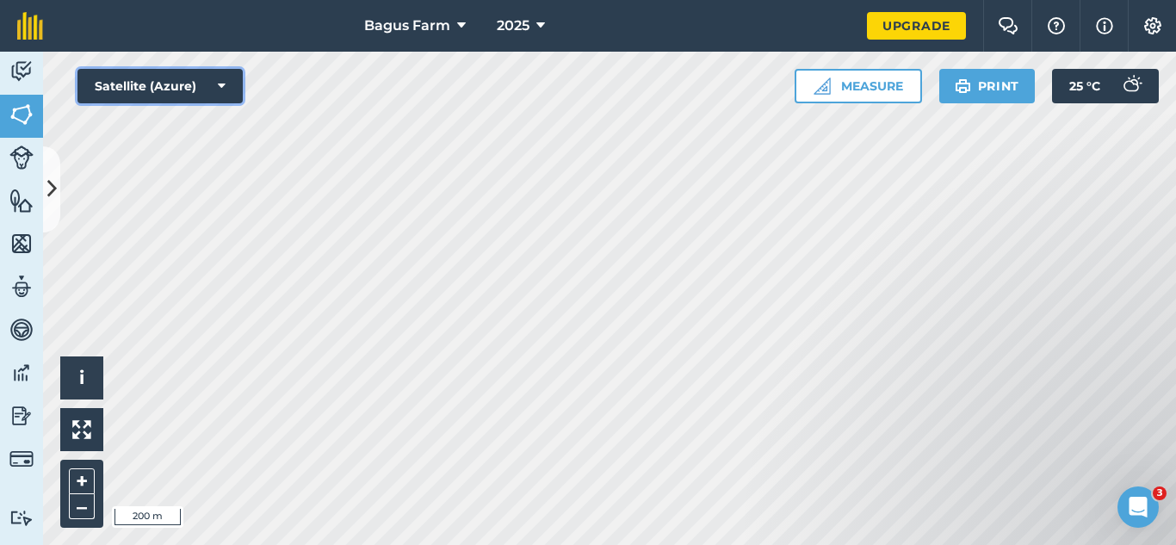
click at [219, 92] on icon at bounding box center [222, 85] width 8 height 17
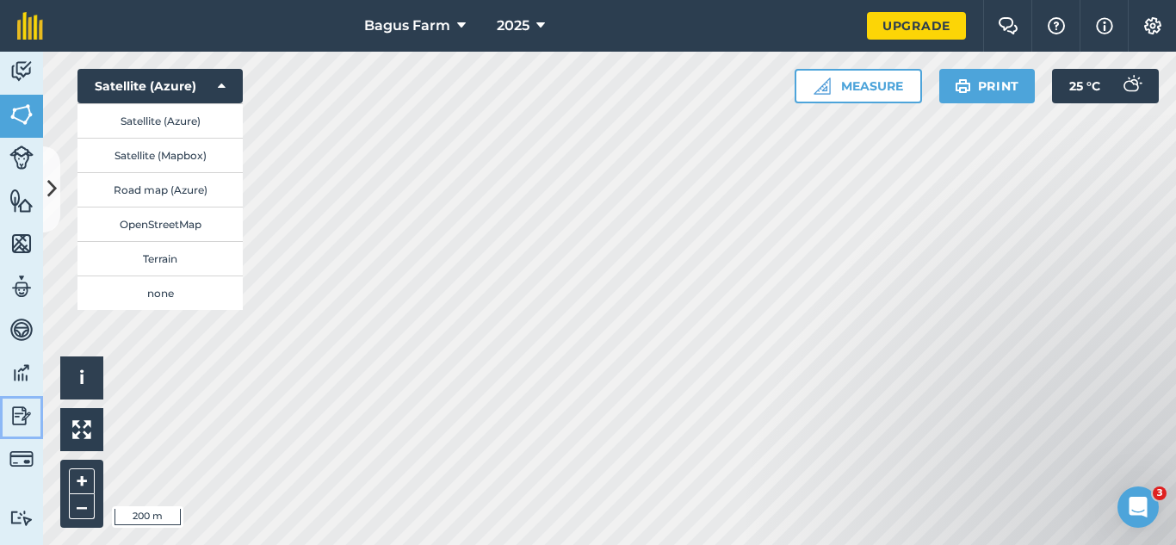
click at [14, 423] on img at bounding box center [21, 416] width 24 height 26
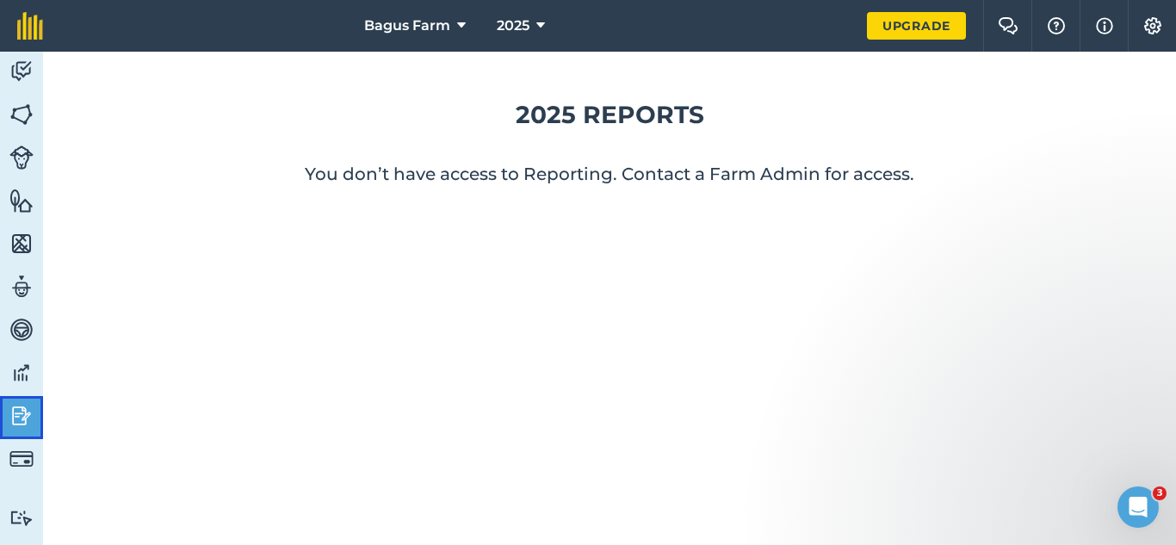
click at [16, 438] on link "Reporting" at bounding box center [21, 417] width 43 height 43
click at [19, 450] on img at bounding box center [21, 459] width 24 height 24
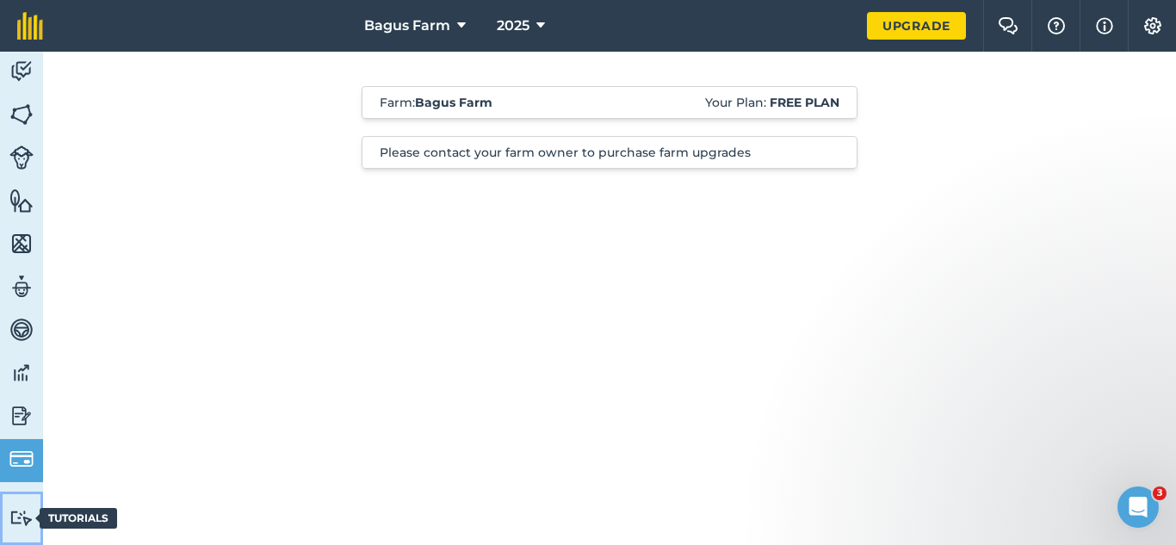
click at [20, 515] on img at bounding box center [21, 517] width 24 height 16
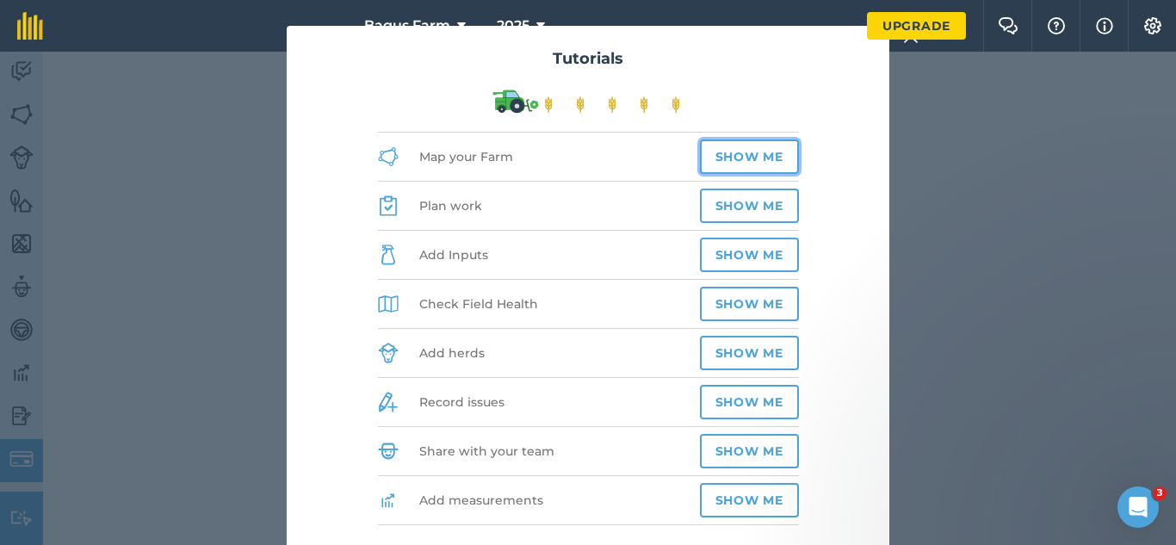
click at [725, 159] on button "Show me" at bounding box center [749, 156] width 99 height 34
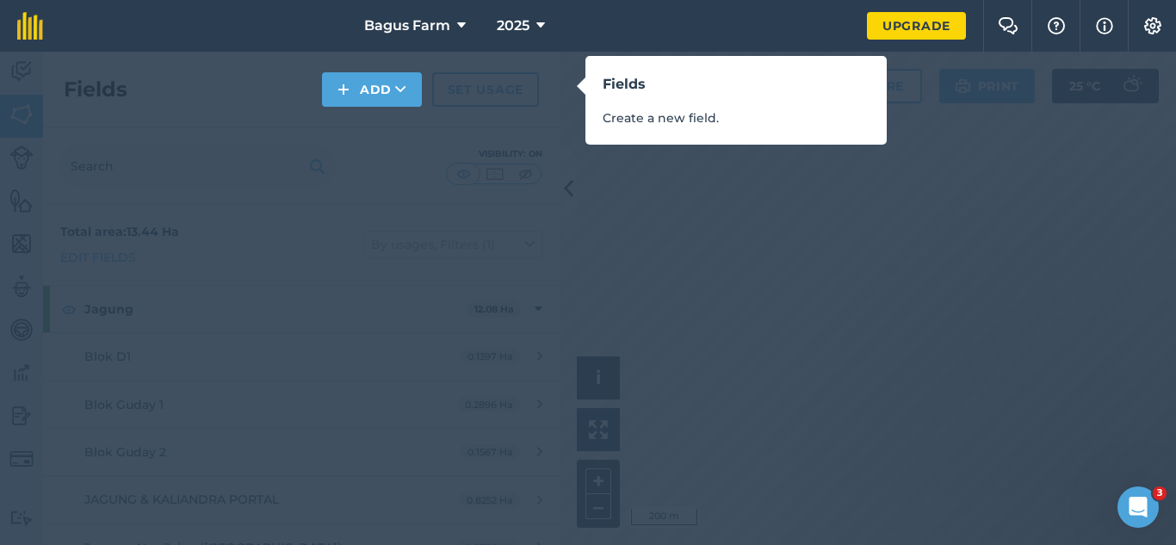
click at [596, 133] on div "Fields Create a new field." at bounding box center [735, 100] width 301 height 89
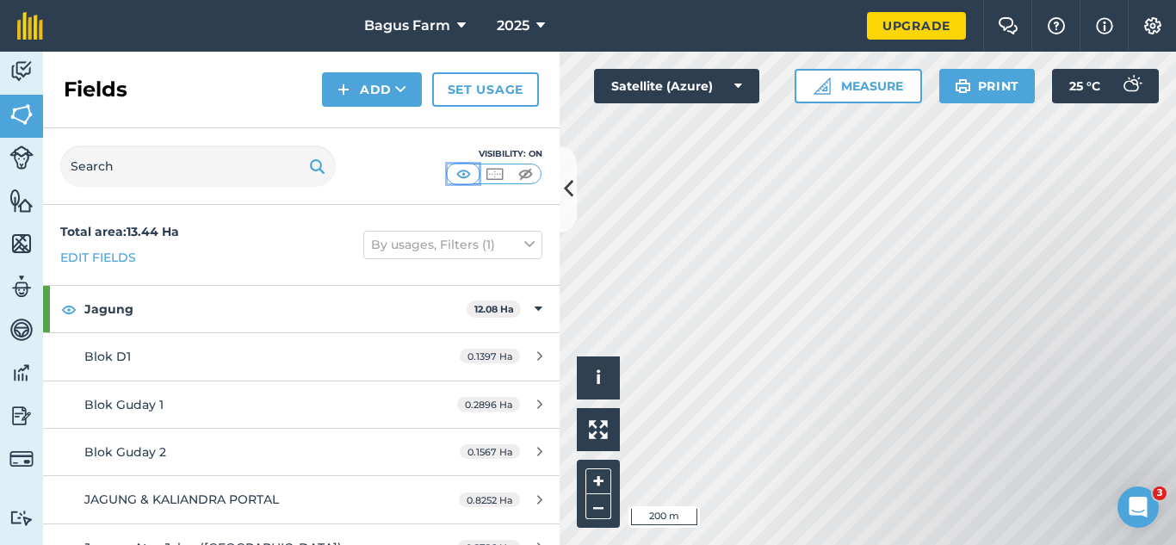
click at [466, 178] on img at bounding box center [464, 173] width 22 height 17
click at [493, 176] on img at bounding box center [495, 173] width 22 height 17
click at [466, 177] on img at bounding box center [464, 173] width 22 height 17
click at [495, 177] on img at bounding box center [495, 173] width 22 height 17
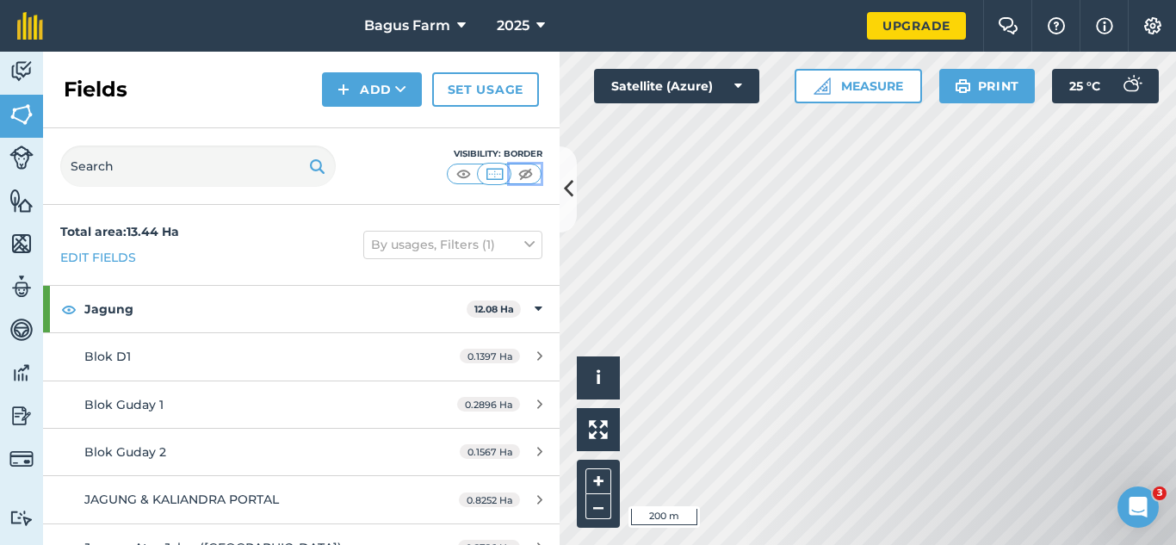
click at [532, 177] on img at bounding box center [526, 173] width 22 height 17
click at [488, 180] on img at bounding box center [495, 173] width 22 height 17
click at [465, 172] on img at bounding box center [464, 173] width 22 height 17
click at [26, 161] on img at bounding box center [21, 157] width 24 height 24
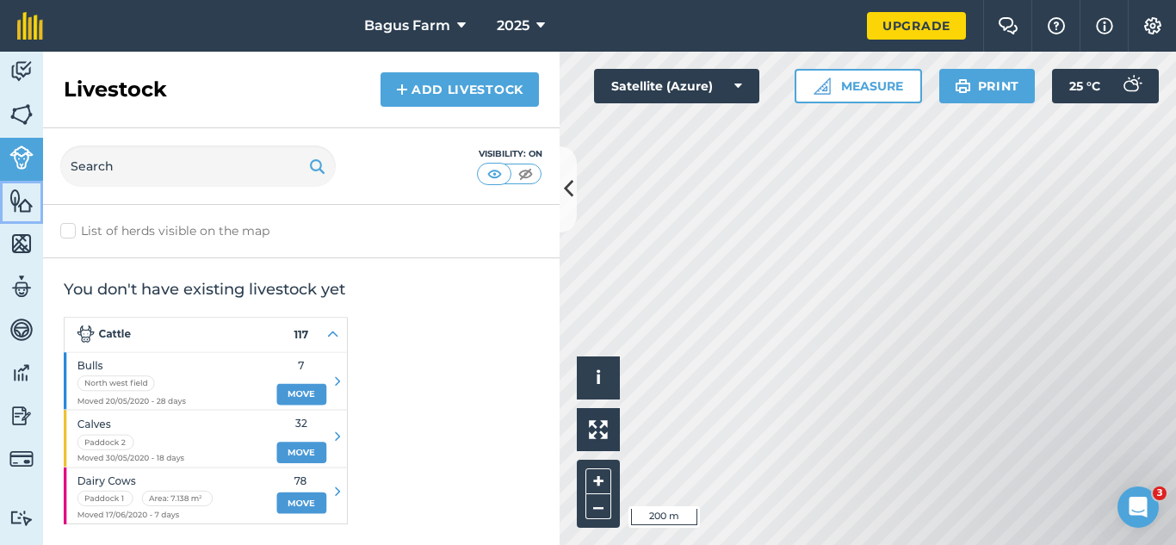
click at [25, 200] on img at bounding box center [21, 201] width 24 height 26
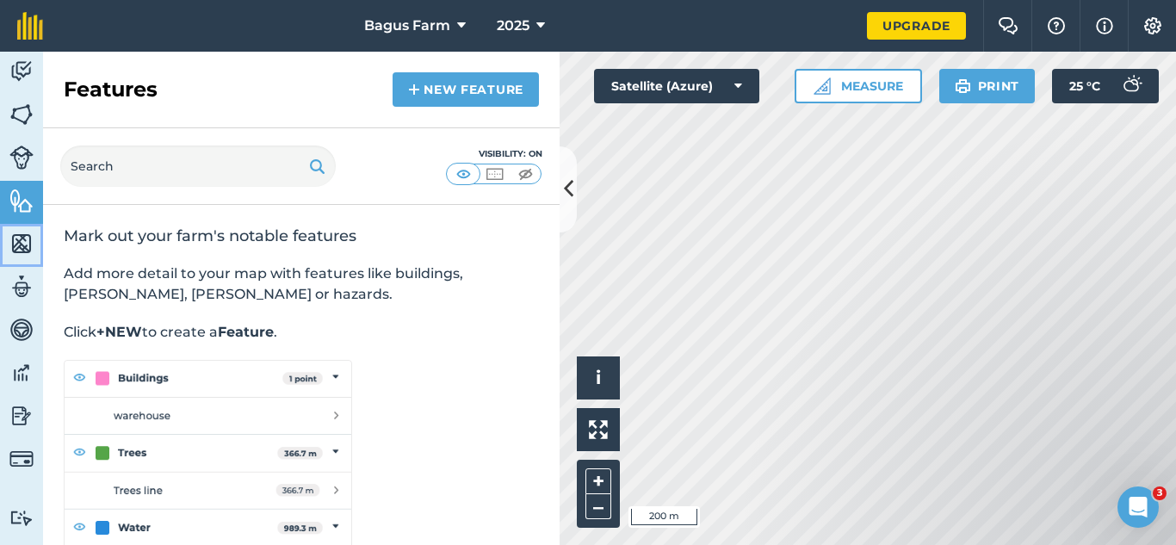
click at [25, 256] on img at bounding box center [21, 244] width 24 height 26
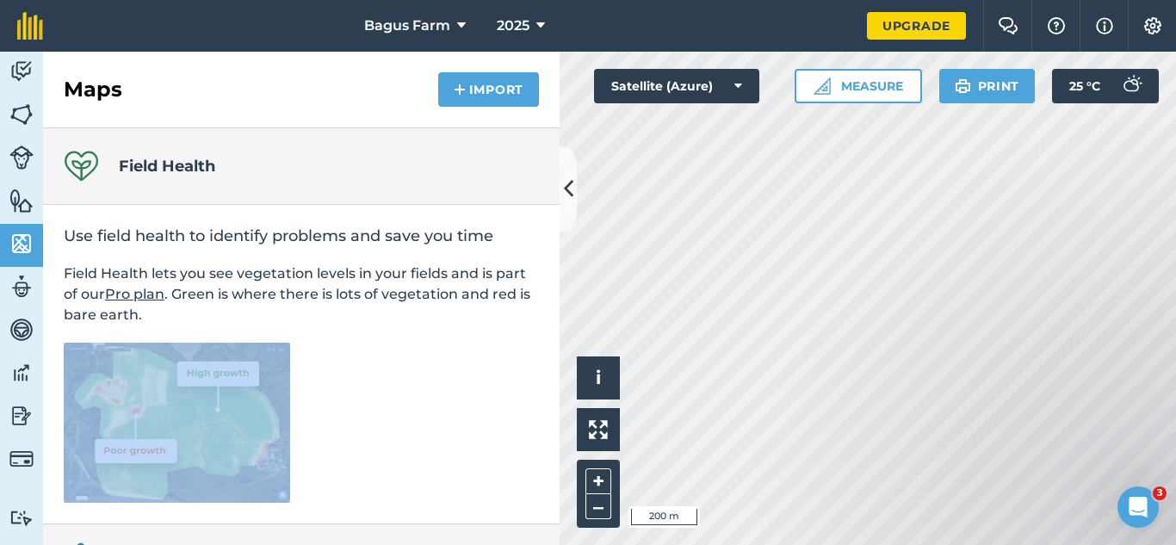
drag, startPoint x: 323, startPoint y: 390, endPoint x: 360, endPoint y: 312, distance: 86.6
click at [360, 312] on div "Use field health to identify problems and save you time Field Health lets you s…" at bounding box center [301, 364] width 516 height 319
click at [27, 293] on img at bounding box center [21, 287] width 24 height 26
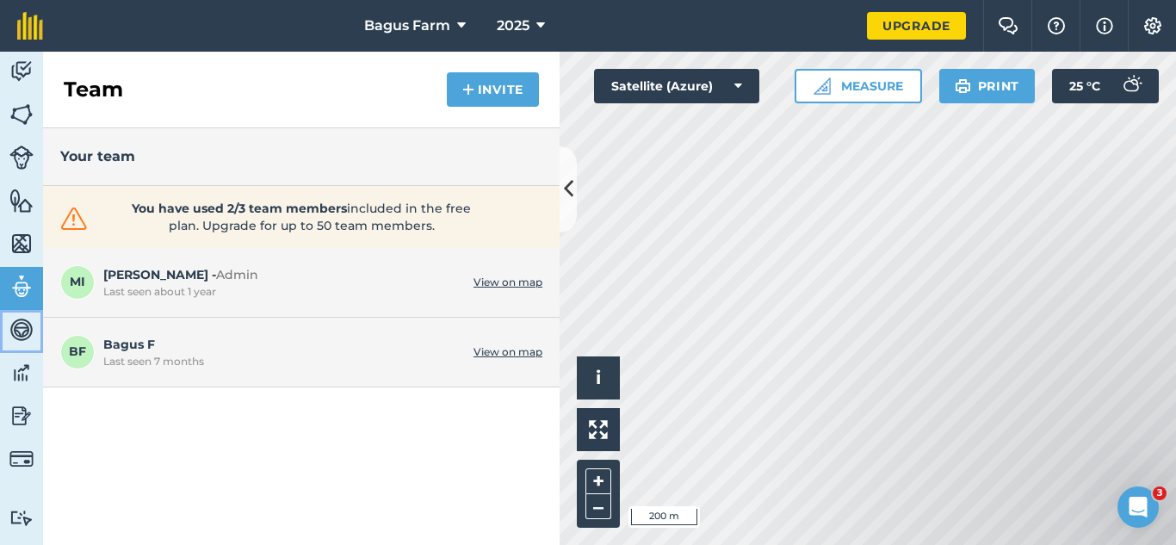
click at [22, 325] on img at bounding box center [21, 330] width 24 height 26
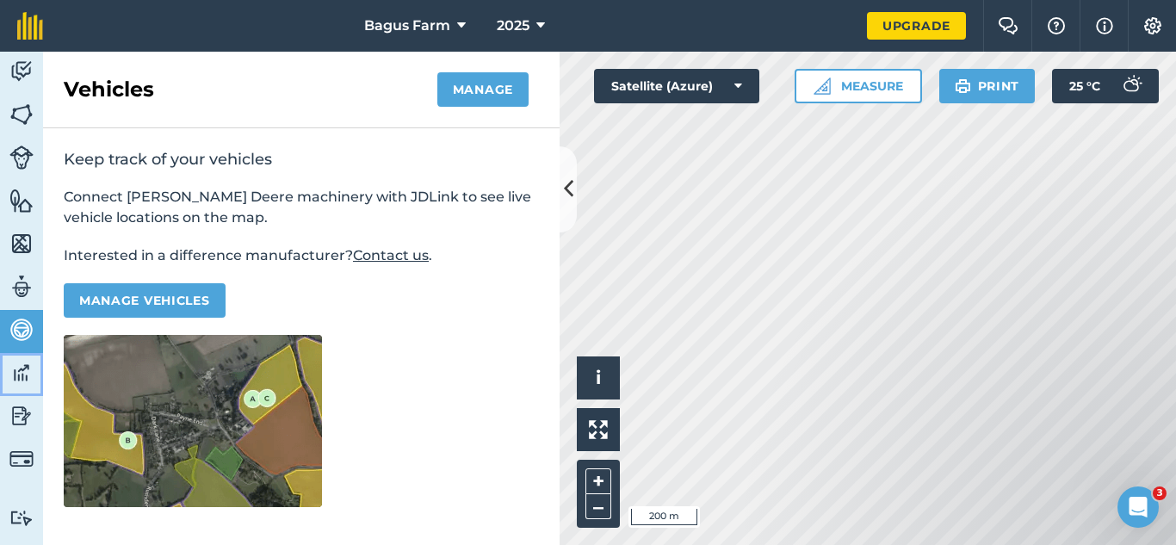
click at [22, 372] on img at bounding box center [21, 373] width 24 height 26
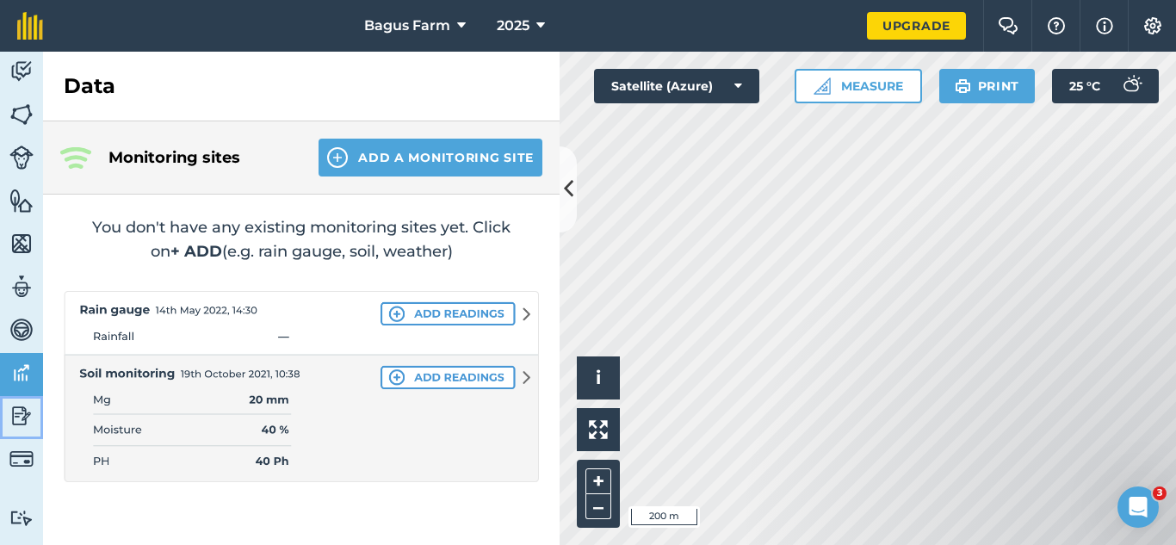
click at [22, 423] on img at bounding box center [21, 416] width 24 height 26
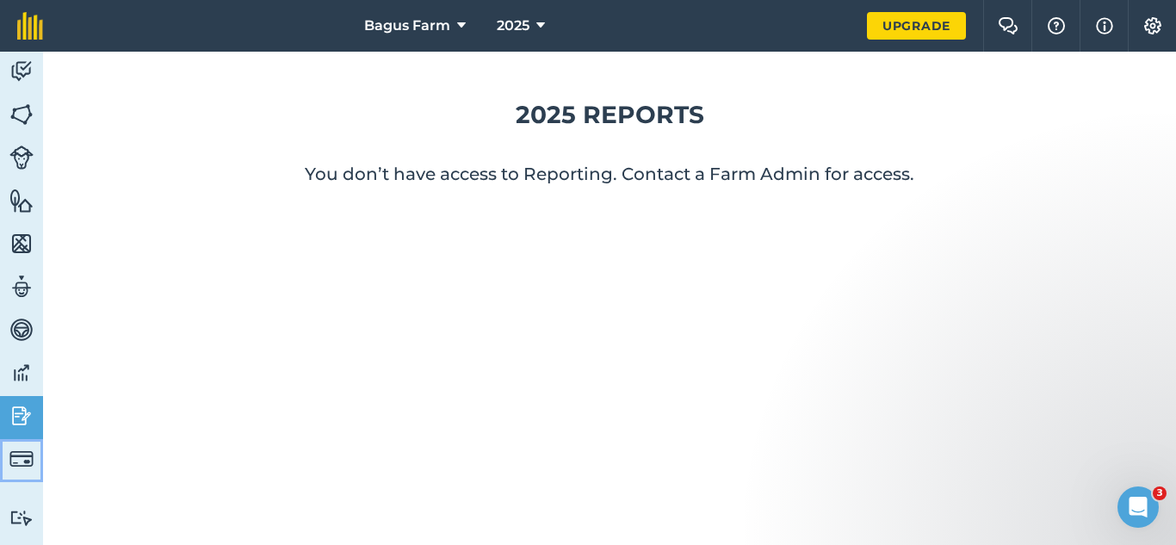
click at [22, 444] on link "Billing" at bounding box center [21, 460] width 43 height 43
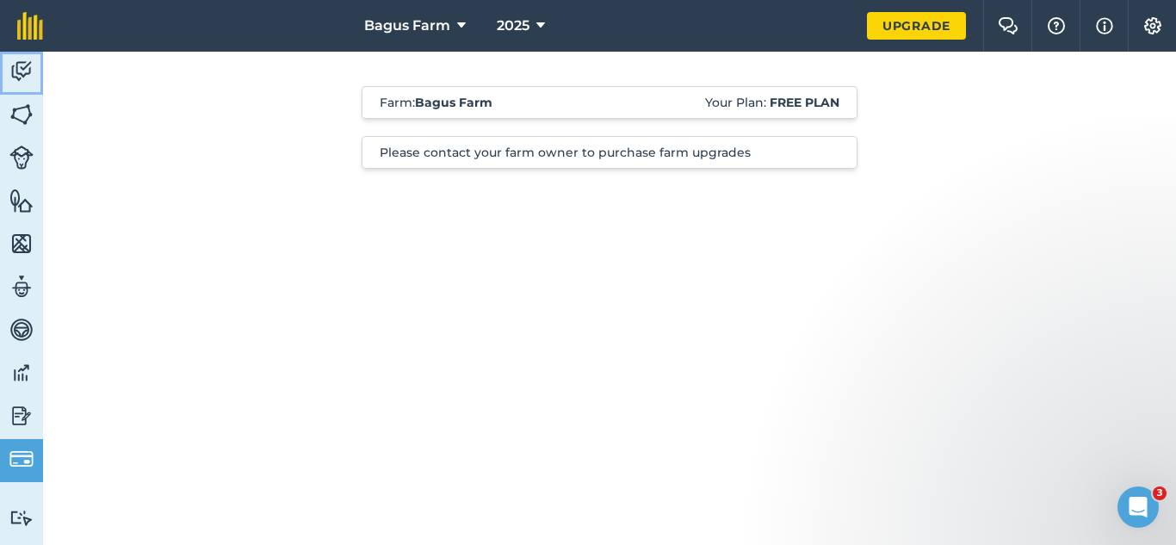
click at [26, 74] on img at bounding box center [21, 72] width 24 height 26
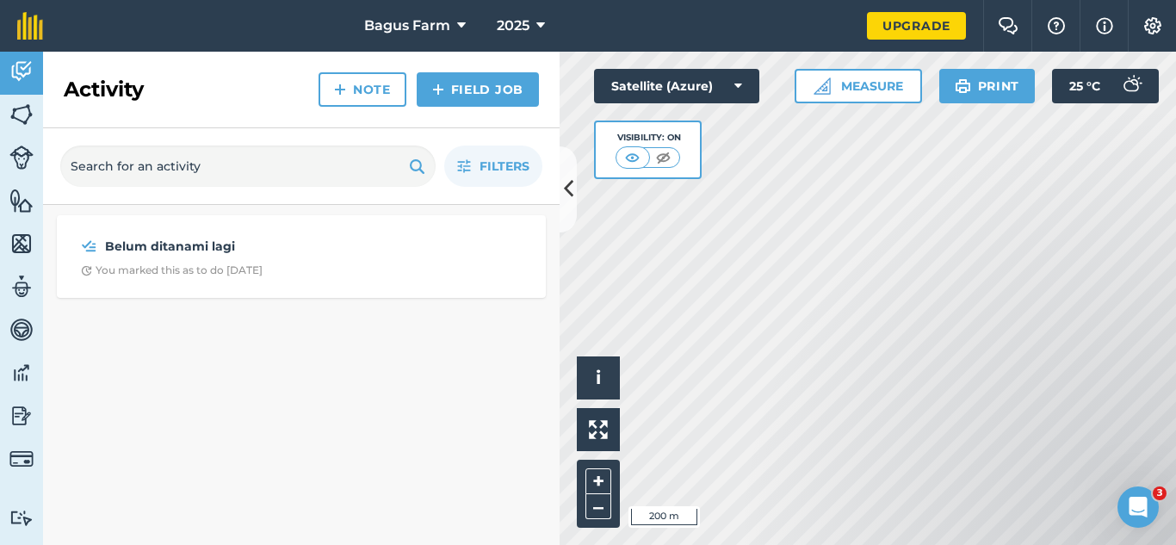
click at [631, 125] on div "Visibility: On" at bounding box center [648, 149] width 108 height 59
click at [572, 179] on icon at bounding box center [568, 189] width 9 height 30
